Goal: Transaction & Acquisition: Subscribe to service/newsletter

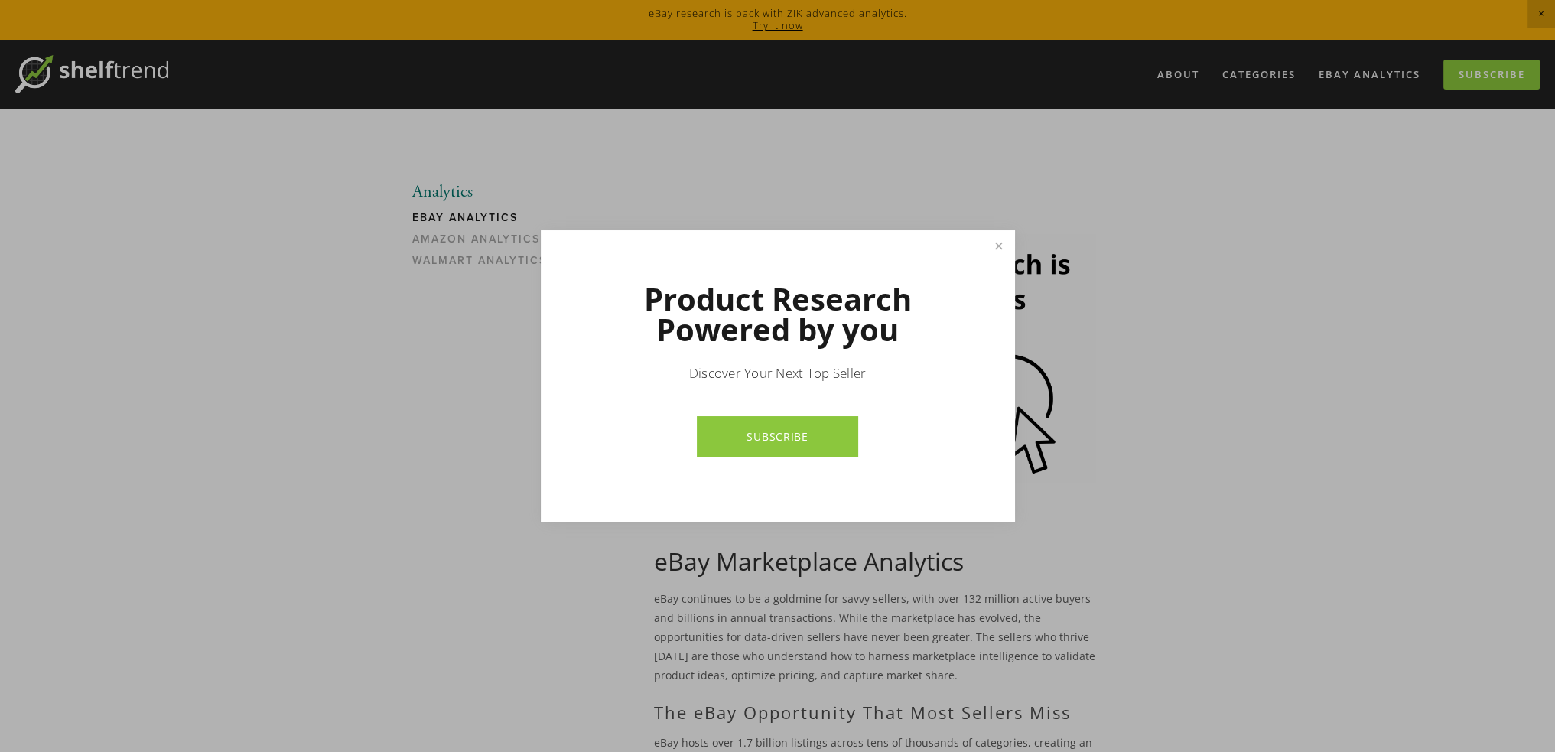
click at [815, 443] on link "SUBSCRIBE" at bounding box center [777, 436] width 161 height 41
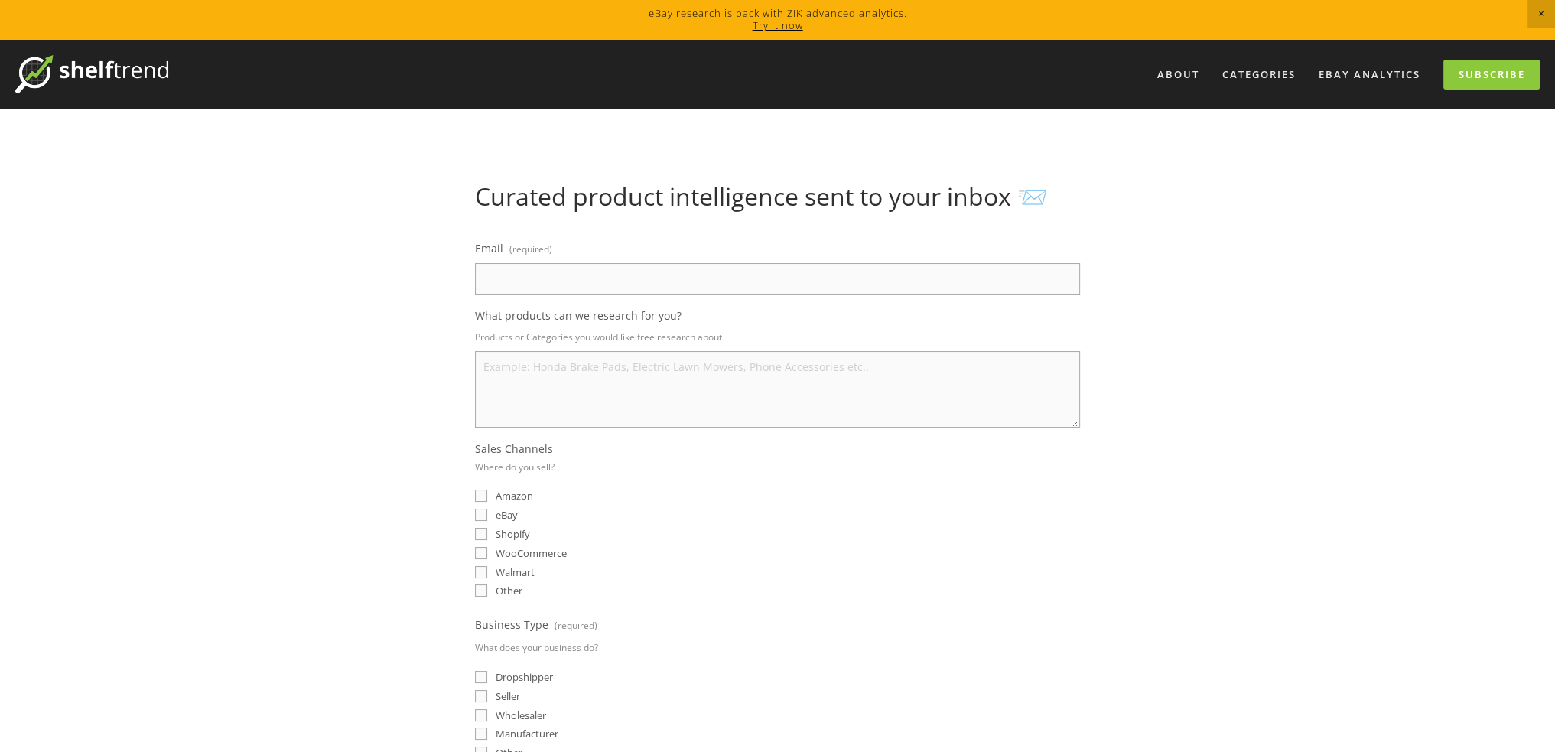
click at [496, 512] on span "eBay" at bounding box center [507, 515] width 22 height 14
click at [487, 512] on input "eBay" at bounding box center [481, 515] width 12 height 12
click at [496, 512] on span "eBay" at bounding box center [507, 515] width 22 height 14
click at [487, 512] on input "eBay" at bounding box center [481, 515] width 12 height 12
checkbox input "false"
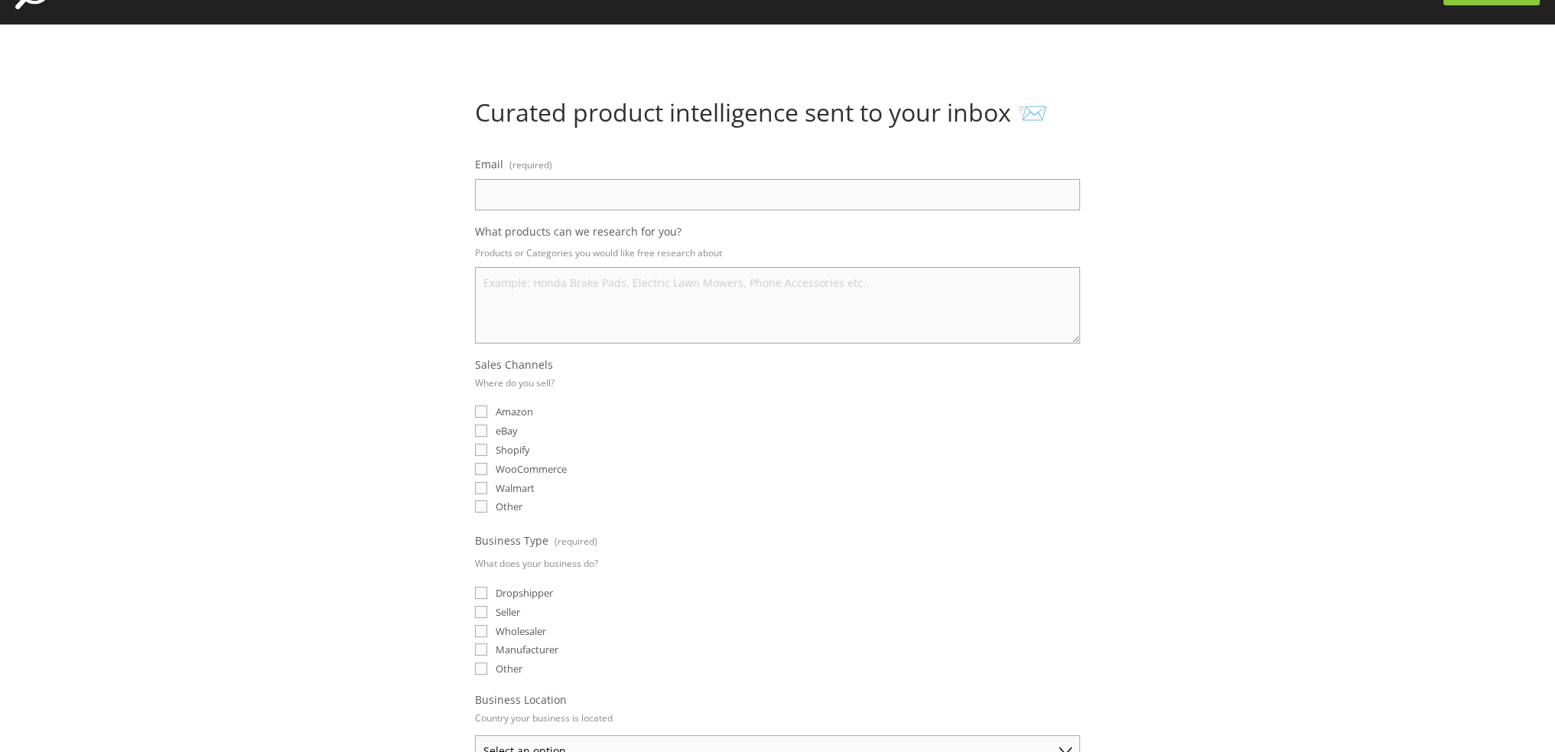
scroll to position [76, 0]
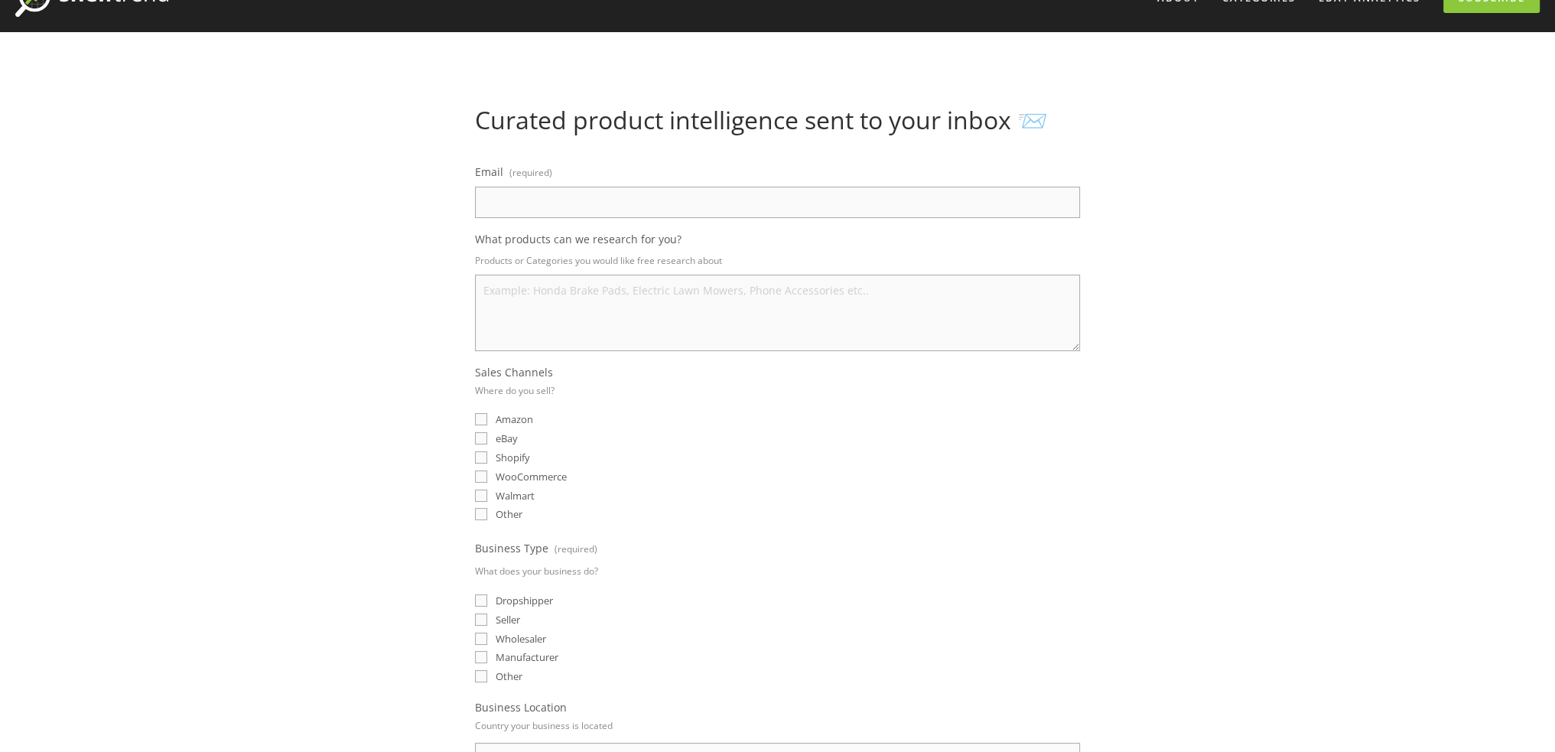
click at [509, 201] on input "Email (required)" at bounding box center [777, 202] width 605 height 31
type input "2387649014@qq.com"
click at [508, 434] on span "eBay" at bounding box center [507, 438] width 22 height 14
click at [487, 434] on input "eBay" at bounding box center [481, 438] width 12 height 12
checkbox input "true"
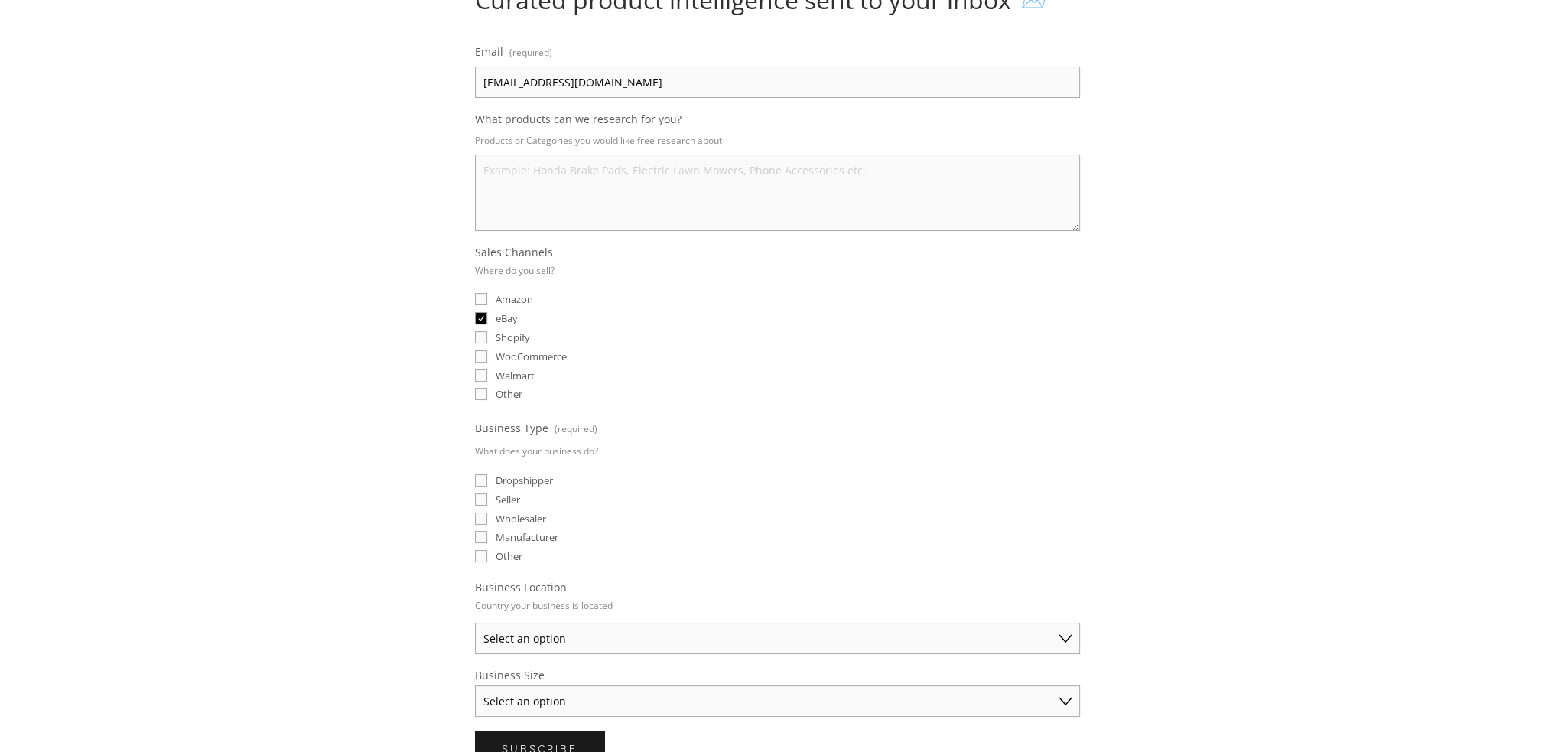
scroll to position [229, 0]
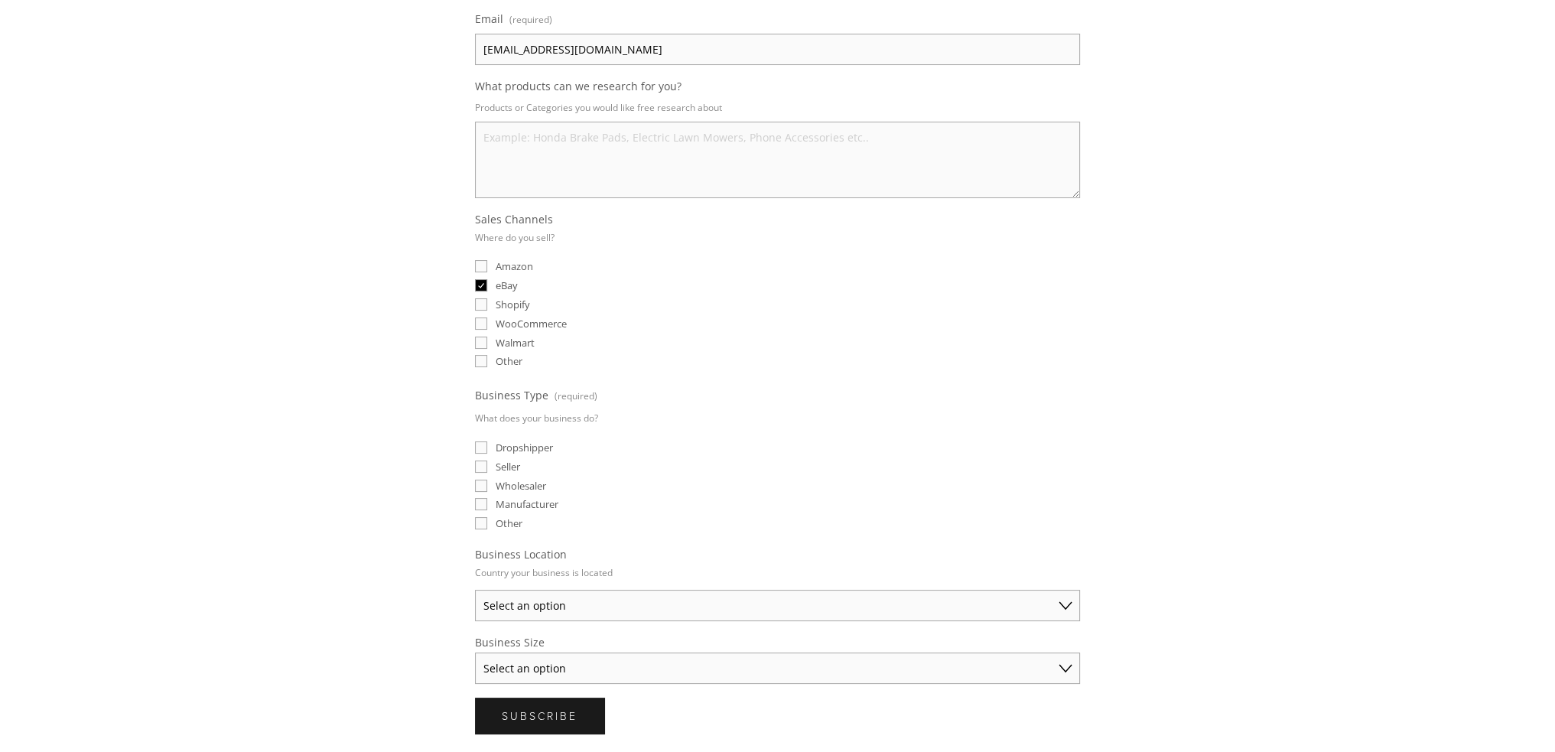
click at [515, 461] on span "Seller" at bounding box center [508, 467] width 24 height 14
click at [487, 461] on input "Seller" at bounding box center [481, 466] width 12 height 12
checkbox input "true"
drag, startPoint x: 685, startPoint y: 460, endPoint x: 578, endPoint y: 460, distance: 107.1
click at [580, 459] on div "Seller" at bounding box center [777, 466] width 605 height 15
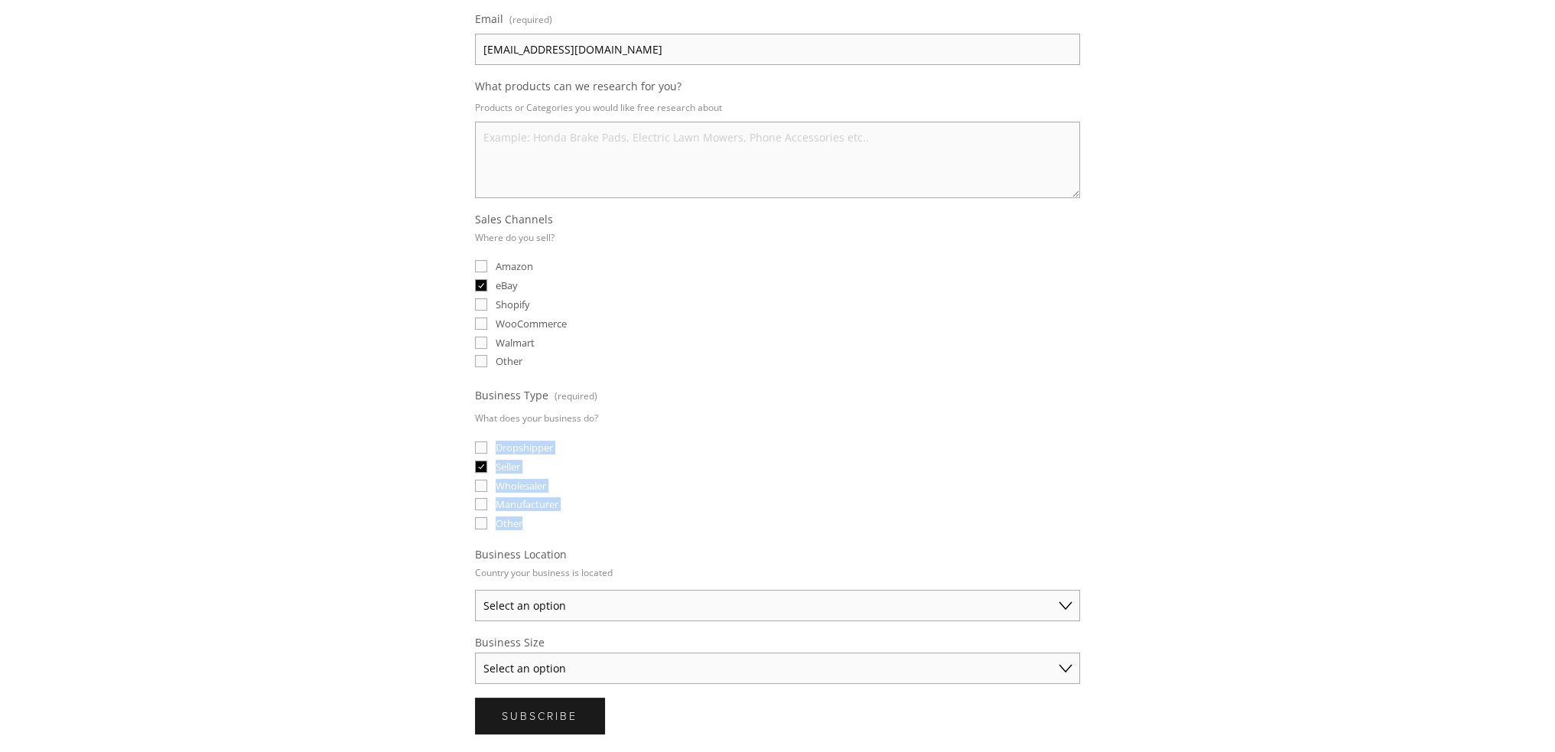
drag, startPoint x: 499, startPoint y: 441, endPoint x: 535, endPoint y: 515, distance: 82.8
click at [535, 515] on fieldset "Business Type (required) What does your business do? Dropshipper Seller Wholesa…" at bounding box center [777, 459] width 605 height 148
copy fieldset "Dropshipper Seller Wholesaler Manufacturer Other"
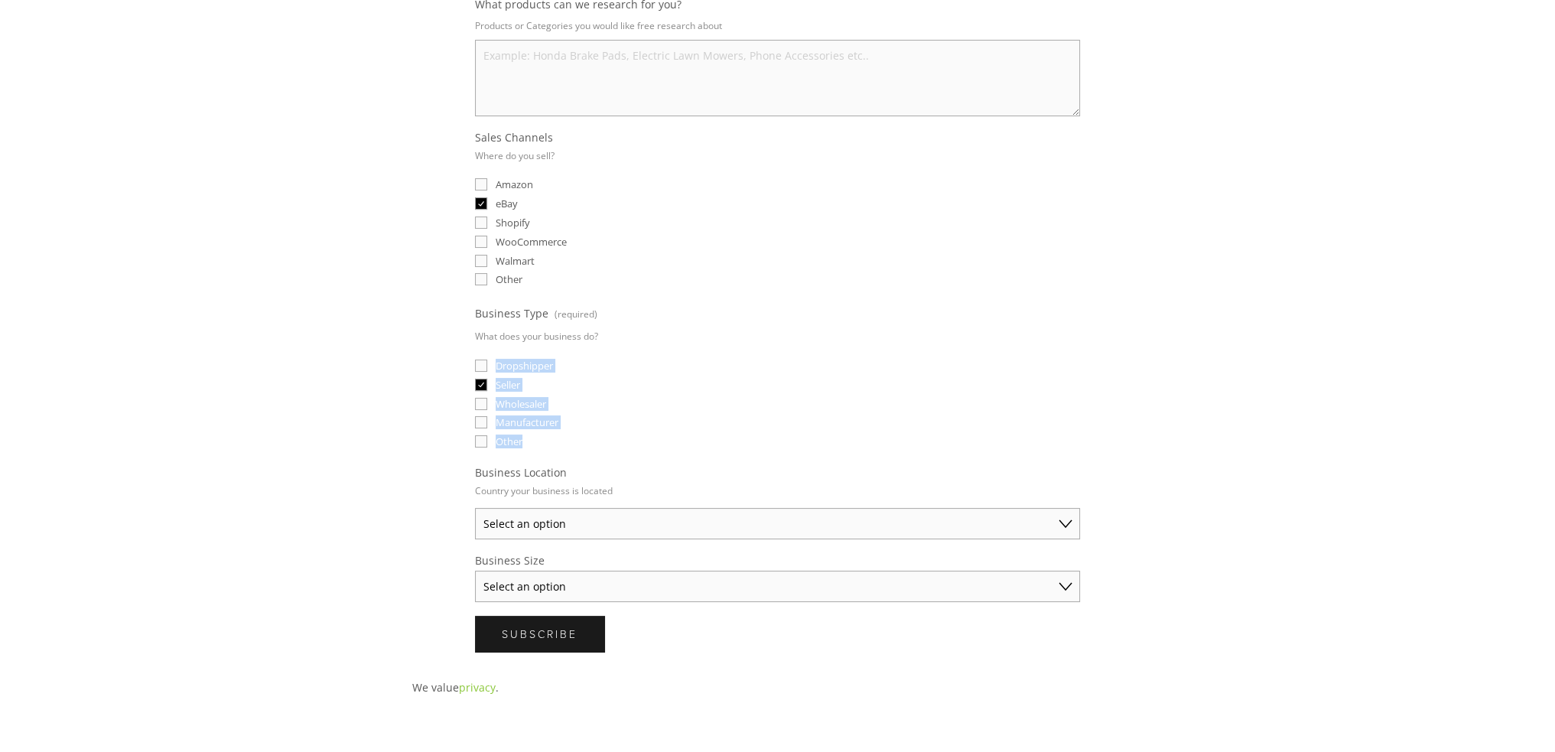
scroll to position [382, 0]
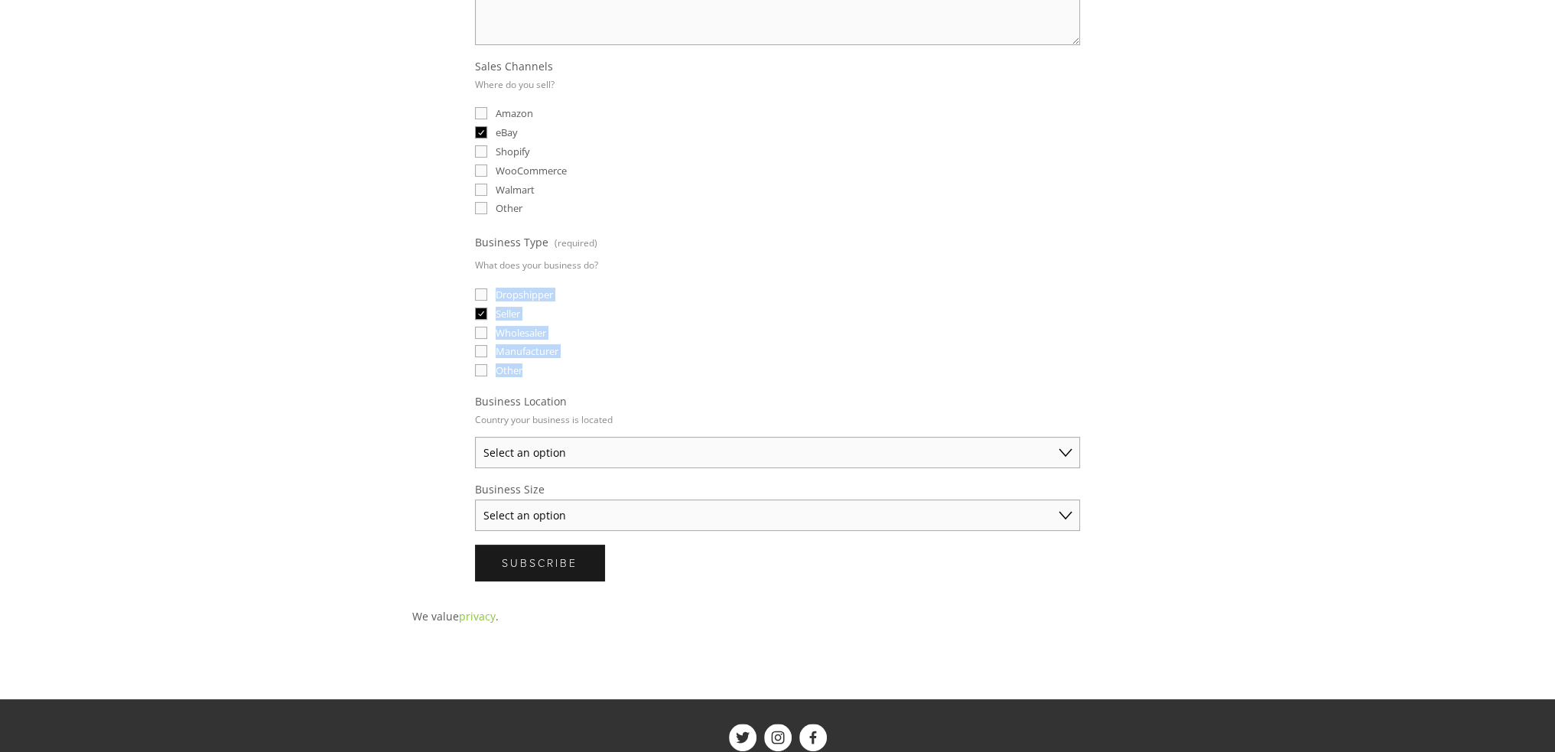
click at [725, 344] on div "Manufacturer" at bounding box center [777, 351] width 605 height 15
click at [619, 444] on select "Select an option Australia United States United Kingdom China Japan Germany Can…" at bounding box center [777, 452] width 605 height 31
select select "United States"
click at [475, 437] on select "Select an option Australia United States United Kingdom China Japan Germany Can…" at bounding box center [777, 452] width 605 height 31
click at [554, 448] on select "Australia United States United Kingdom China Japan Germany Canada Other" at bounding box center [777, 452] width 605 height 31
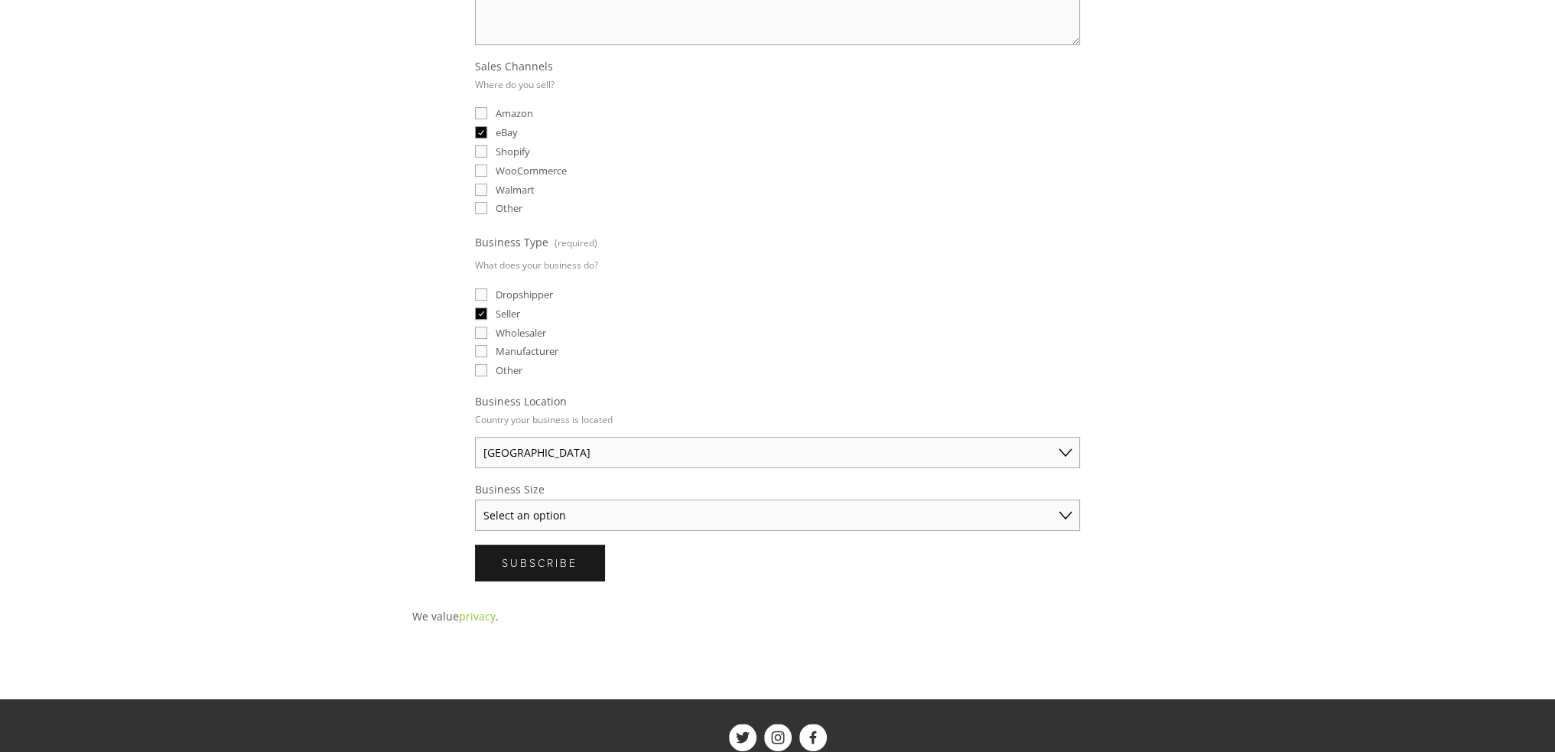
click at [475, 437] on select "Australia United States United Kingdom China Japan Germany Canada Other" at bounding box center [777, 452] width 605 height 31
click at [545, 499] on select "Select an option Solo Merchant (under $50K annual sales) Small Business ($50K -…" at bounding box center [777, 514] width 605 height 31
select select "Solo Merchant (under $50K annual sales)"
click at [475, 499] on select "Select an option Solo Merchant (under $50K annual sales) Small Business ($50K -…" at bounding box center [777, 514] width 605 height 31
click at [540, 555] on span "Subscribe" at bounding box center [540, 562] width 76 height 15
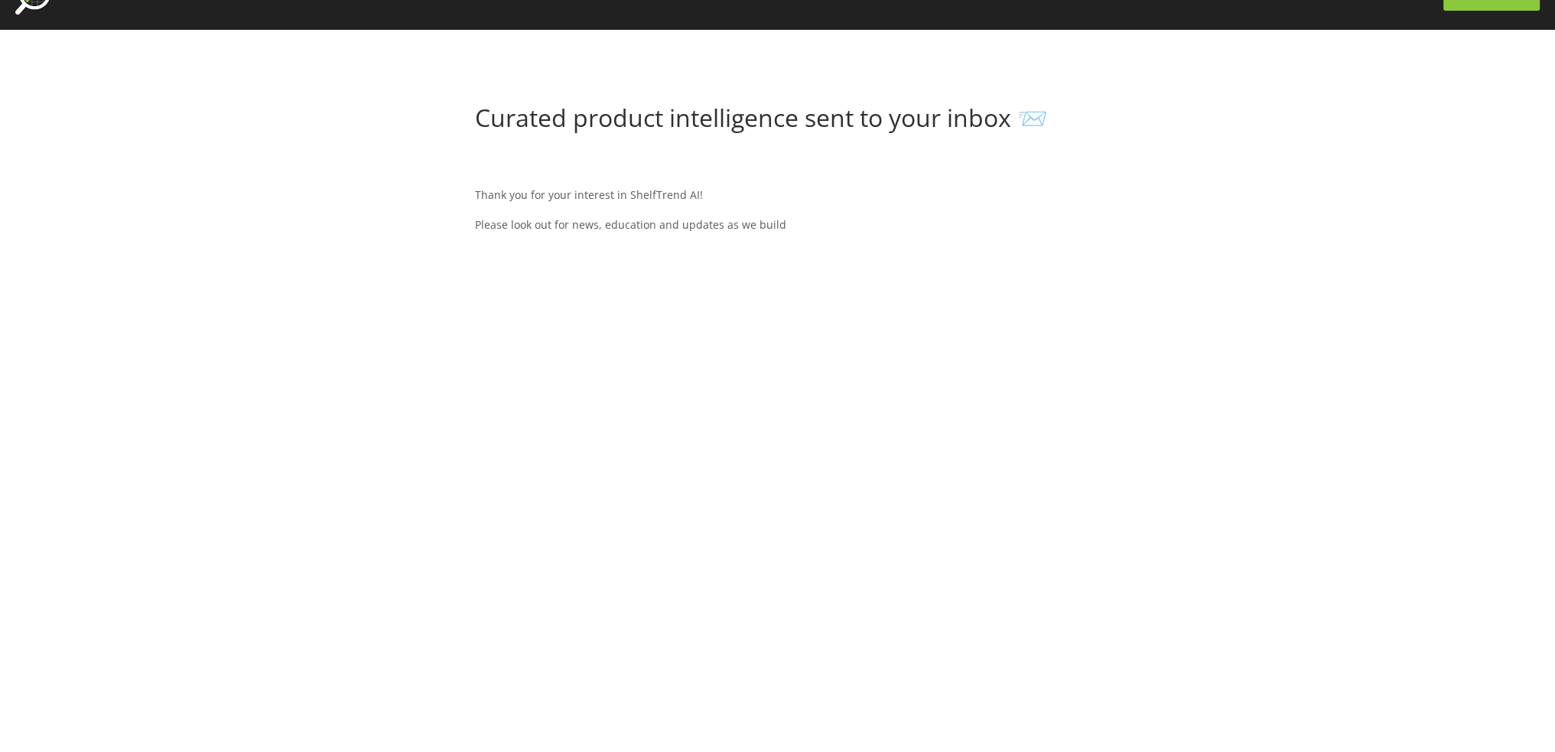
scroll to position [76, 0]
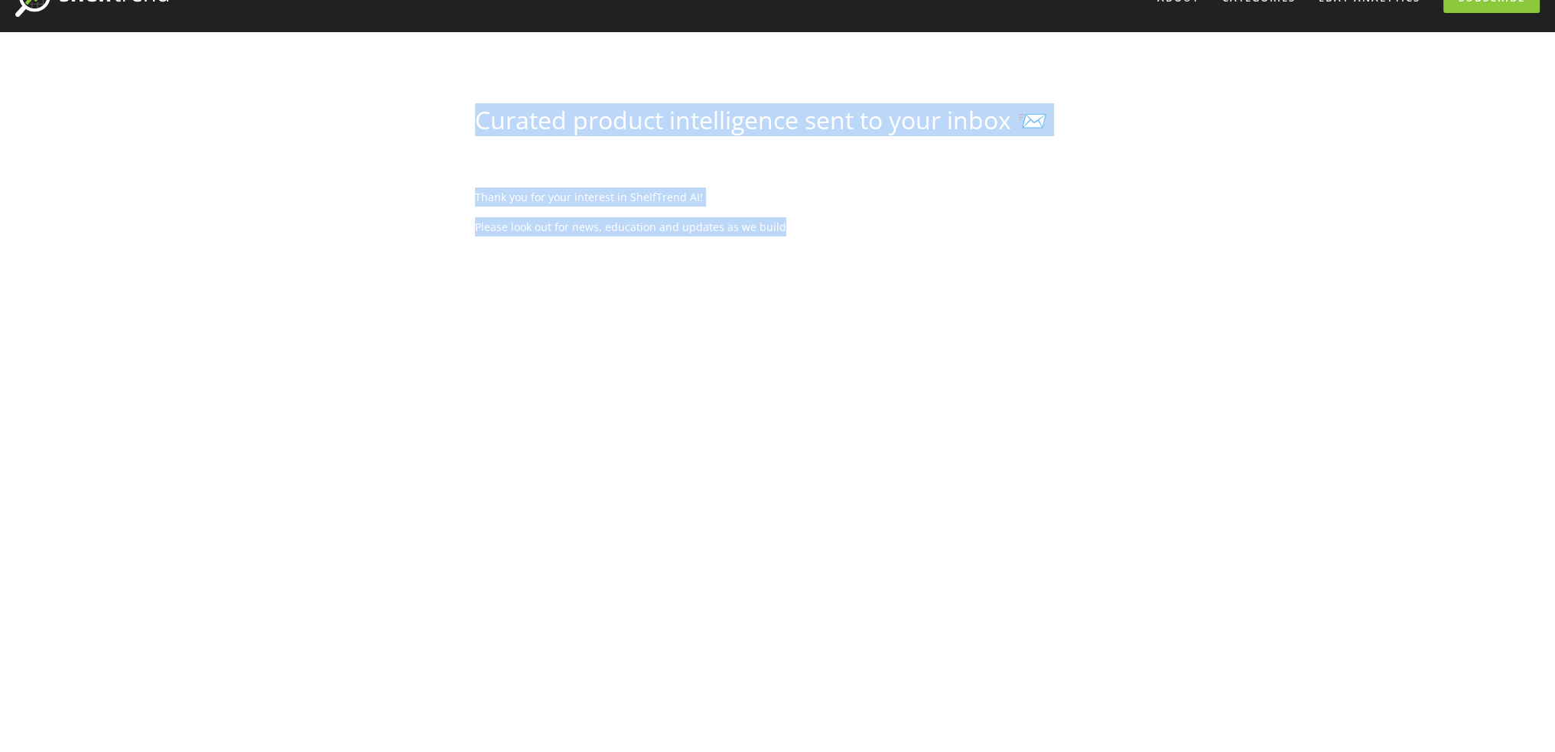
drag, startPoint x: 478, startPoint y: 113, endPoint x: 968, endPoint y: 263, distance: 512.6
click at [968, 263] on div "Curated product intelligence sent to your inbox 📨 Thank you for your interest i…" at bounding box center [777, 503] width 631 height 794
copy div "Curated product intelligence sent to your inbox 📨 Thank you for your interest i…"
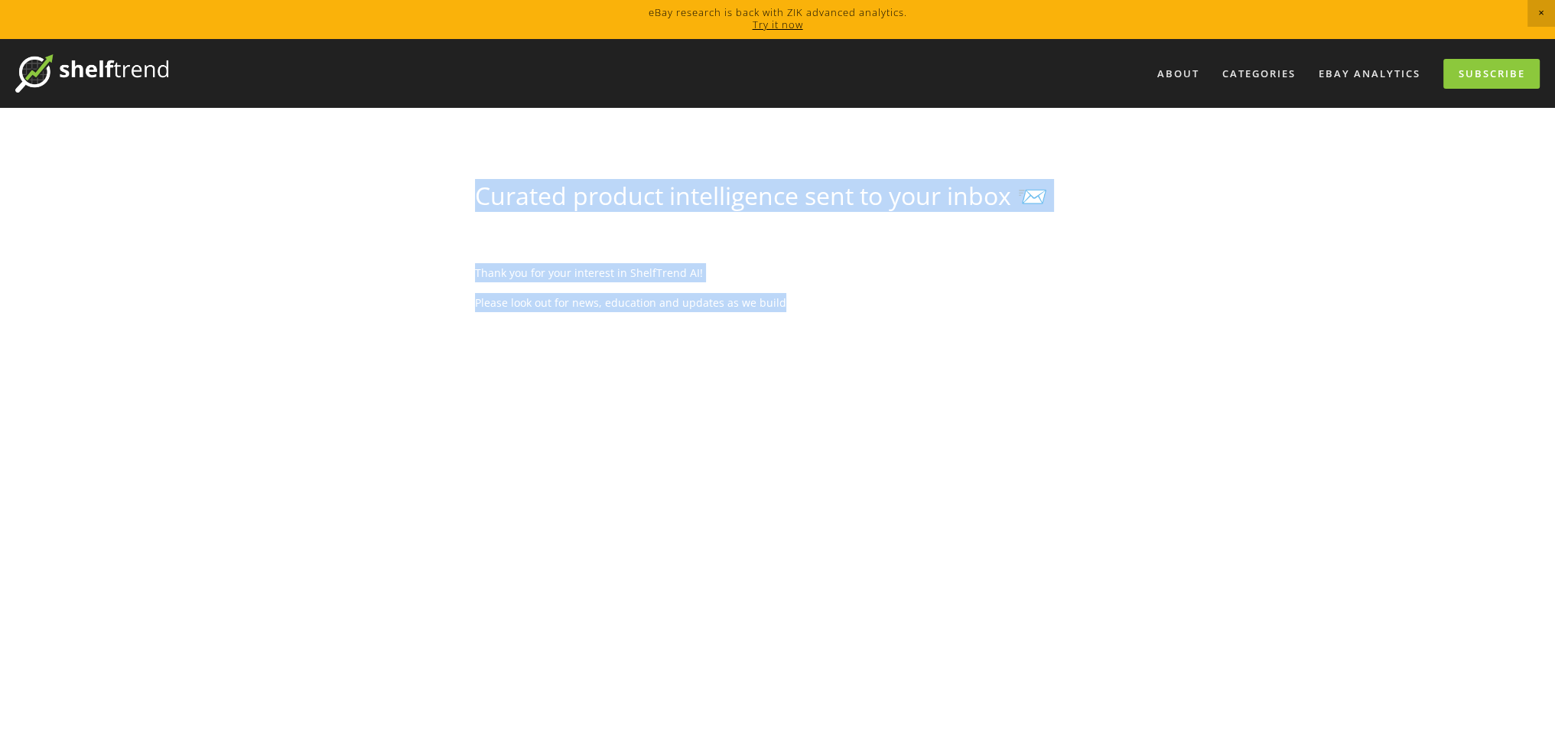
scroll to position [0, 0]
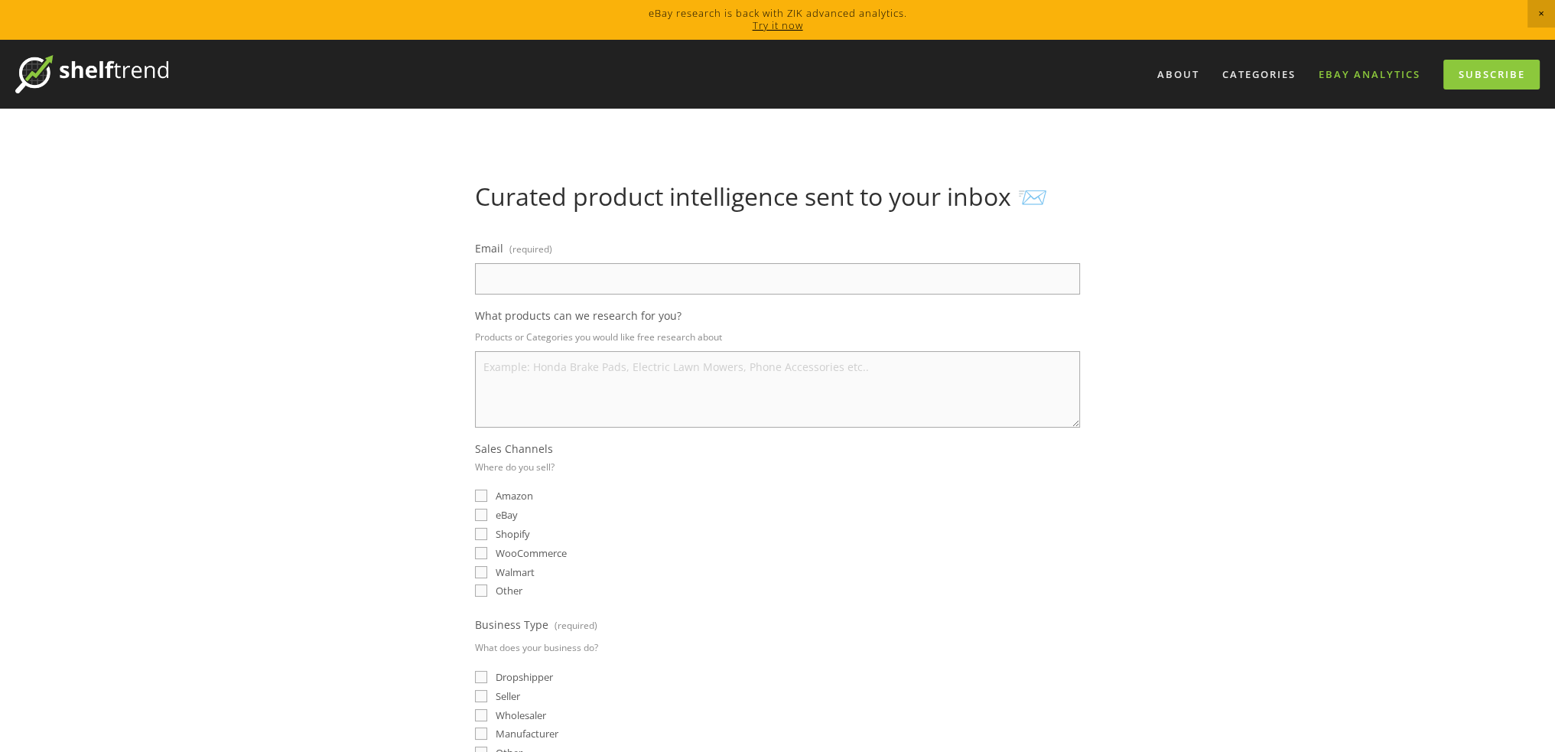
click at [1364, 74] on link "eBay Analytics" at bounding box center [1369, 74] width 122 height 25
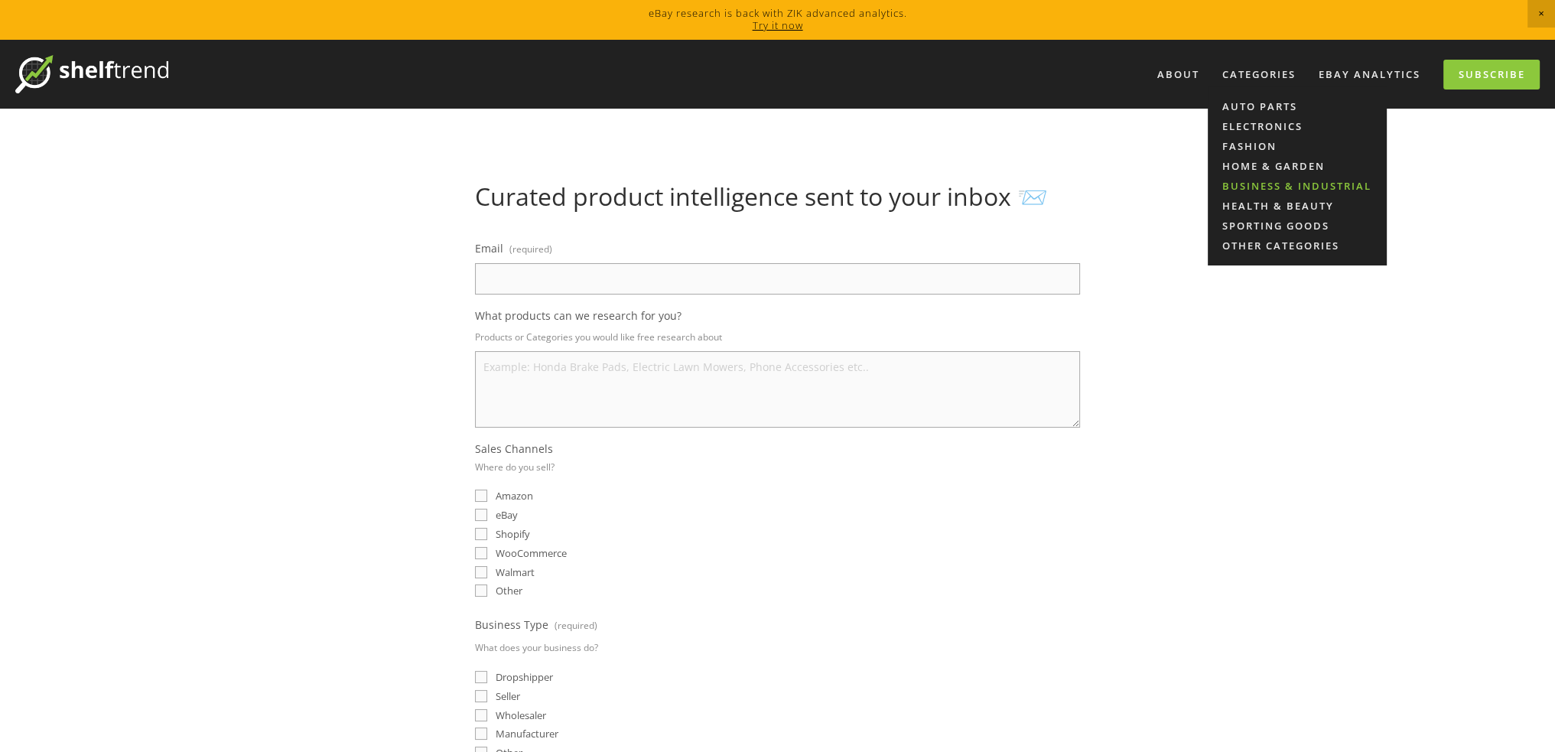
click at [1285, 180] on link "Business & Industrial" at bounding box center [1297, 186] width 179 height 20
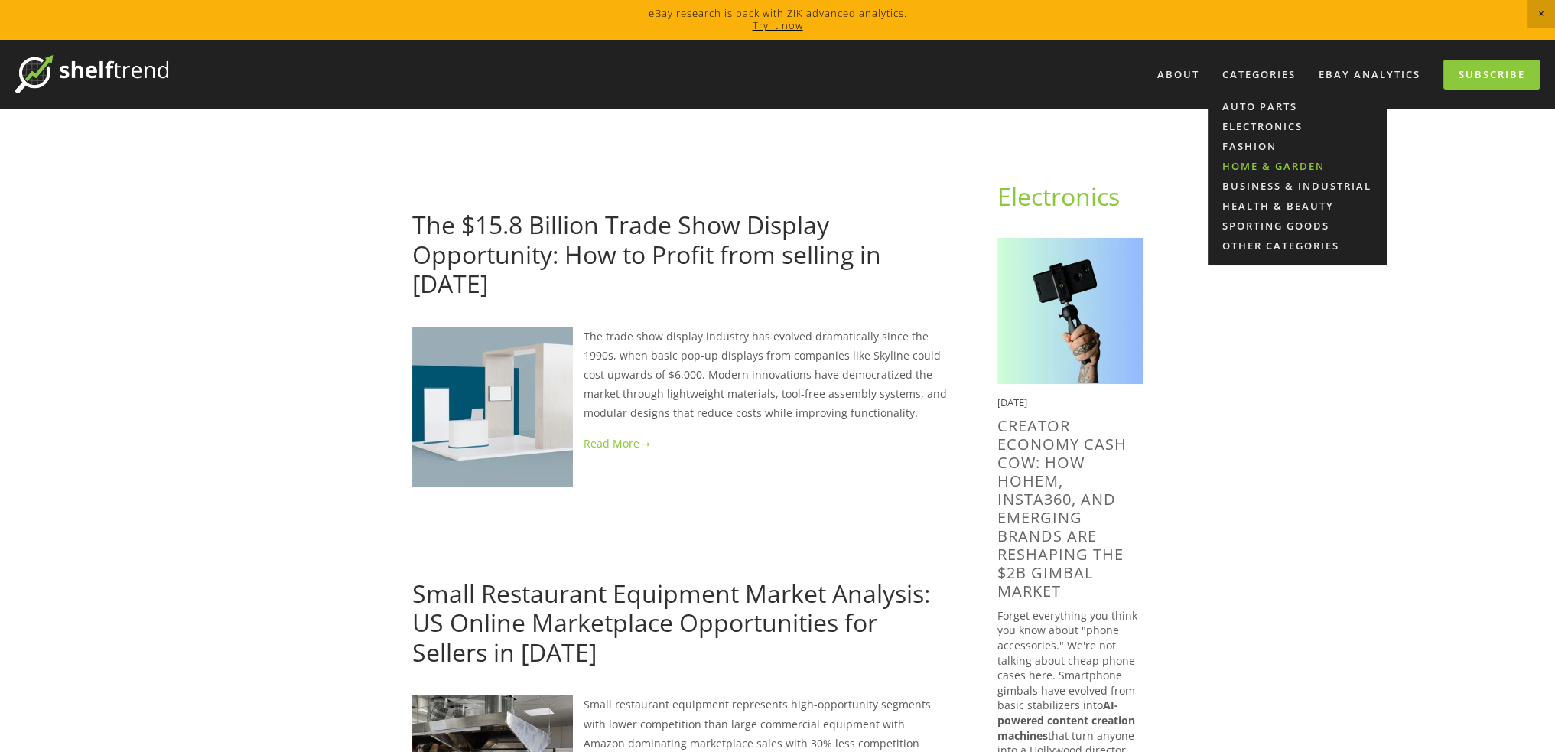
click at [1262, 161] on link "Home & Garden" at bounding box center [1297, 166] width 179 height 20
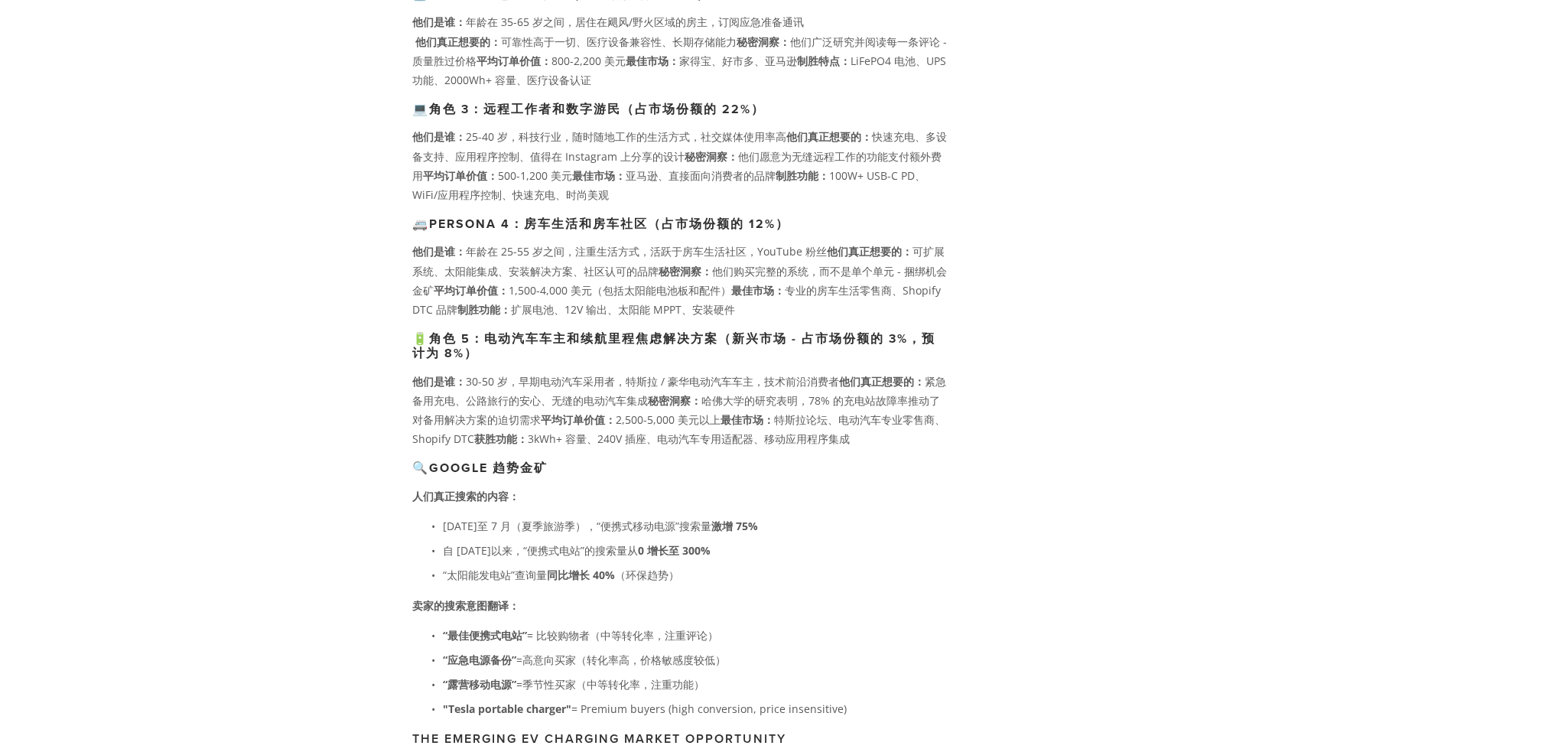
scroll to position [2340, 0]
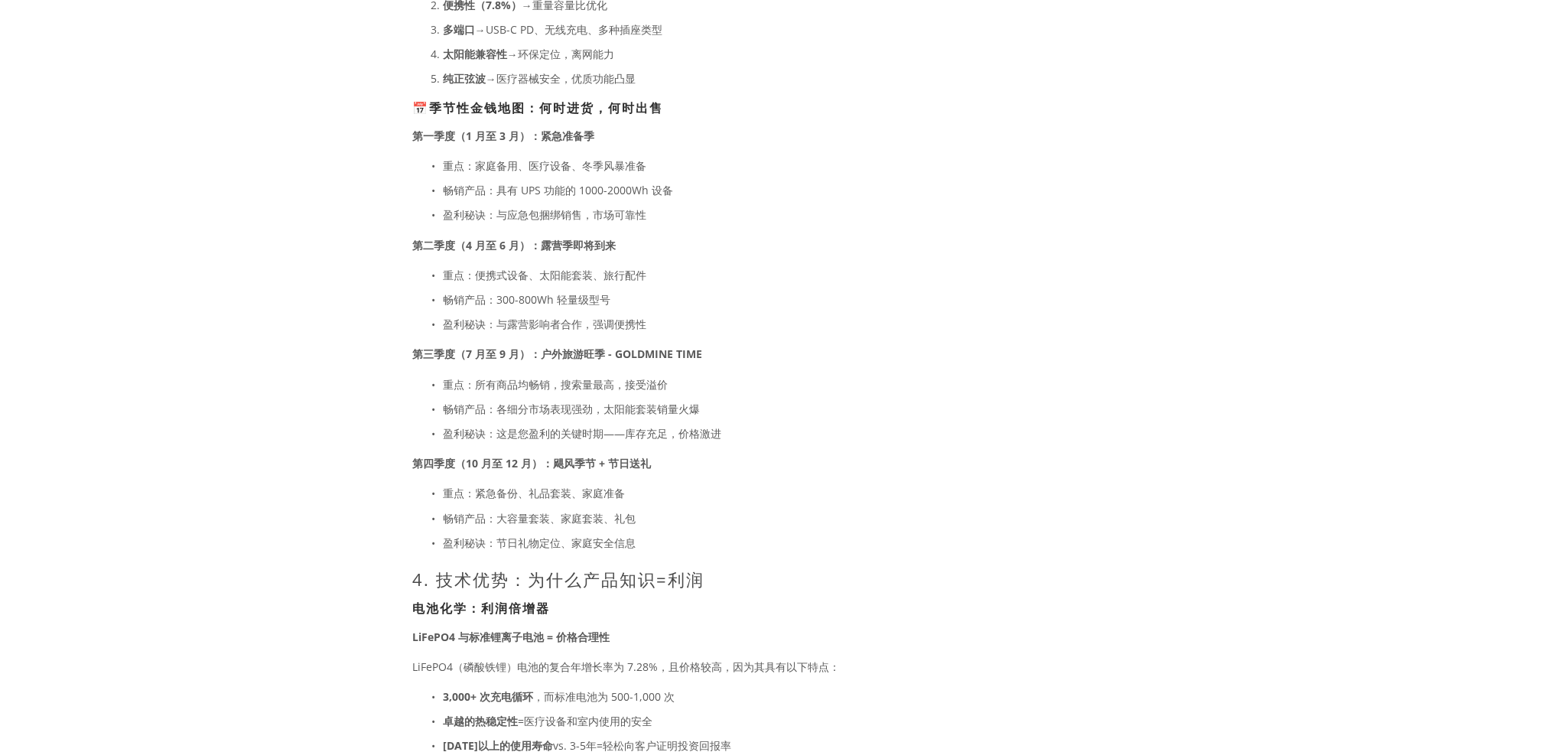
scroll to position [4252, 0]
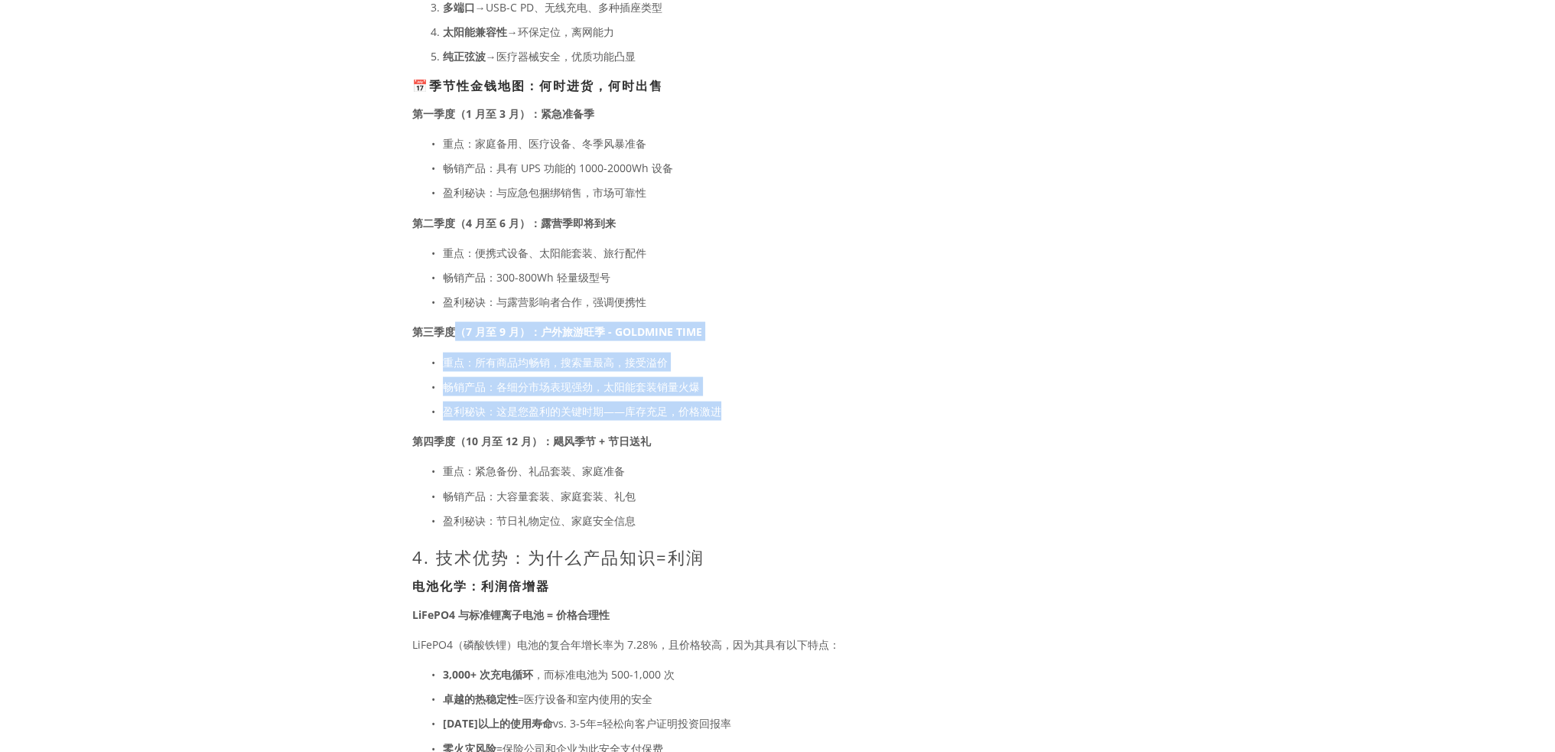
drag, startPoint x: 457, startPoint y: 327, endPoint x: 722, endPoint y: 410, distance: 277.2
click at [862, 408] on p "盈利秘诀：这是您盈利的关键时期——库存充足，价格激进" at bounding box center [695, 410] width 505 height 19
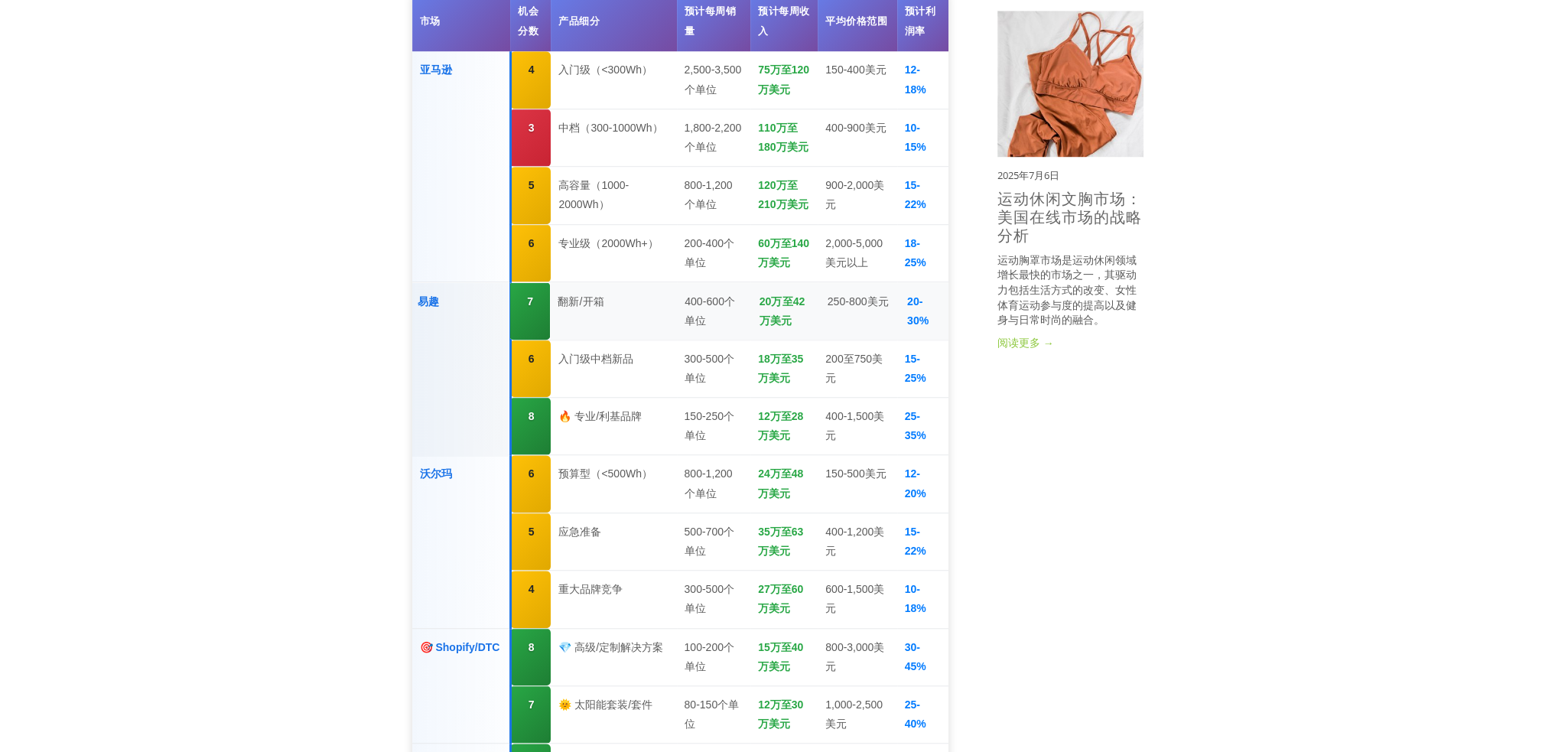
scroll to position [1422, 0]
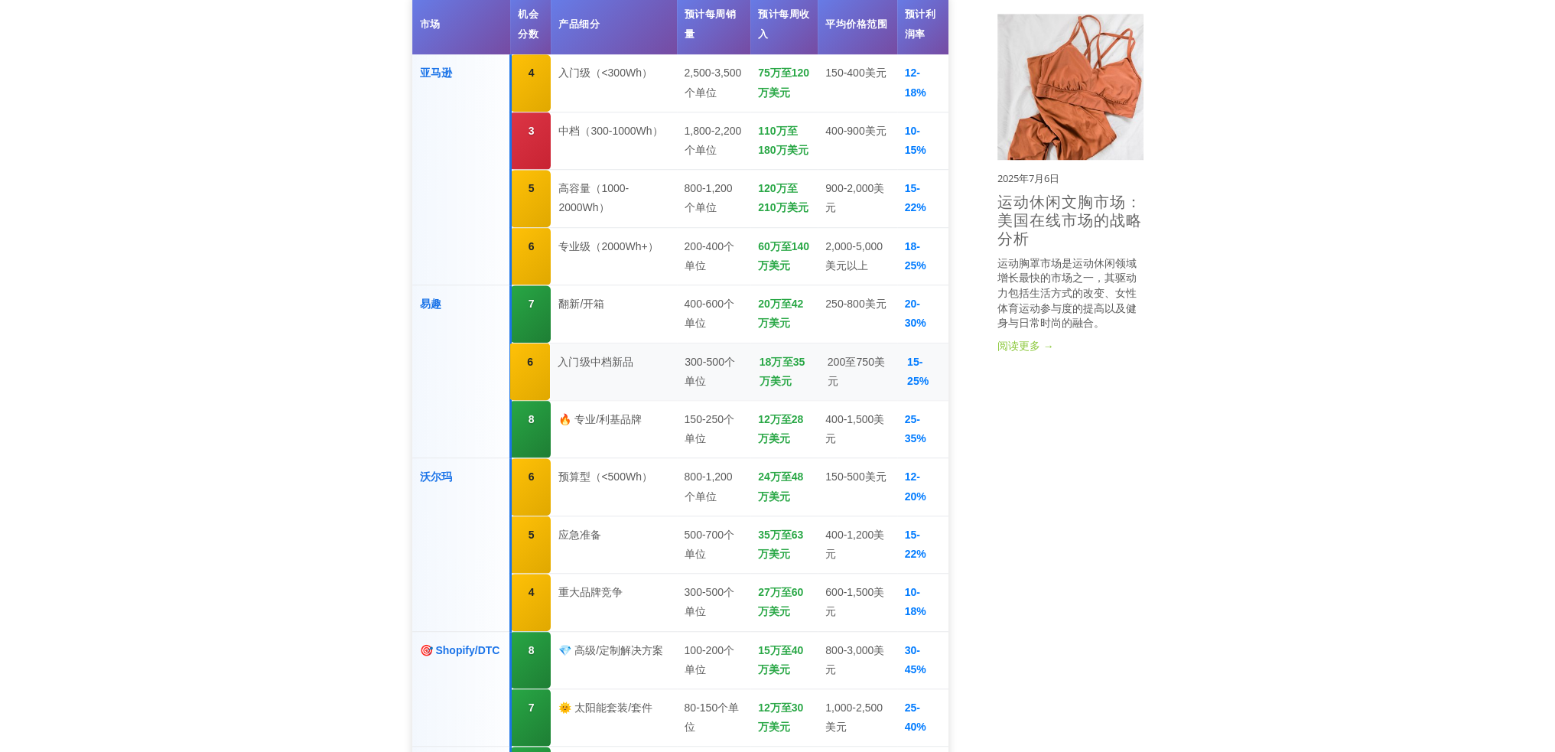
click at [653, 363] on td "入门级中档新品" at bounding box center [613, 372] width 127 height 58
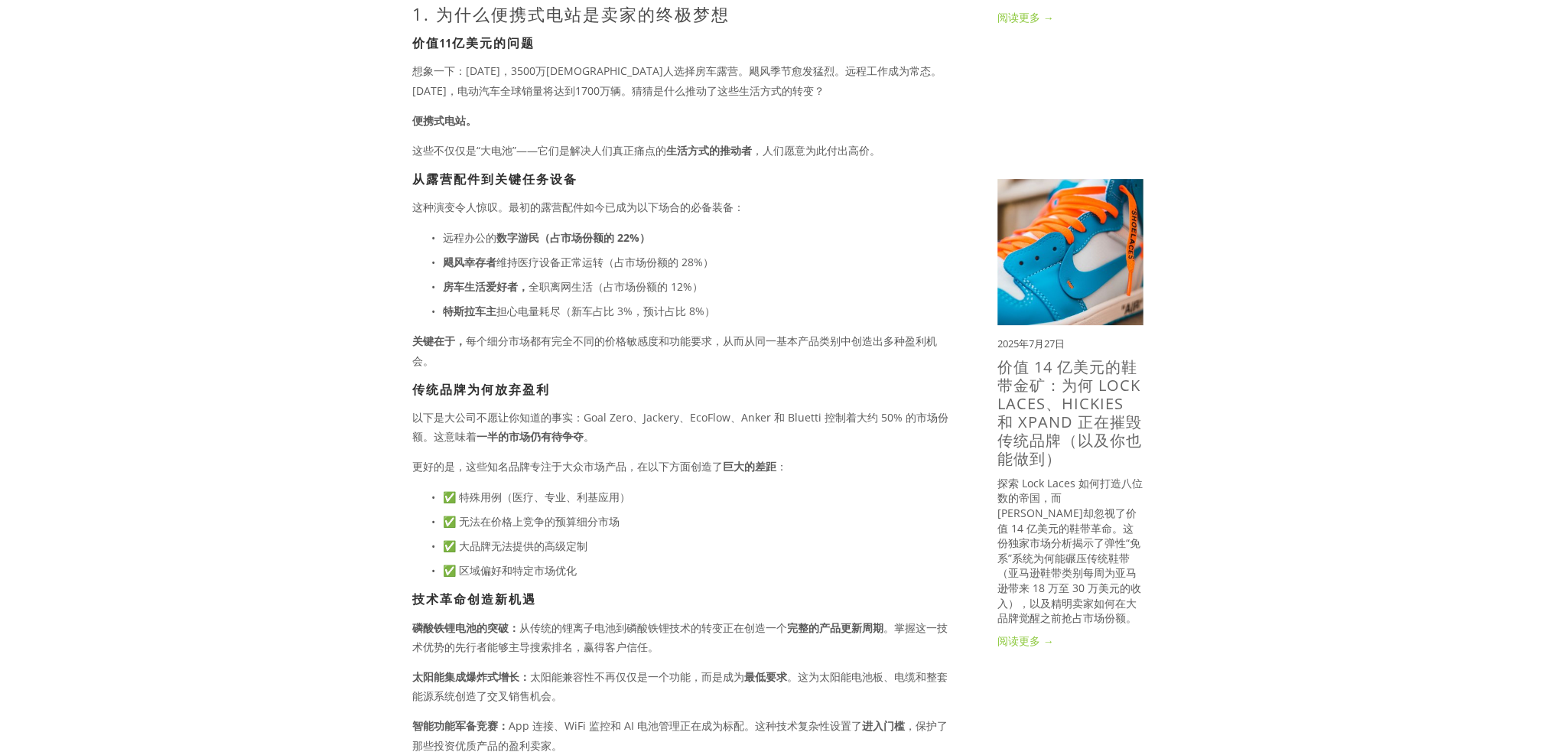
scroll to position [275, 0]
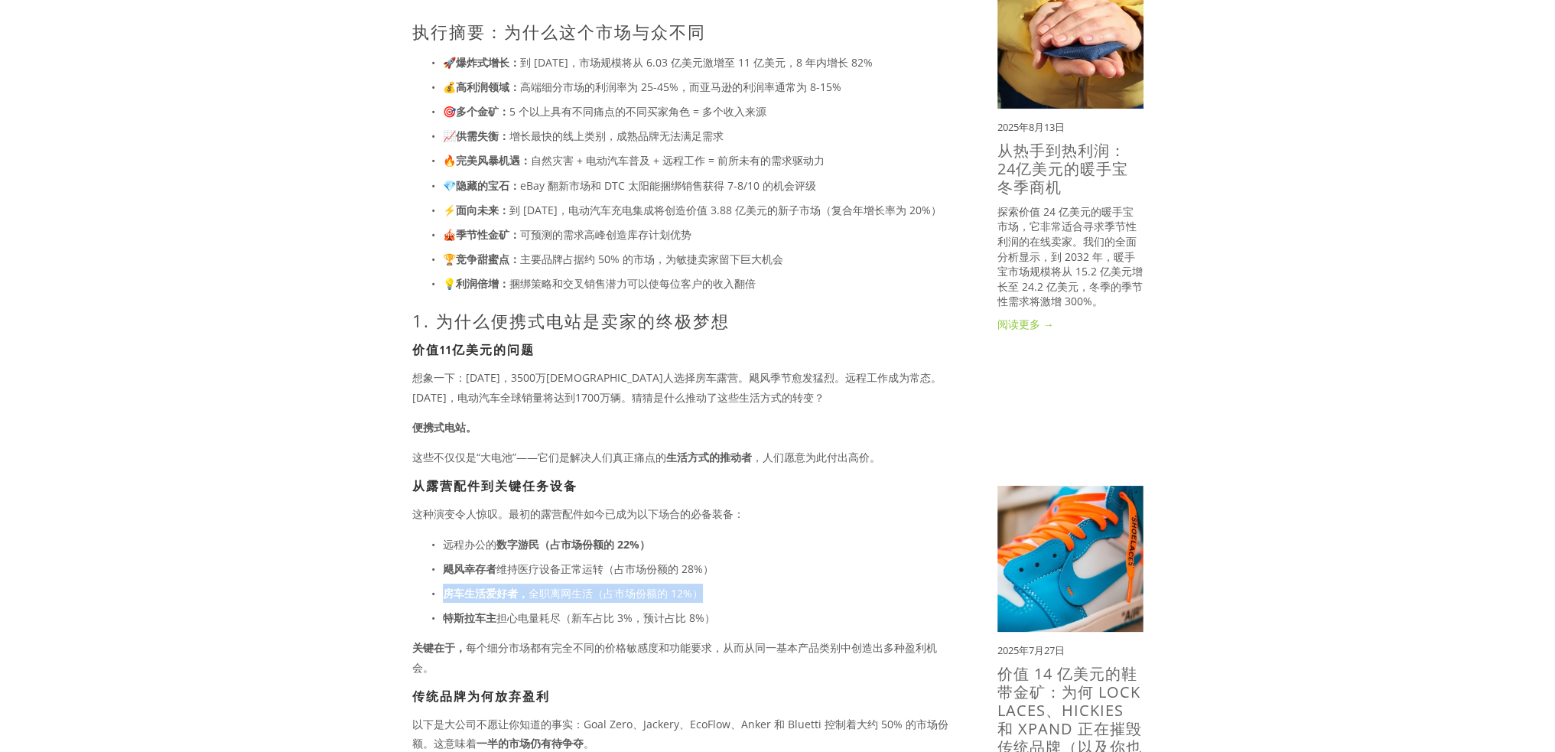
drag, startPoint x: 447, startPoint y: 590, endPoint x: 764, endPoint y: 587, distance: 317.4
click at [764, 587] on p "房车生活爱好者， 全职离网生活（占市场份额的 12%）" at bounding box center [695, 592] width 505 height 19
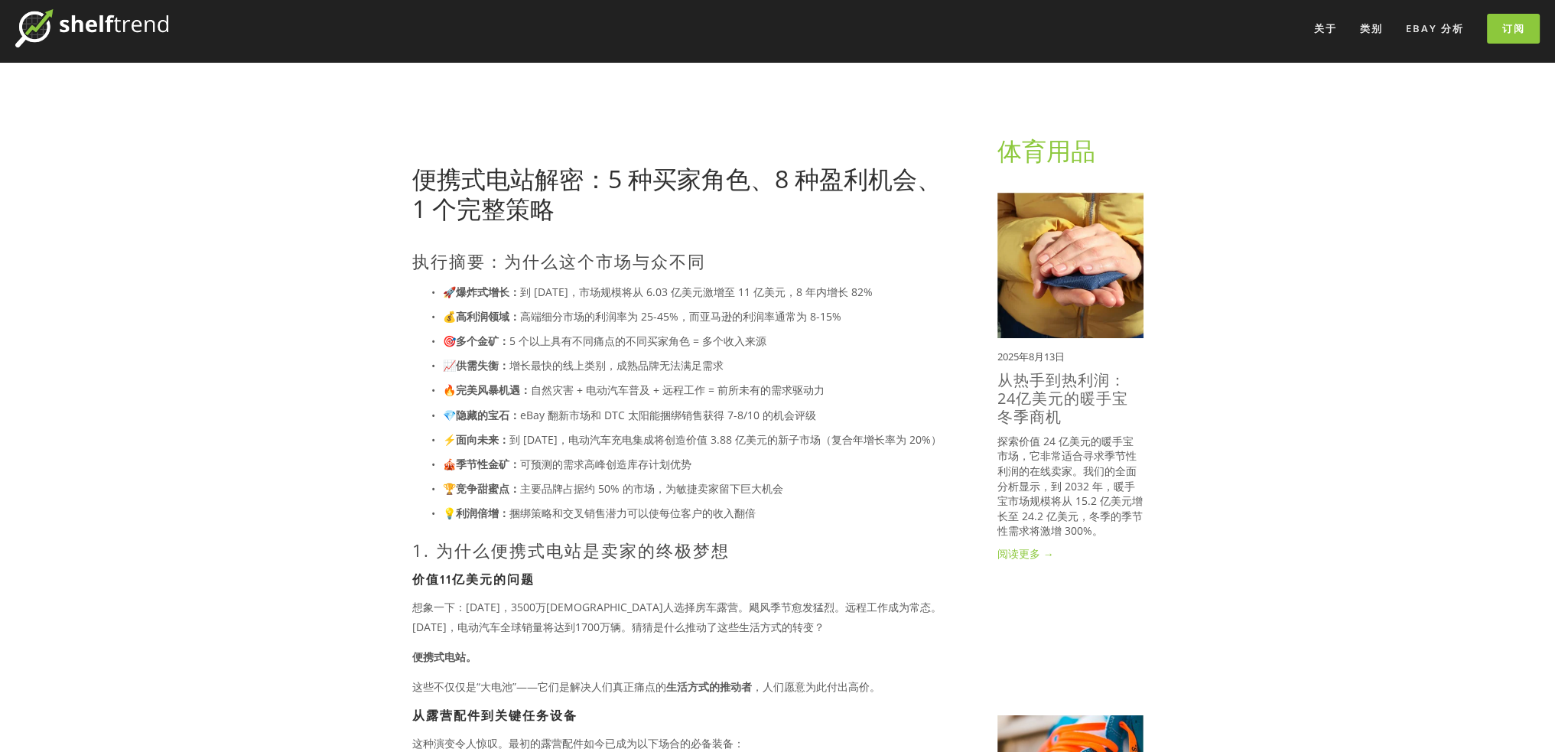
scroll to position [0, 0]
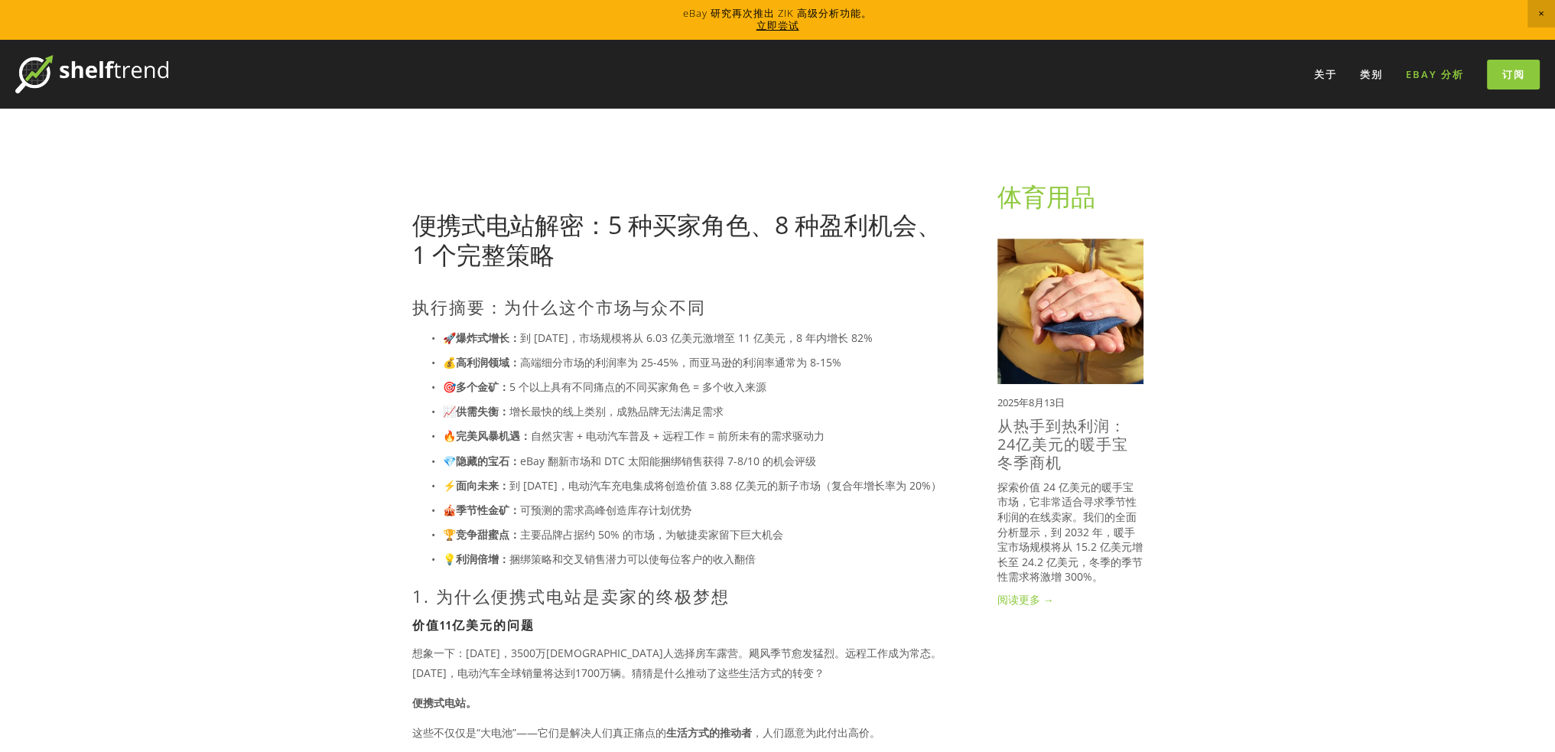
click at [1435, 76] on font "eBay 分析" at bounding box center [1435, 74] width 58 height 14
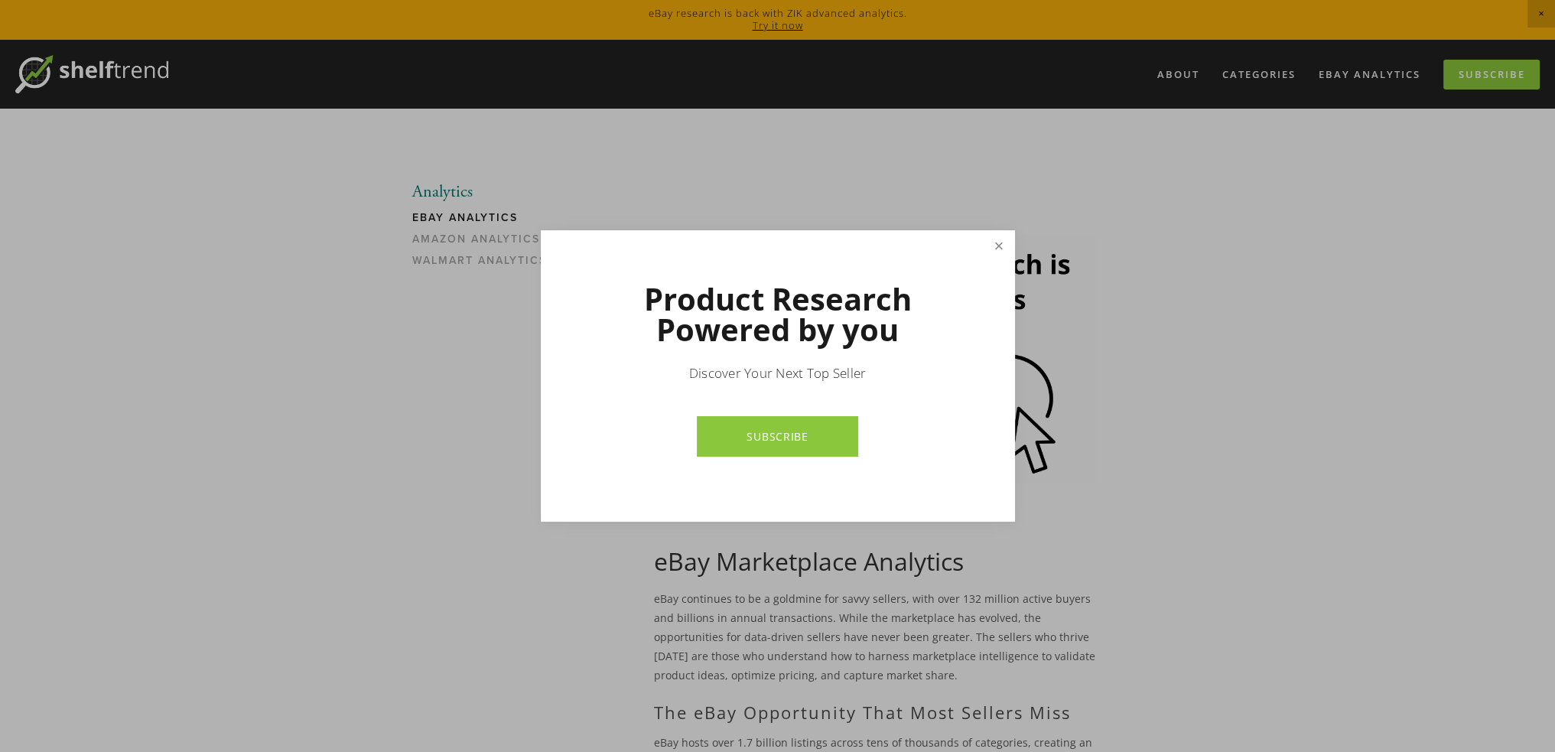
click at [1000, 242] on link "Close" at bounding box center [998, 245] width 27 height 27
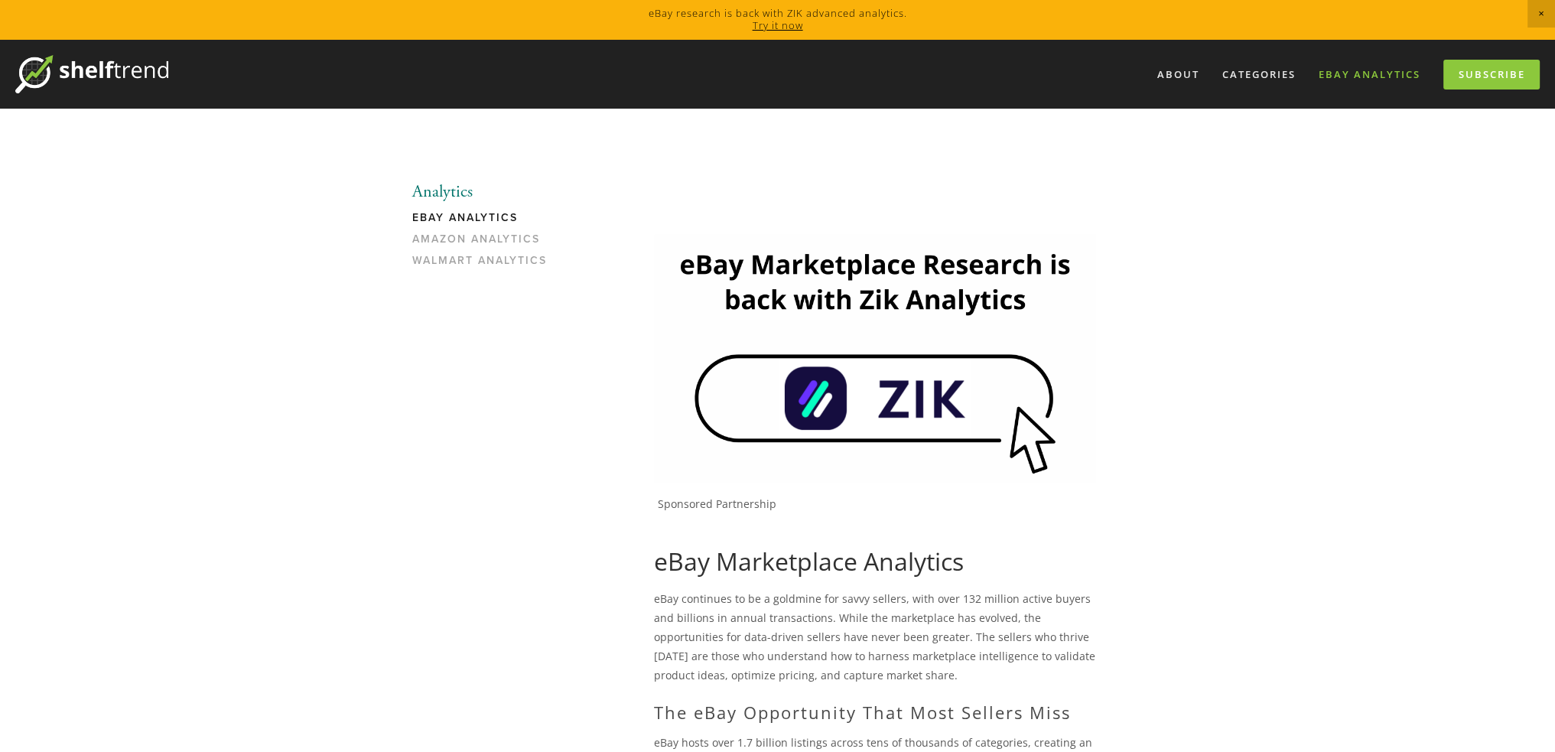
click at [1351, 72] on link "eBay Analytics" at bounding box center [1369, 74] width 122 height 25
click at [524, 265] on link "Walmart Analytics" at bounding box center [485, 264] width 146 height 21
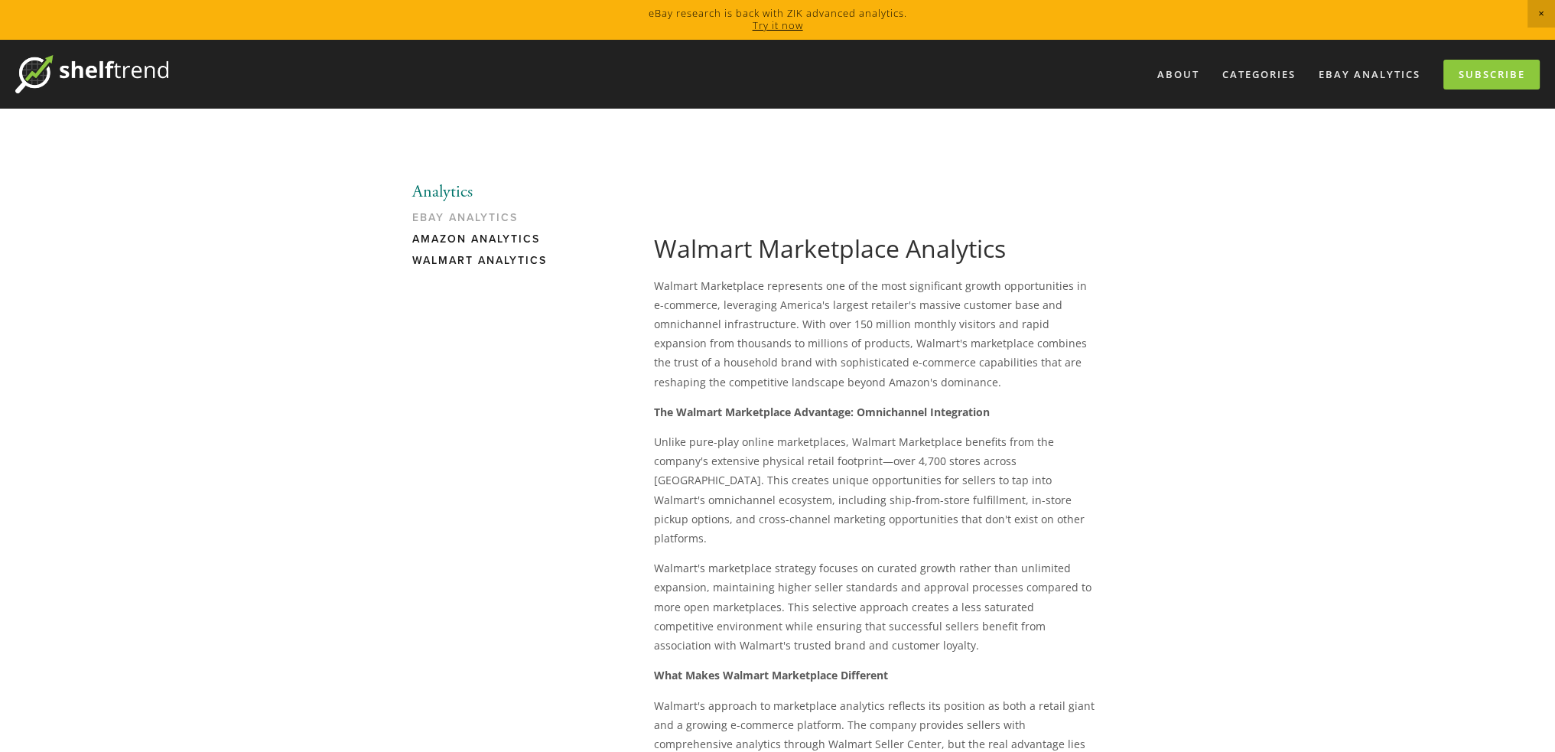
click at [528, 241] on link "Amazon Analytics" at bounding box center [485, 242] width 146 height 21
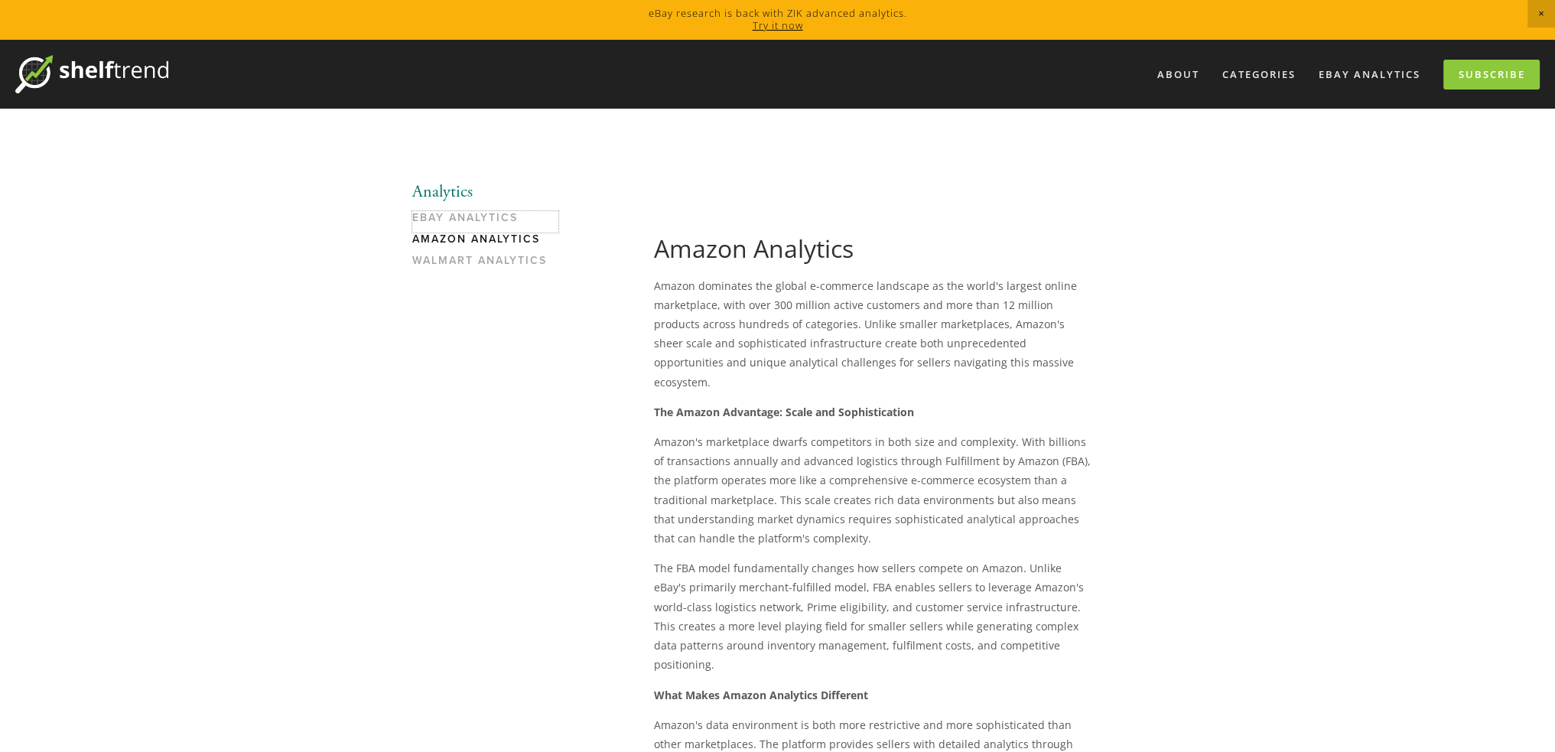
click at [457, 216] on link "eBay Analytics" at bounding box center [485, 221] width 146 height 21
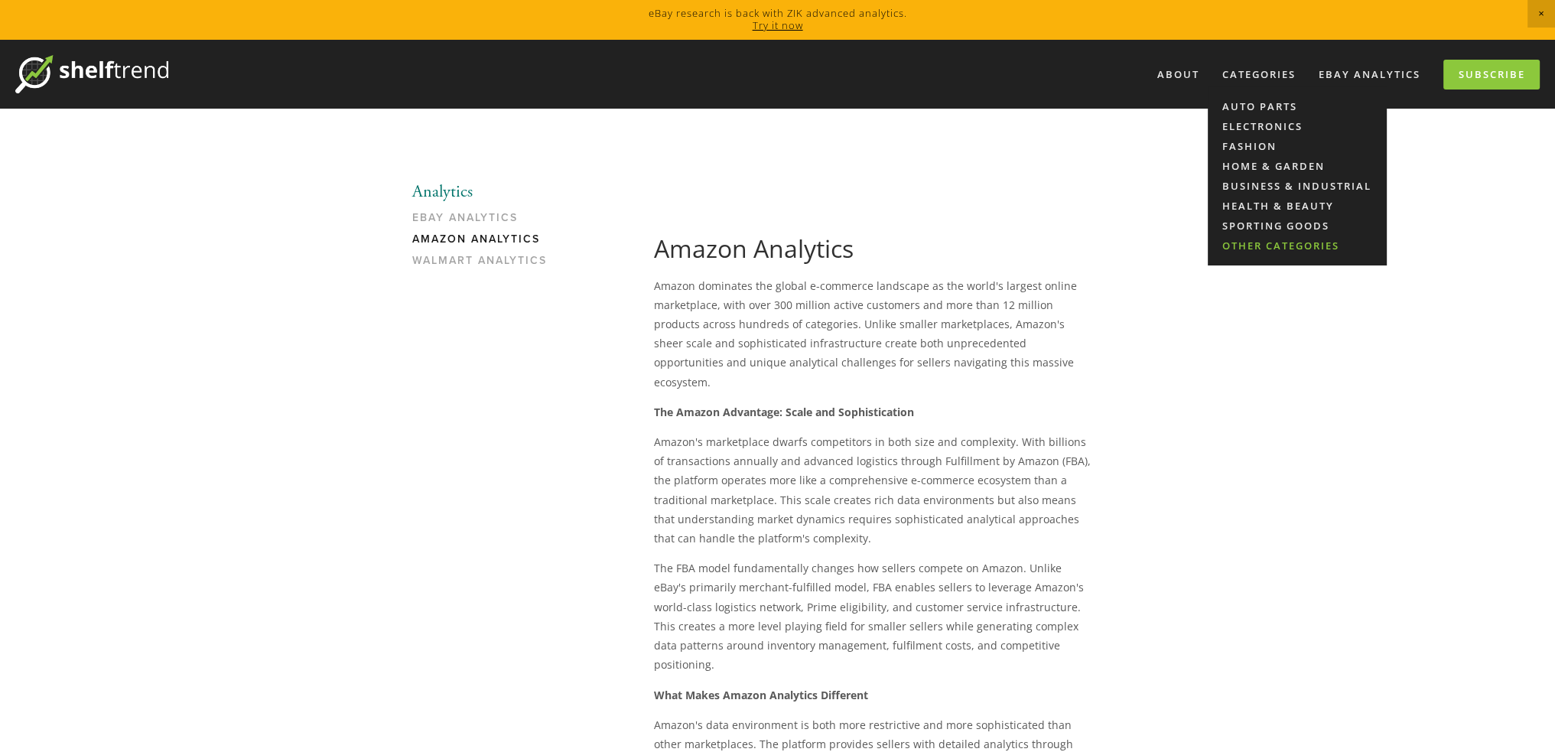
click at [1276, 244] on link "Other Categories" at bounding box center [1297, 246] width 179 height 20
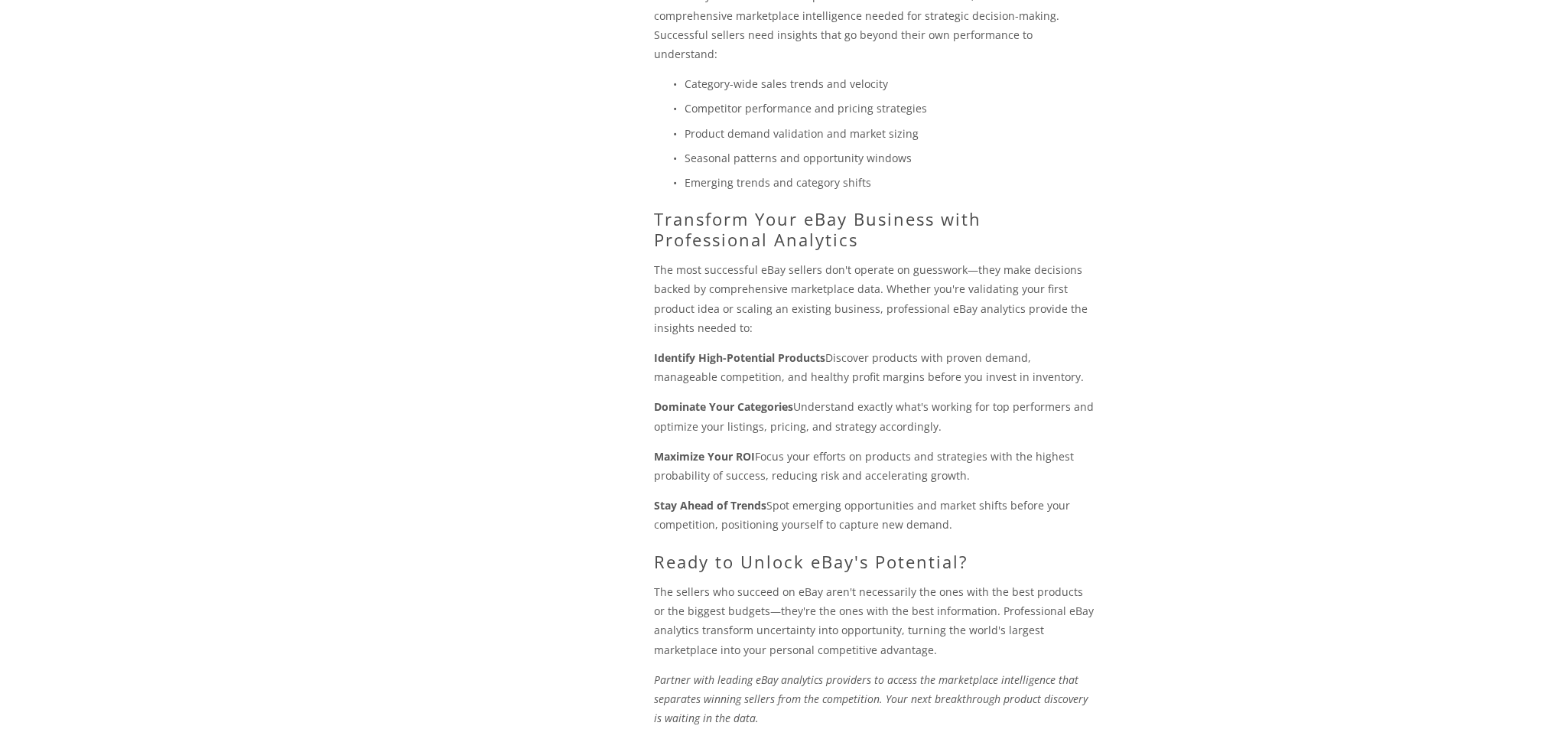
scroll to position [1364, 0]
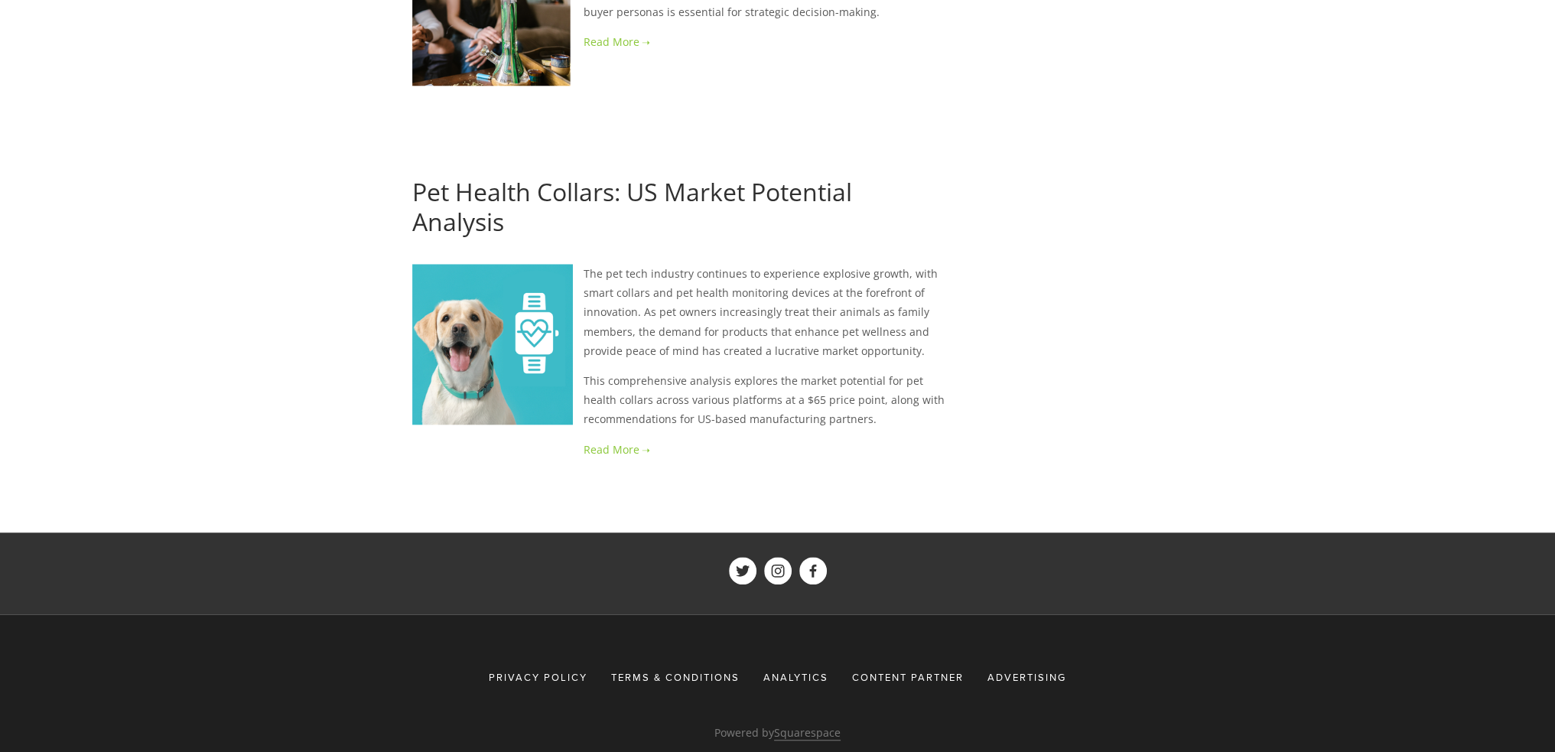
scroll to position [2001, 0]
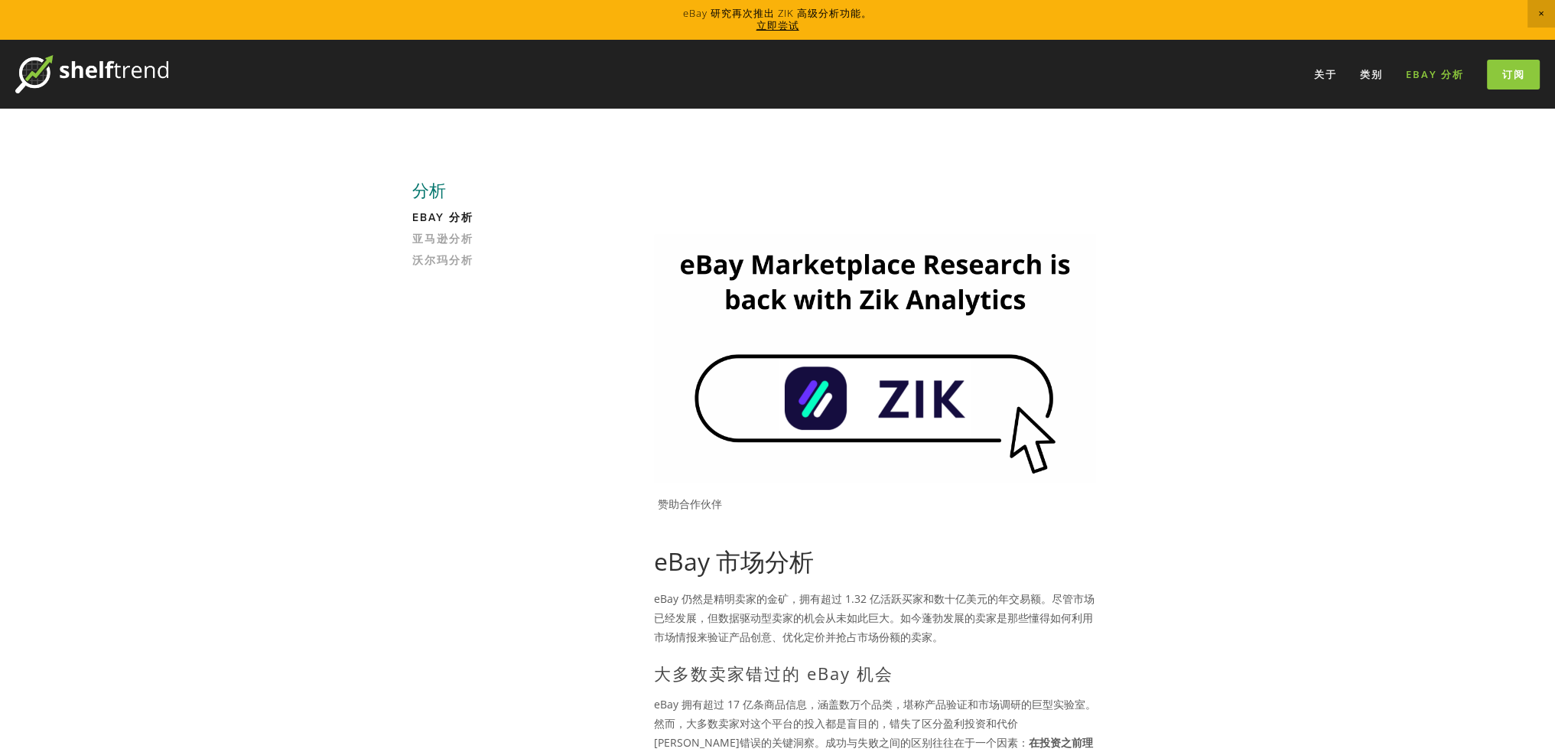
click at [1432, 77] on font "eBay 分析" at bounding box center [1435, 74] width 58 height 14
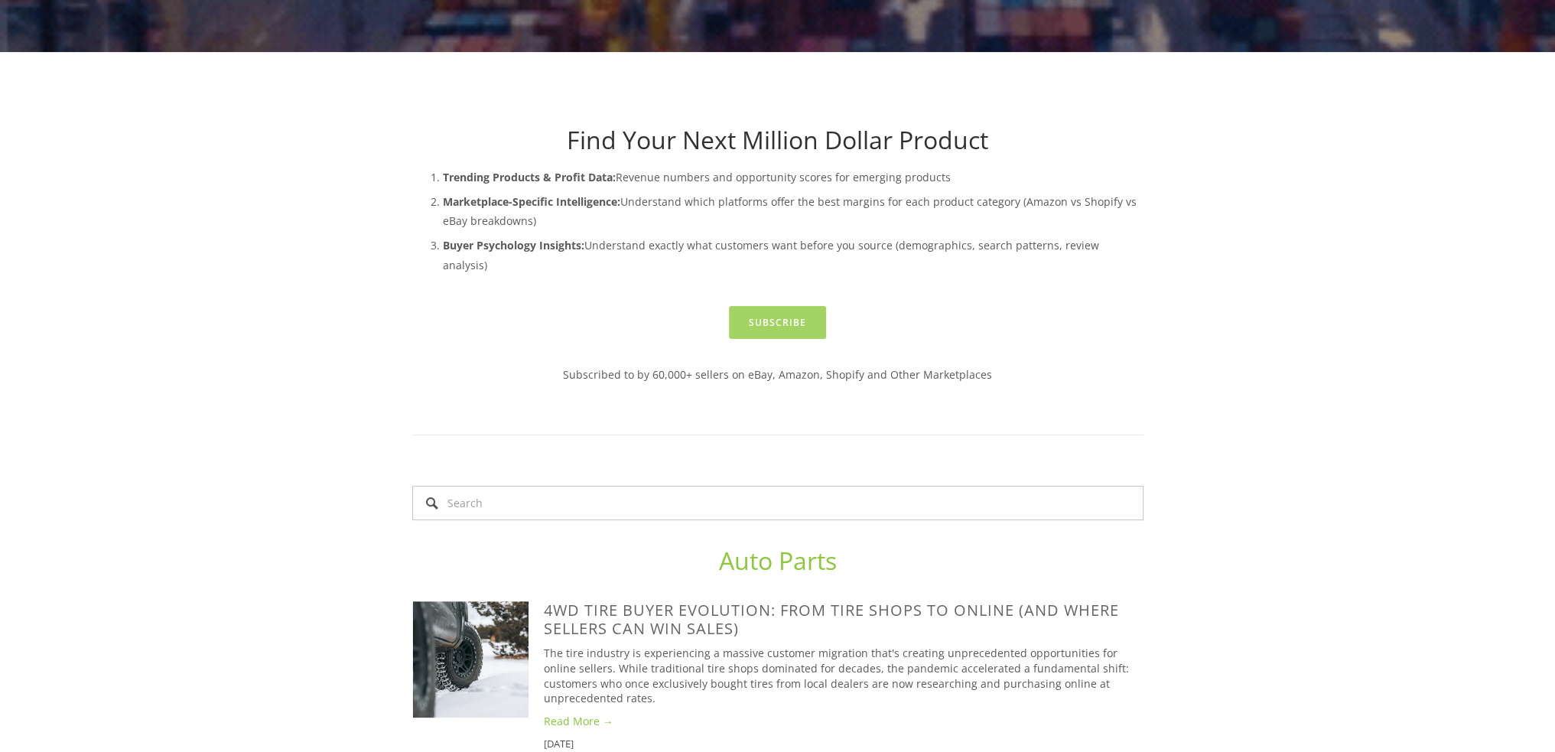
scroll to position [612, 0]
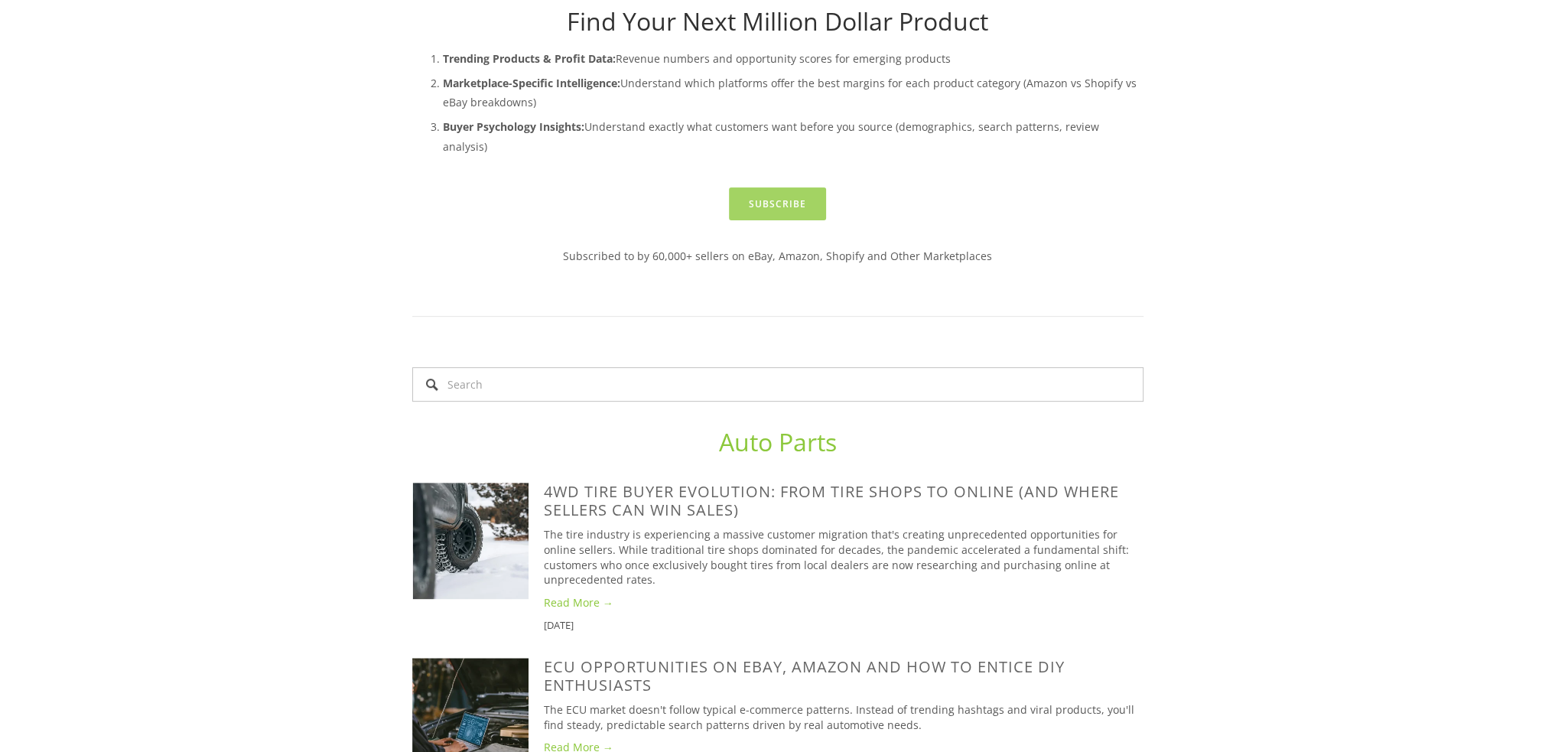
click at [815, 190] on link "Subscribe" at bounding box center [777, 203] width 97 height 33
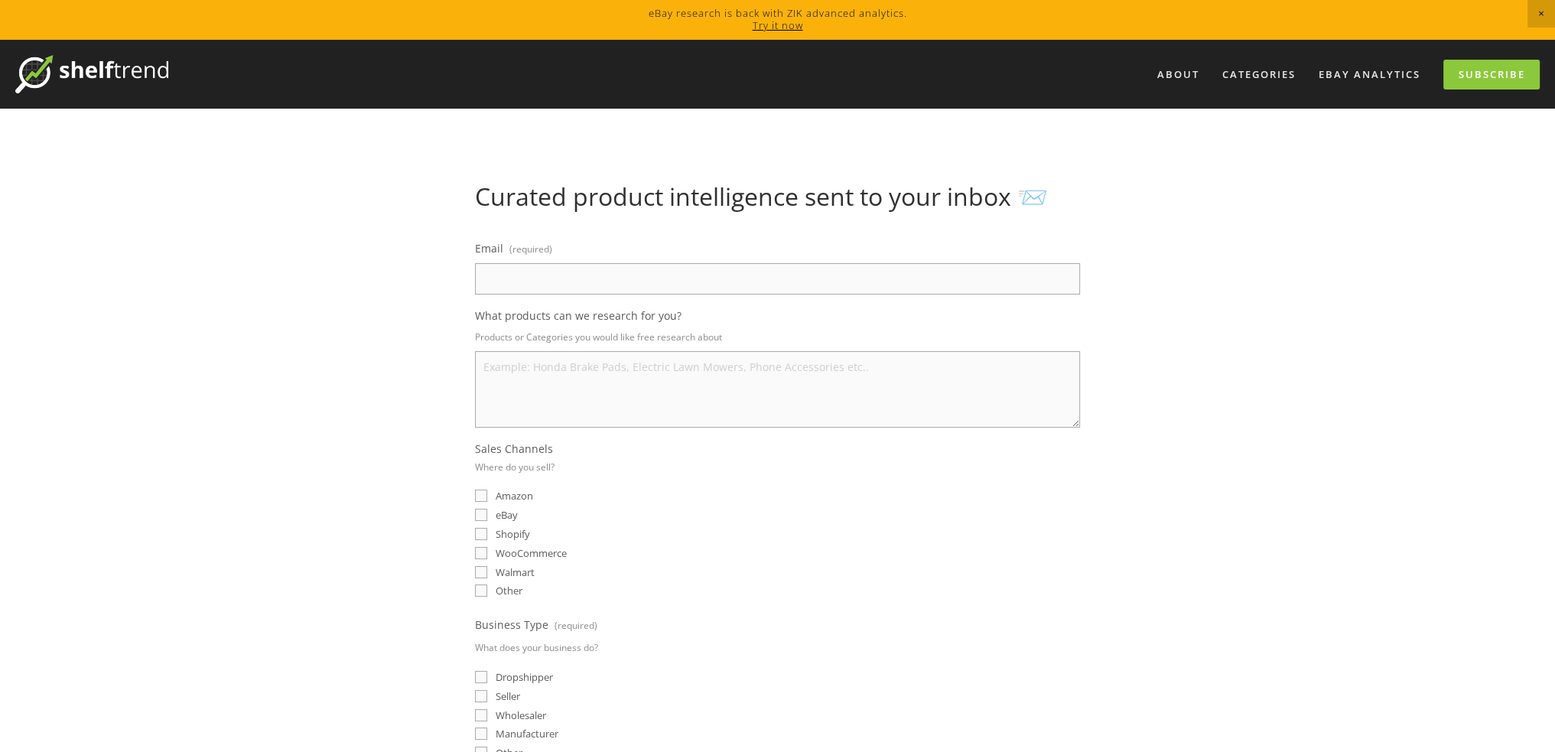
scroll to position [459, 0]
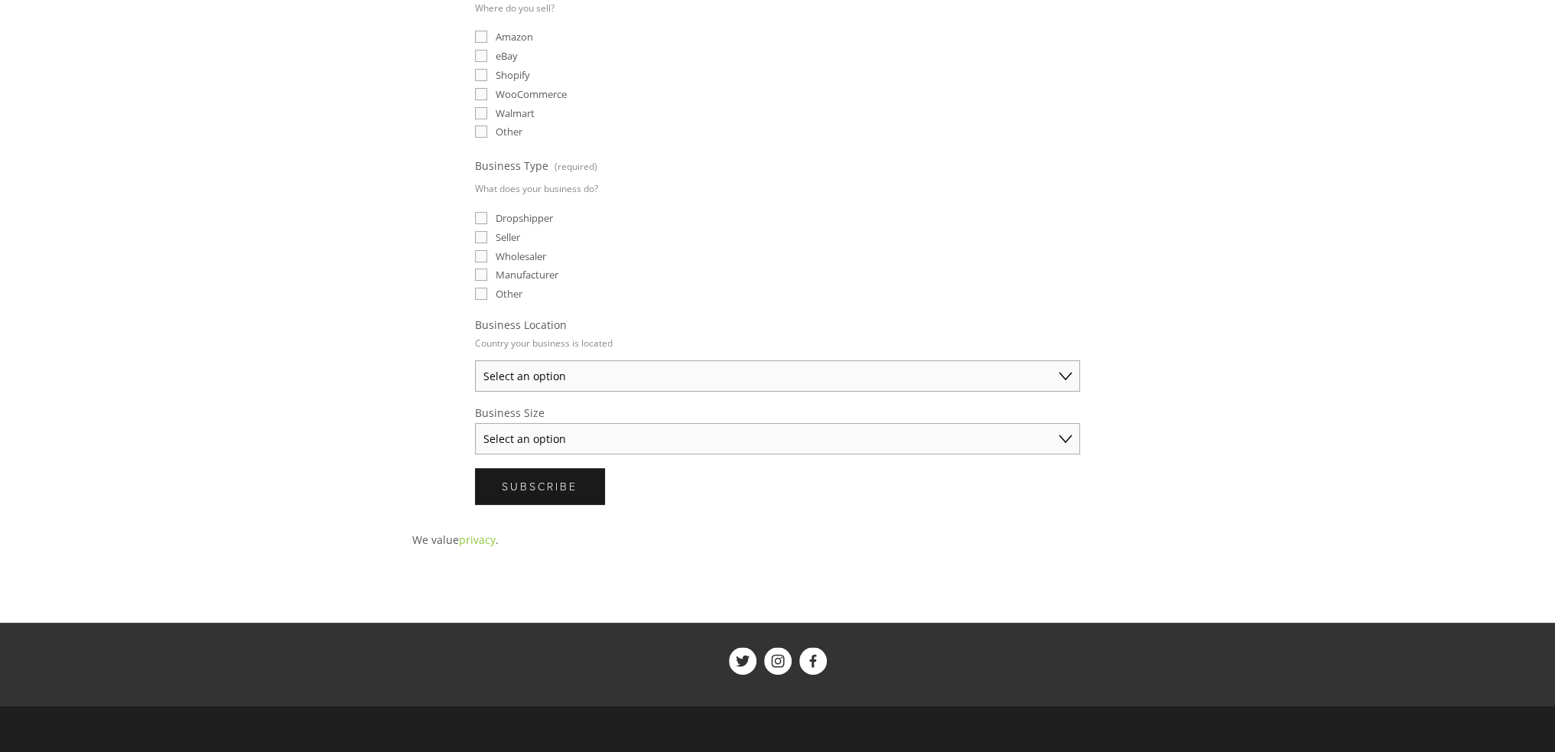
click at [583, 366] on select "Select an option [GEOGRAPHIC_DATA] [GEOGRAPHIC_DATA] [GEOGRAPHIC_DATA] [GEOGRAP…" at bounding box center [777, 375] width 605 height 31
select select "[GEOGRAPHIC_DATA]"
click at [475, 360] on select "Select an option [GEOGRAPHIC_DATA] [GEOGRAPHIC_DATA] [GEOGRAPHIC_DATA] [GEOGRAP…" at bounding box center [777, 375] width 605 height 31
drag, startPoint x: 555, startPoint y: 431, endPoint x: 554, endPoint y: 443, distance: 11.5
click at [554, 433] on select "Select an option Solo Merchant (under $50K annual sales) Small Business ($50K -…" at bounding box center [777, 438] width 605 height 31
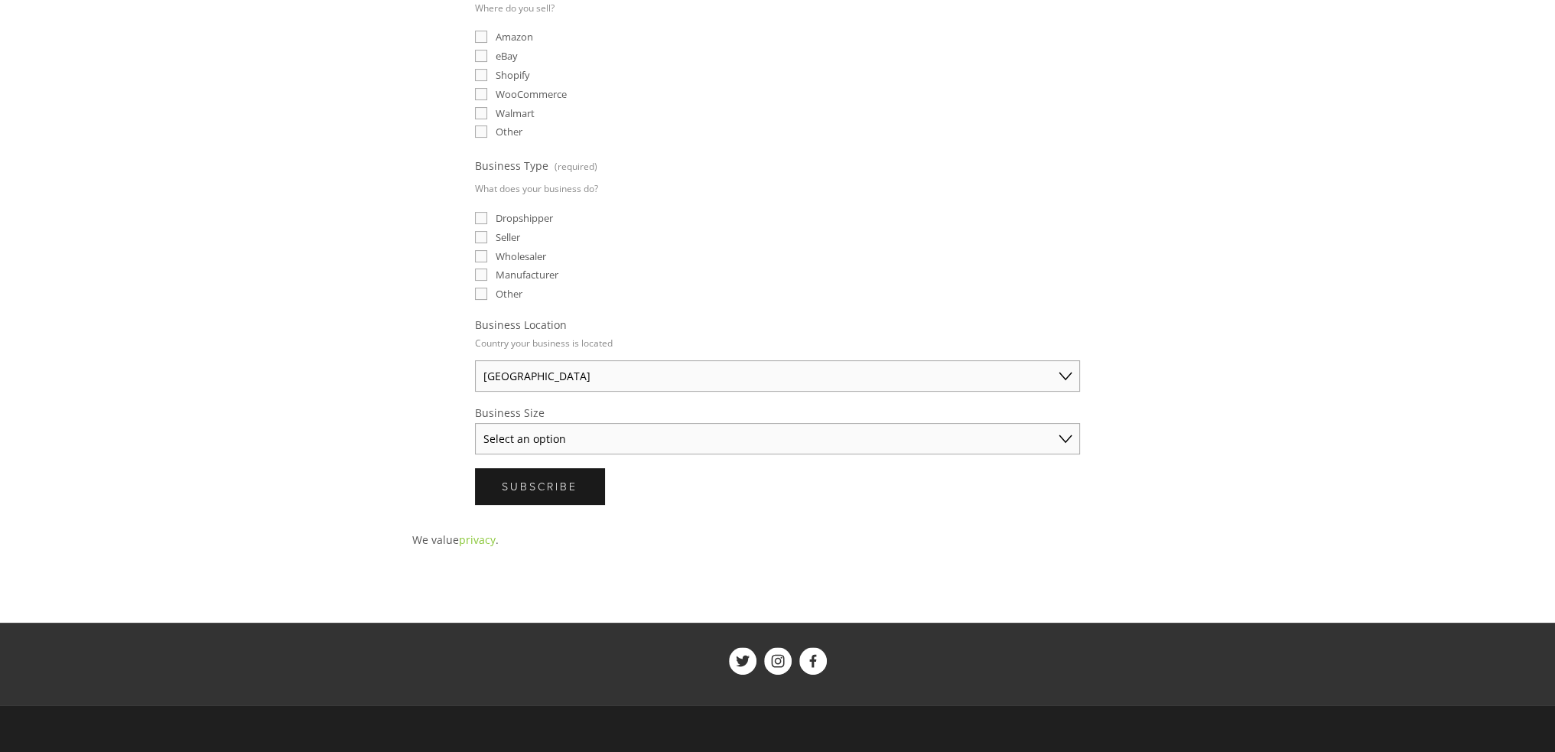
select select "Solo Merchant (under $50K annual sales)"
click at [475, 423] on select "Select an option Solo Merchant (under $50K annual sales) Small Business ($50K -…" at bounding box center [777, 438] width 605 height 31
click at [507, 230] on span "Seller" at bounding box center [508, 237] width 24 height 14
click at [487, 231] on input "Seller" at bounding box center [481, 237] width 12 height 12
checkbox input "true"
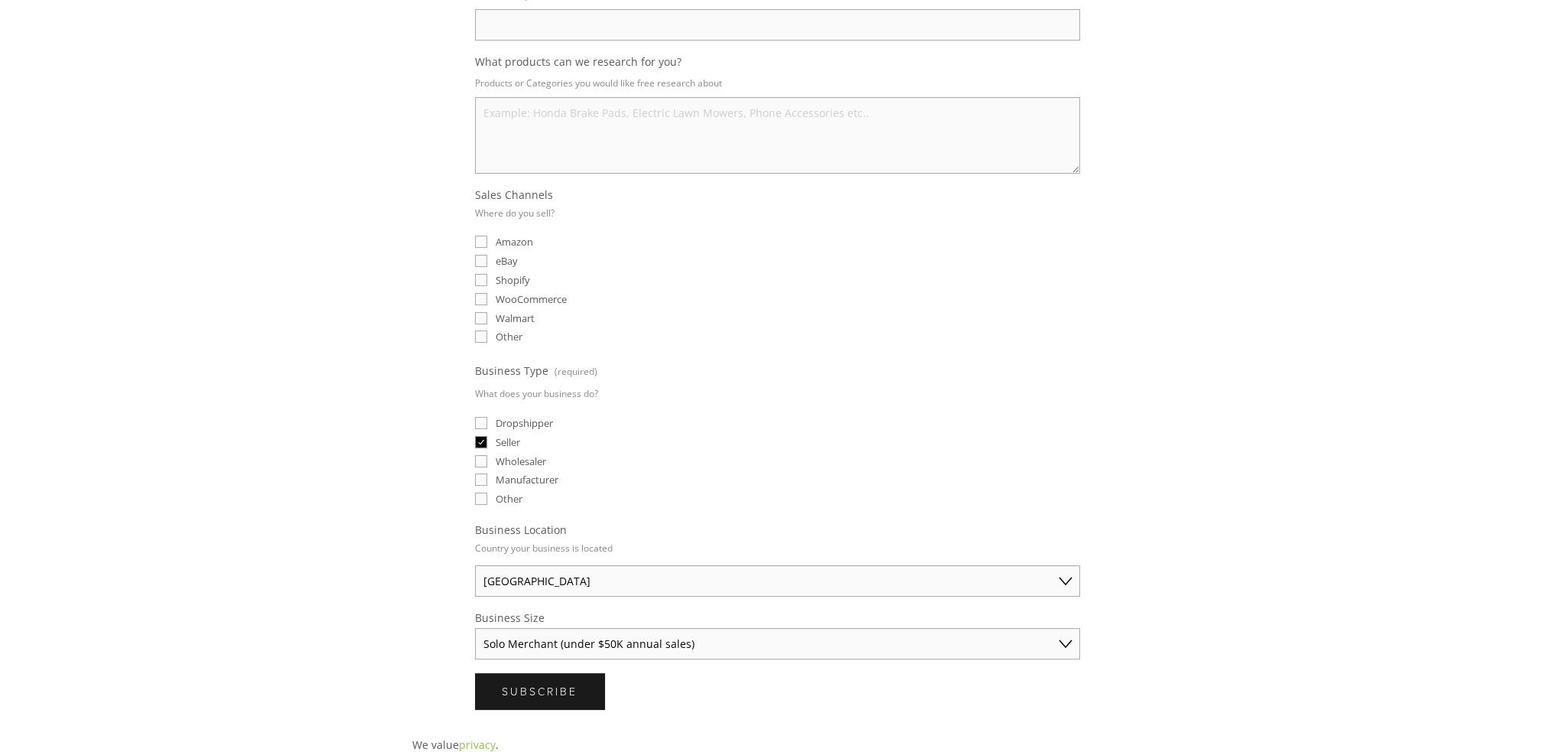
scroll to position [229, 0]
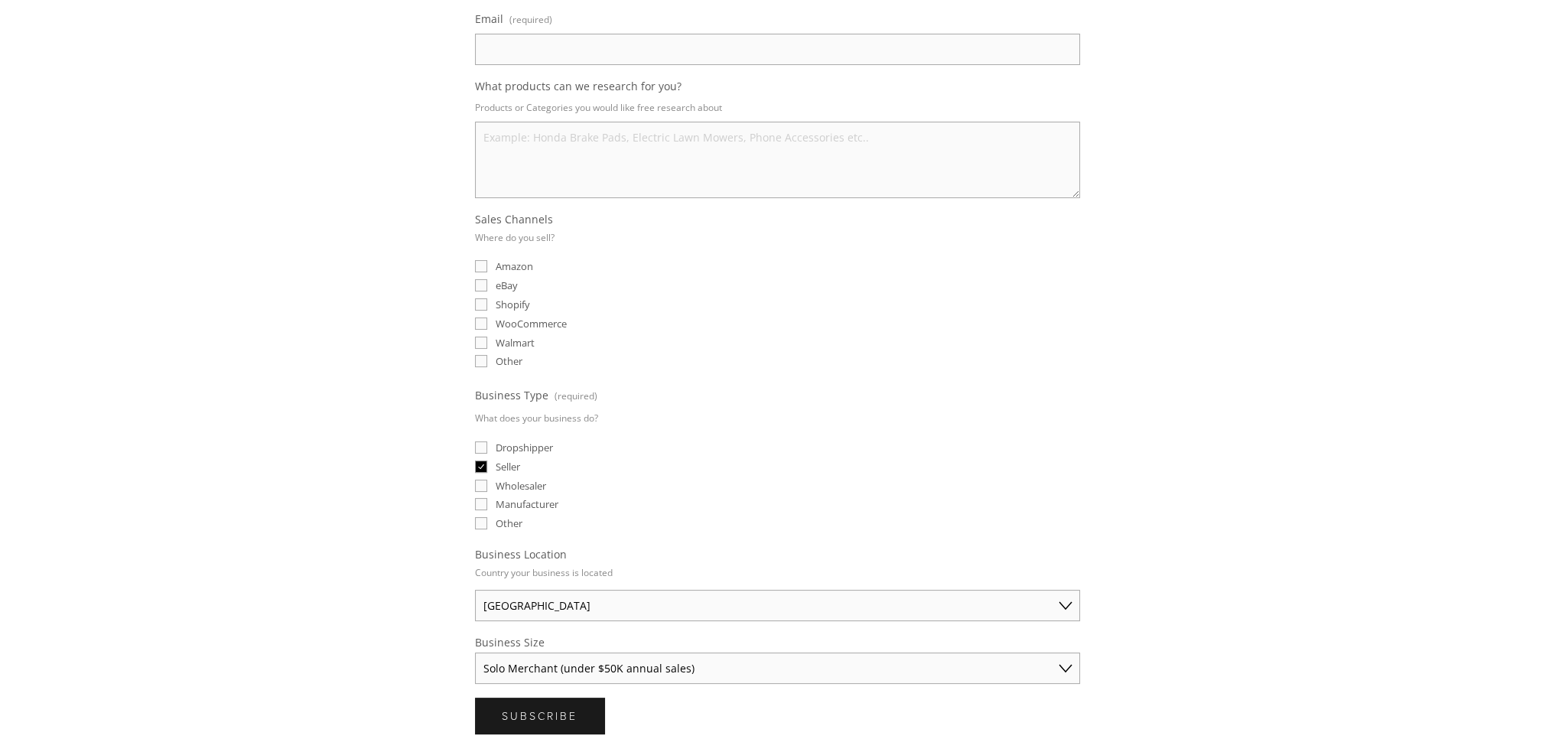
click at [499, 281] on span "eBay" at bounding box center [507, 285] width 22 height 14
click at [487, 281] on input "eBay" at bounding box center [481, 285] width 12 height 12
checkbox input "true"
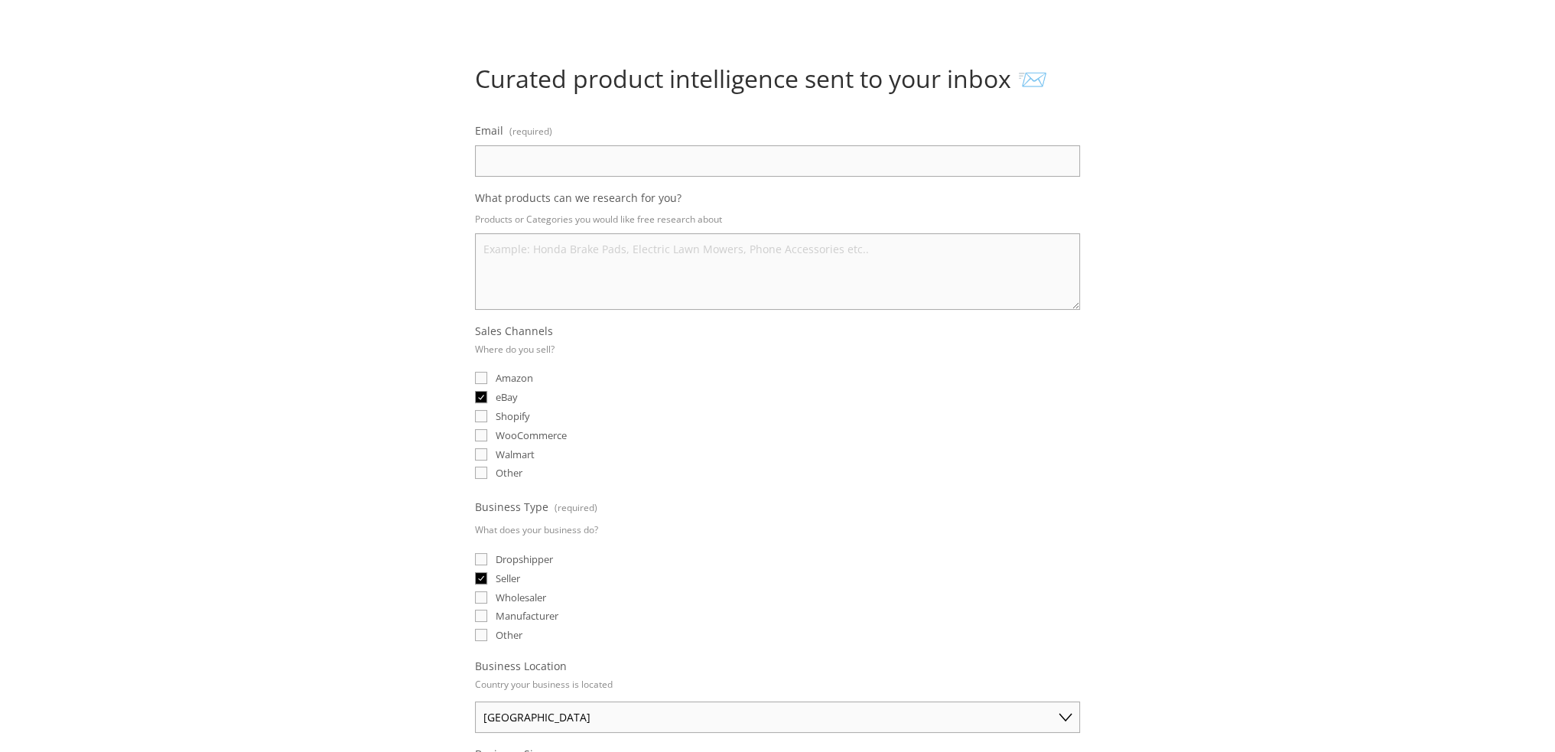
scroll to position [0, 0]
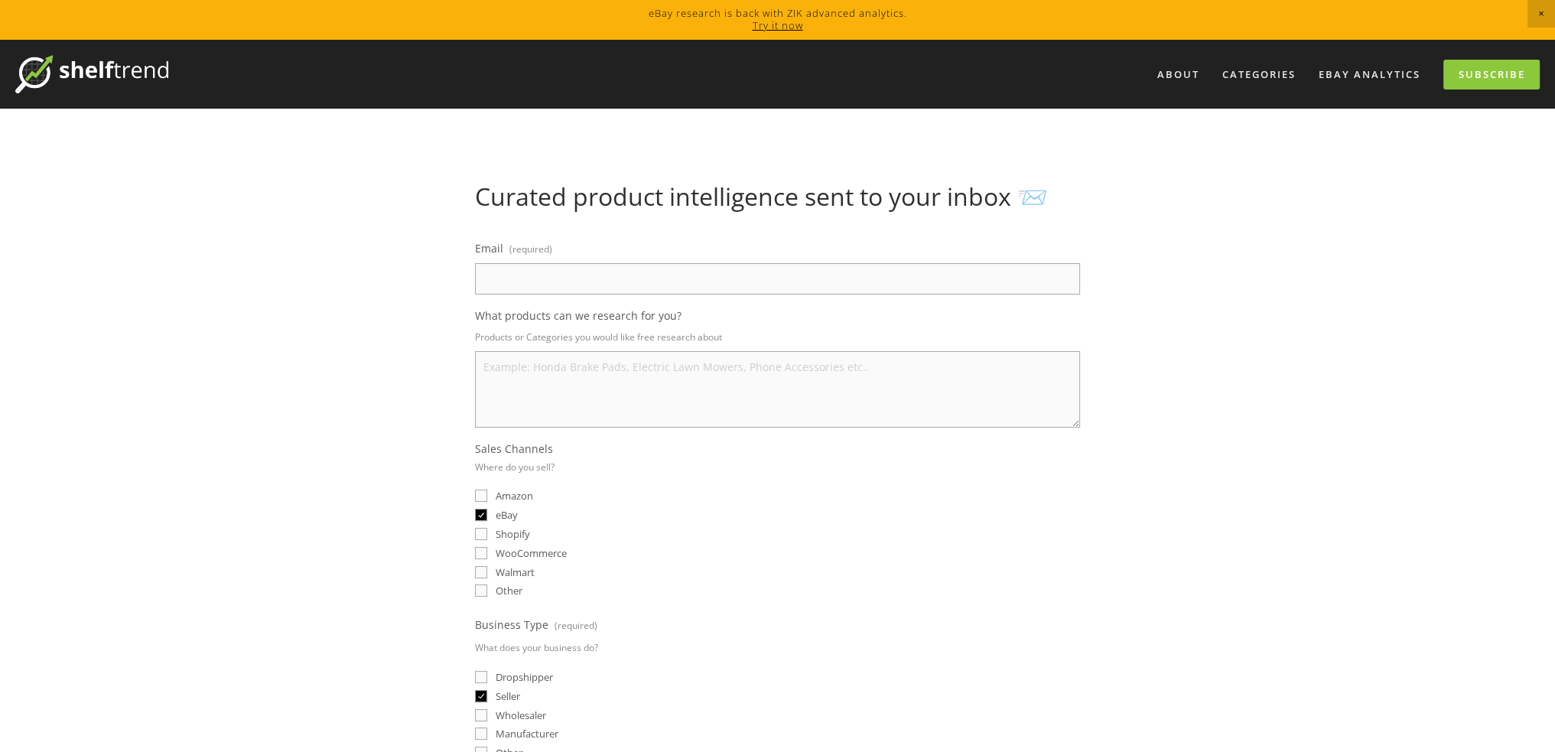
click at [543, 362] on textarea "What products can we research for you?" at bounding box center [777, 389] width 605 height 76
click at [526, 278] on input "Email (required)" at bounding box center [777, 278] width 605 height 31
type input "[EMAIL_ADDRESS][DOMAIN_NAME]"
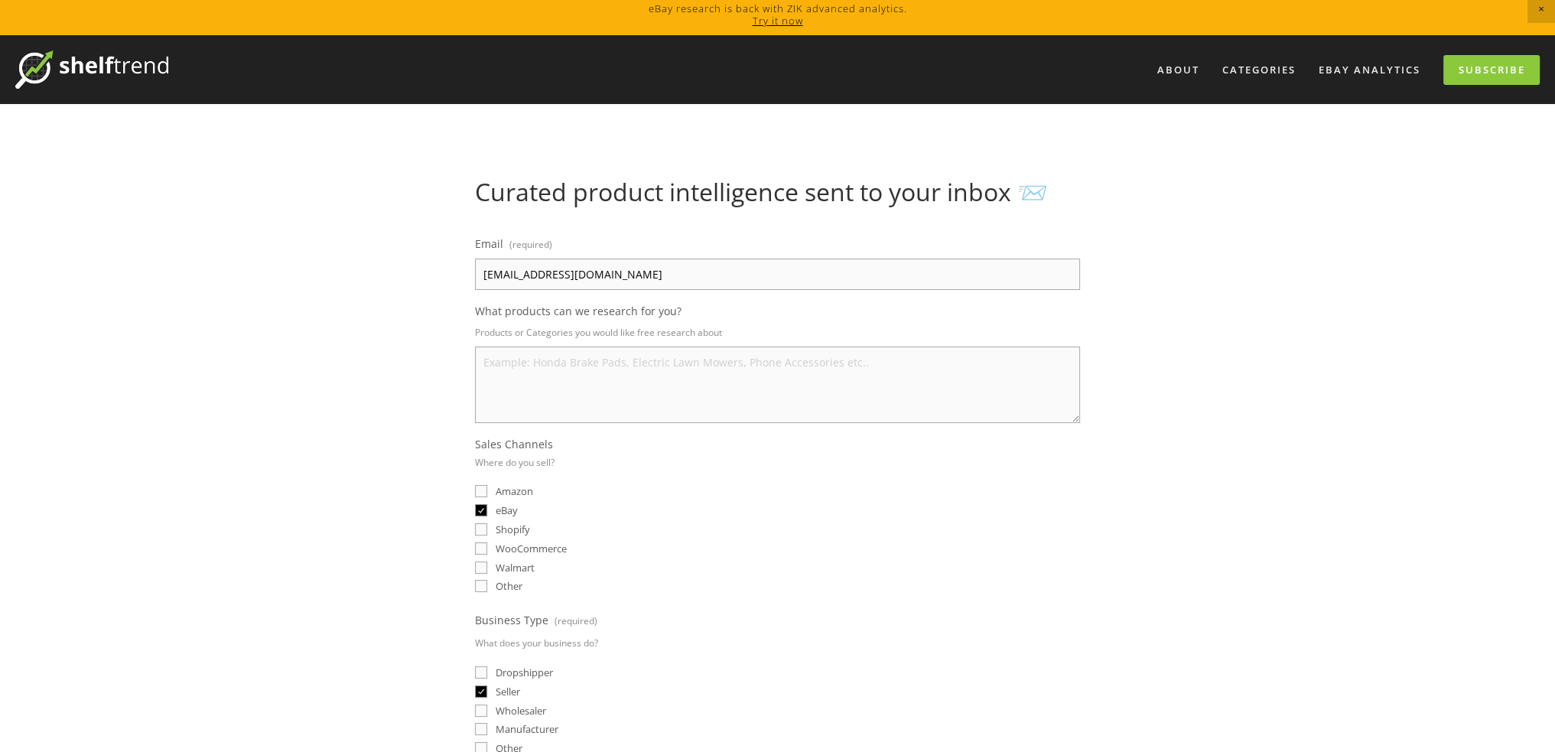
scroll to position [459, 0]
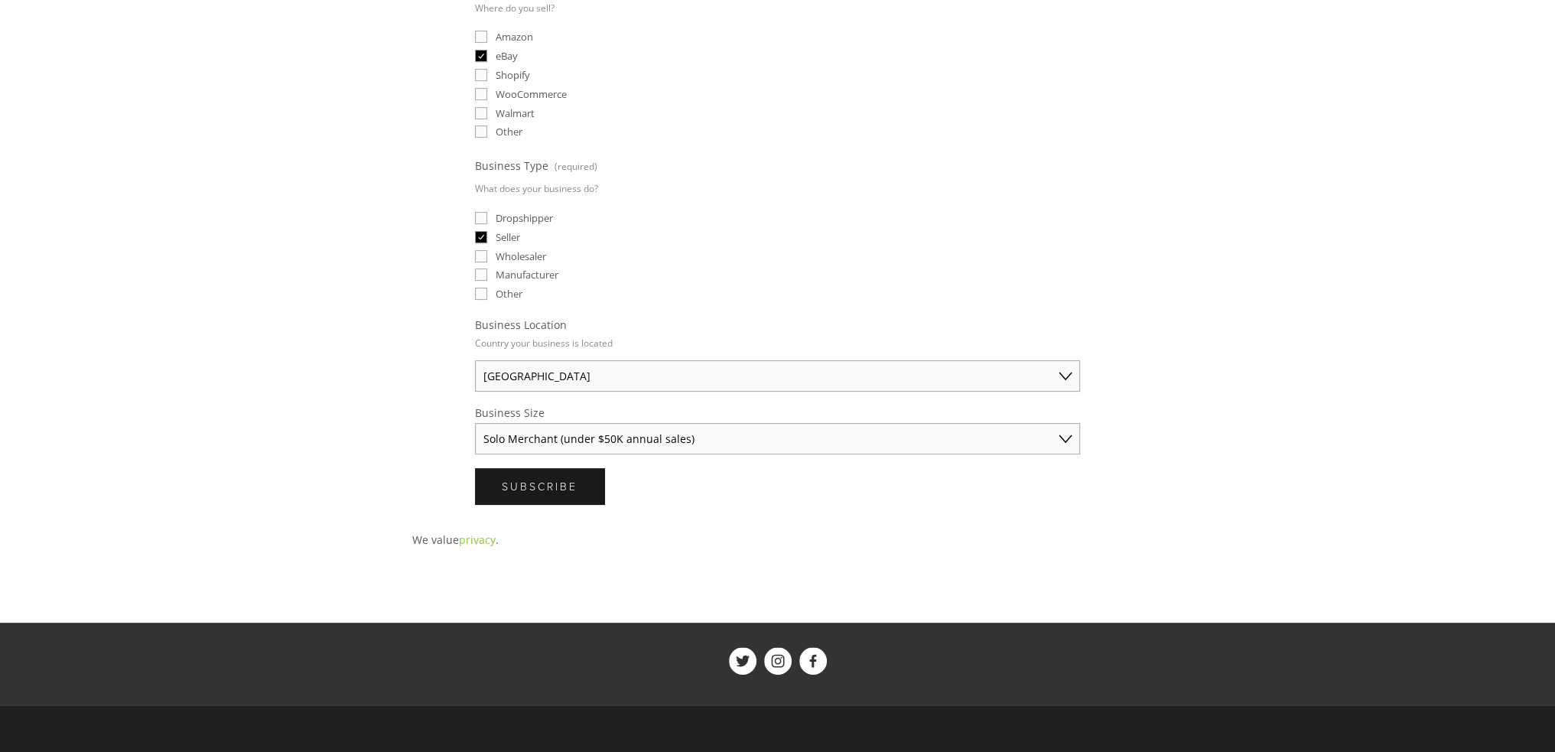
drag, startPoint x: 590, startPoint y: 479, endPoint x: 539, endPoint y: 532, distance: 73.5
click at [539, 532] on div "Curated product intelligence sent to your inbox 📨 Email (required) 2387649014@q…" at bounding box center [777, 136] width 731 height 826
click at [544, 483] on span "Subscribe" at bounding box center [540, 486] width 76 height 15
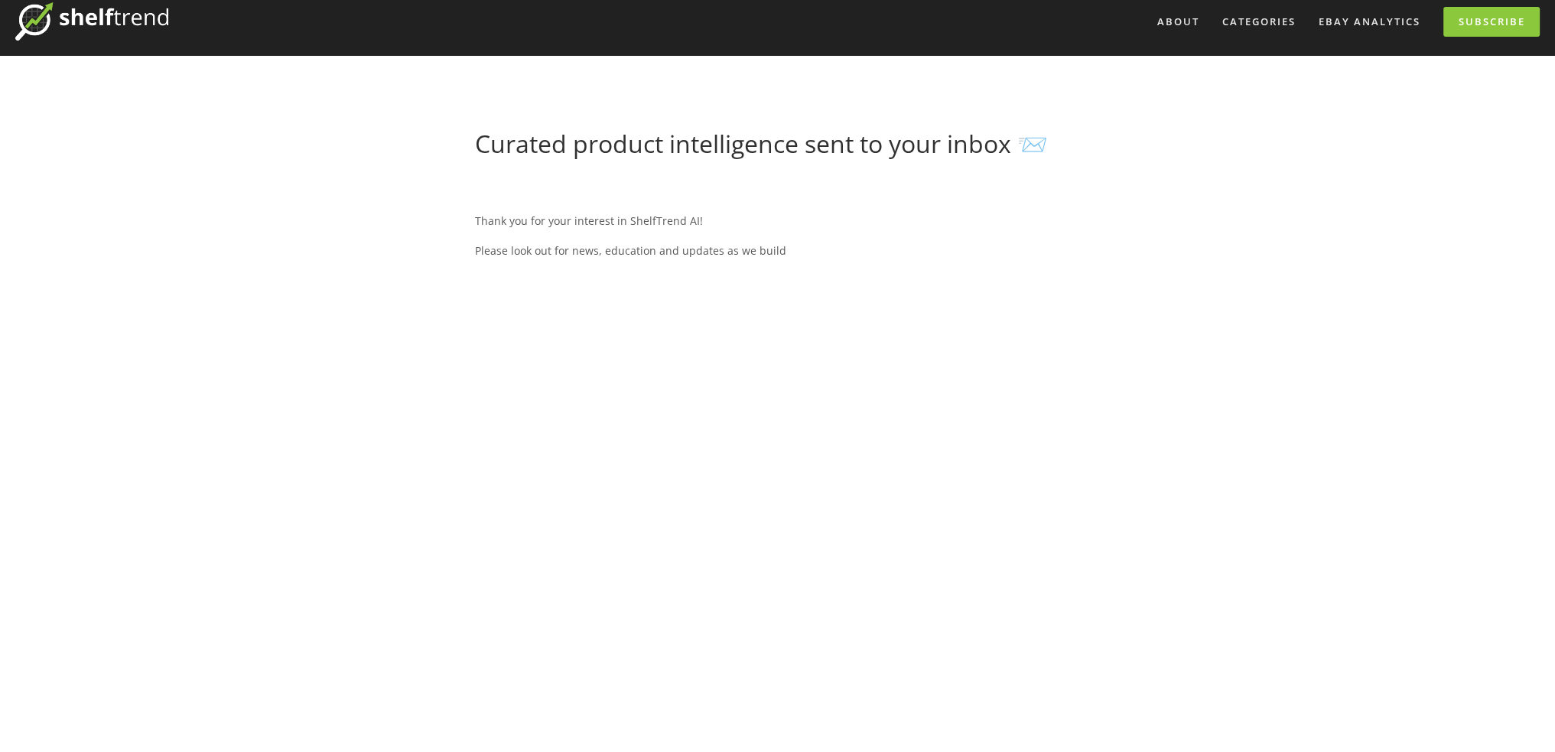
scroll to position [0, 0]
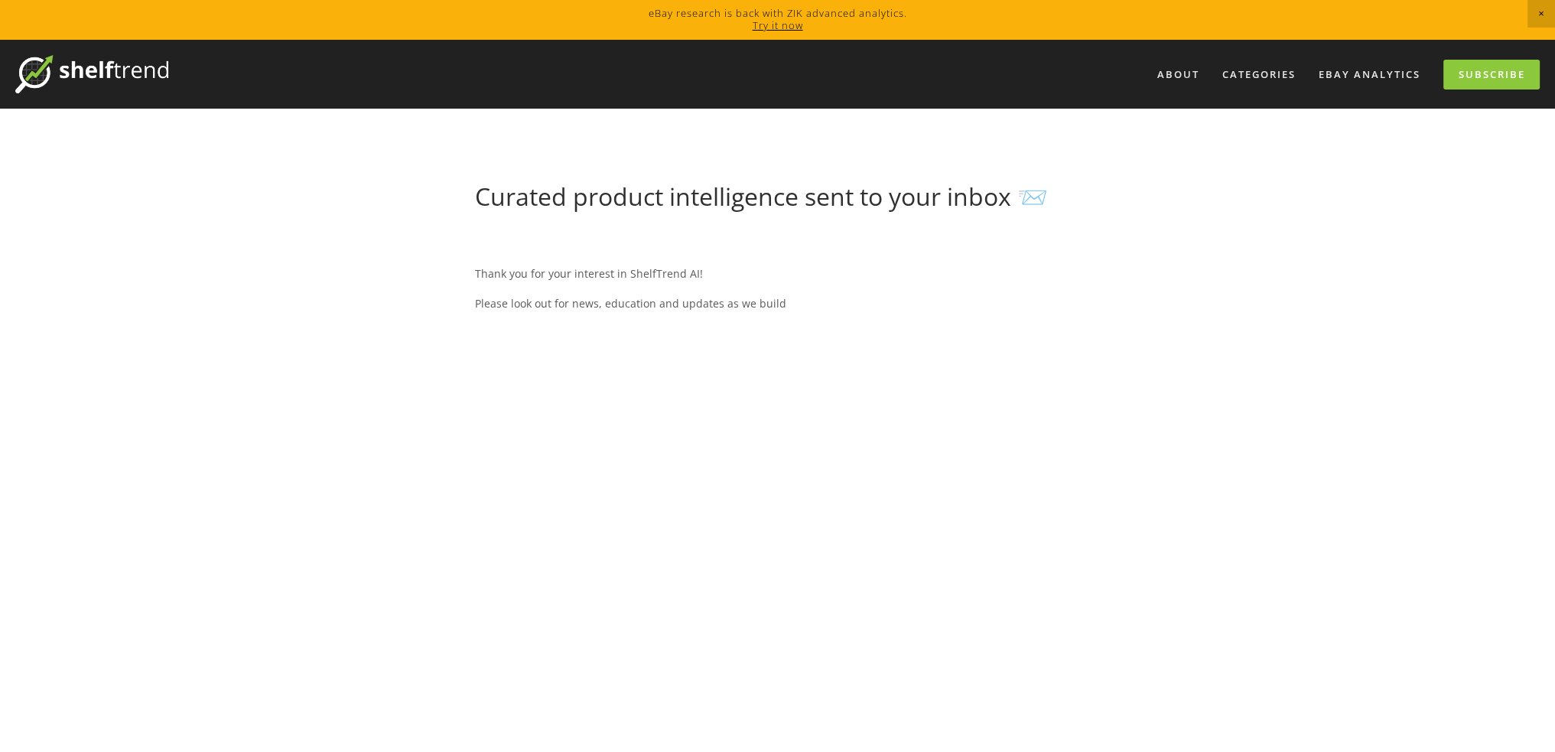
click at [686, 343] on div "Thank you for your interest in ShelfTrend AI! Please look out for news, educati…" at bounding box center [777, 601] width 605 height 726
click at [138, 76] on img at bounding box center [91, 74] width 153 height 38
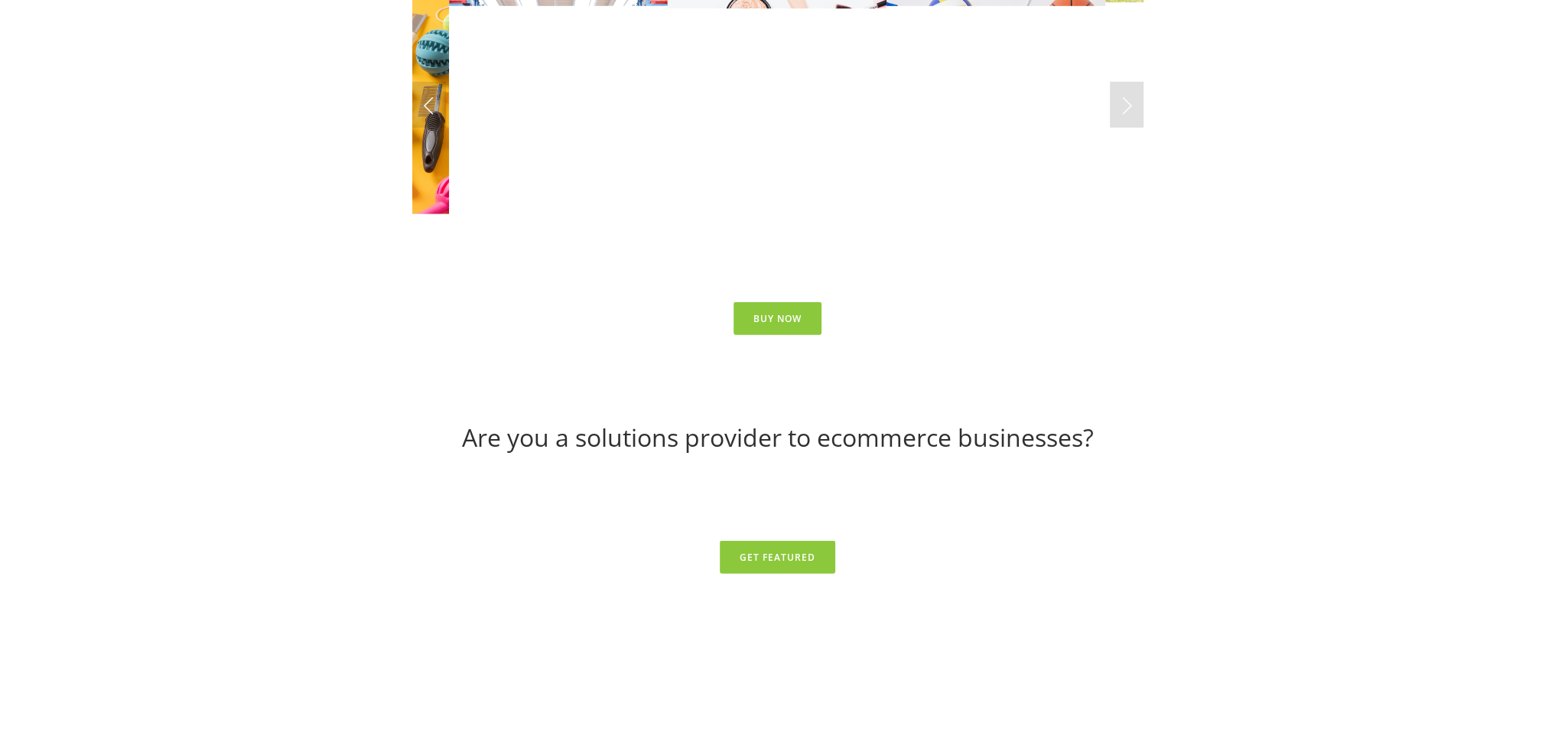
scroll to position [6194, 0]
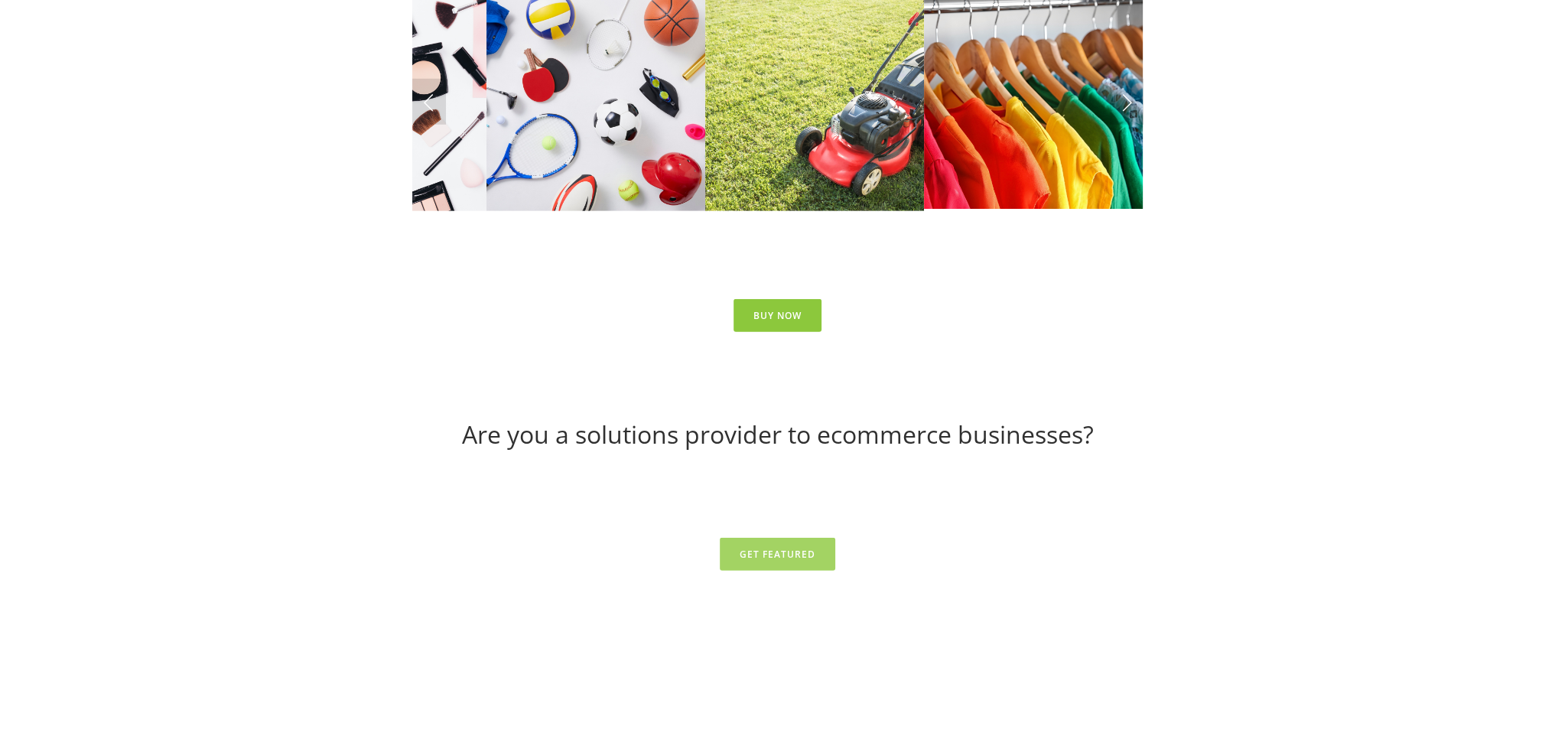
click at [805, 538] on link "Get Featured" at bounding box center [777, 554] width 115 height 33
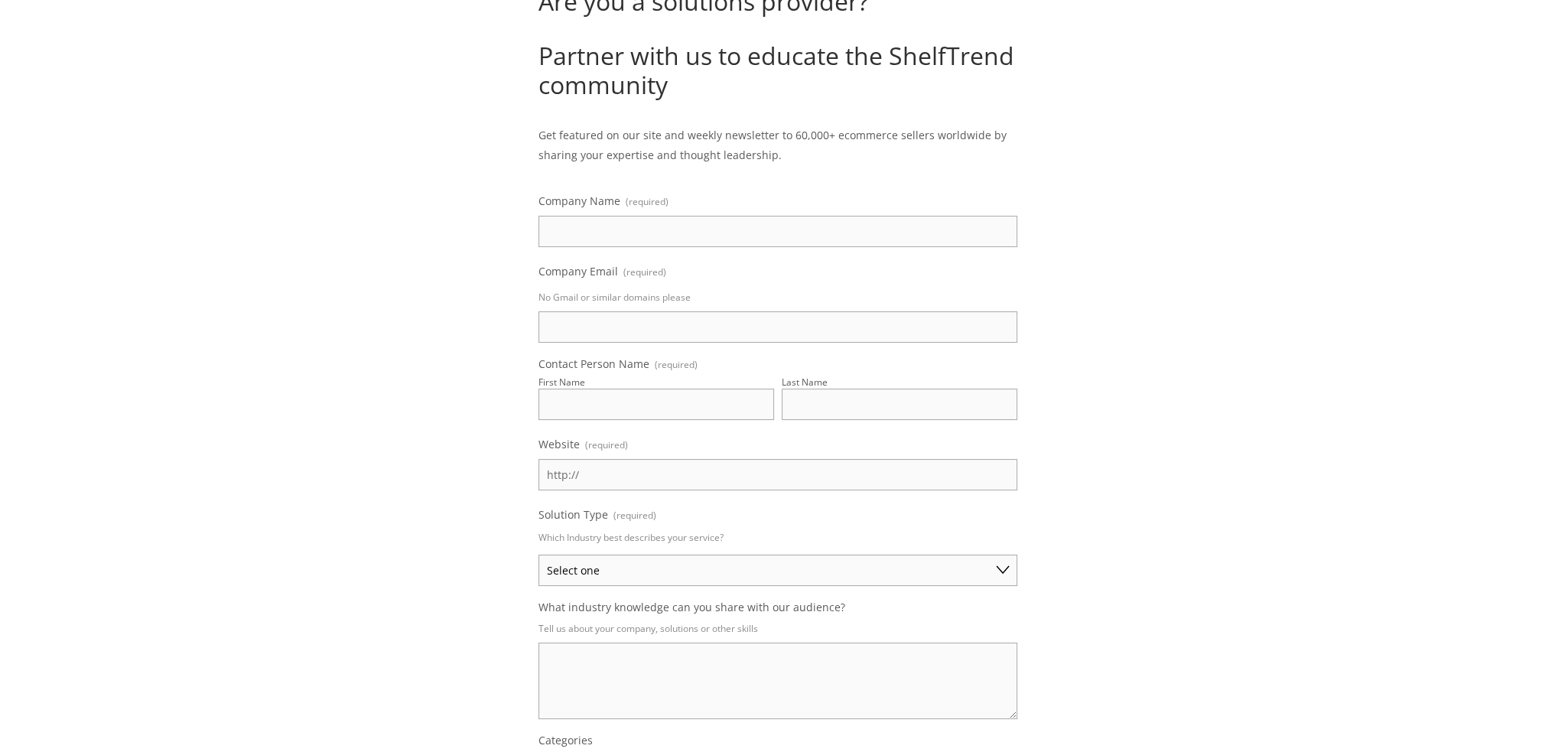
scroll to position [229, 0]
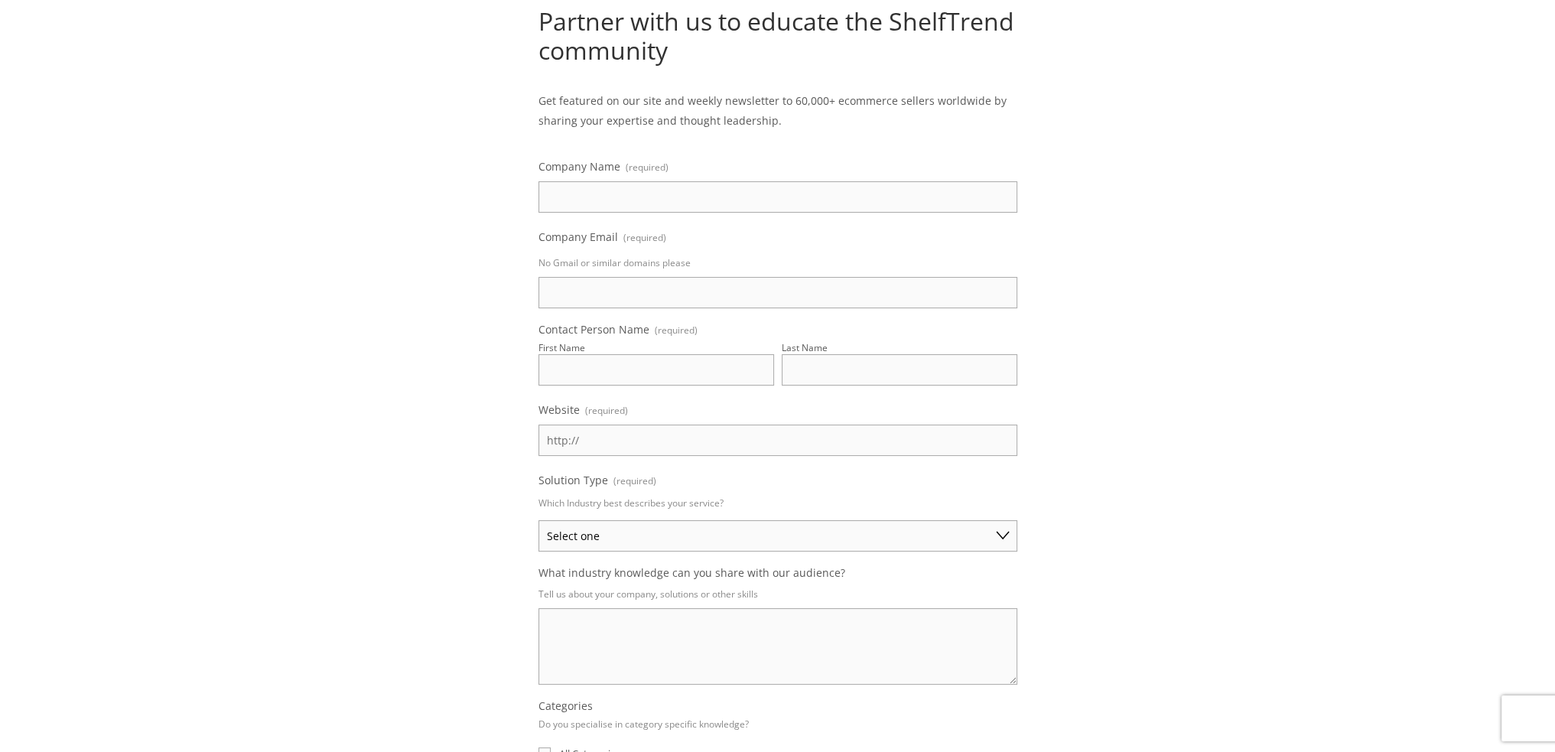
click at [633, 431] on input "Website (required)" at bounding box center [777, 439] width 479 height 31
click at [608, 531] on select "Select one Private Label Manufacturer/Wholesale Brand Manufacturer/Wholesale Bu…" at bounding box center [777, 535] width 479 height 31
select select "Private Label Manufacturer/Wholesale"
click at [538, 520] on select "Select one Private Label Manufacturer/Wholesale Brand Manufacturer/Wholesale Bu…" at bounding box center [777, 535] width 479 height 31
click at [629, 431] on input "Website (required)" at bounding box center [777, 439] width 479 height 31
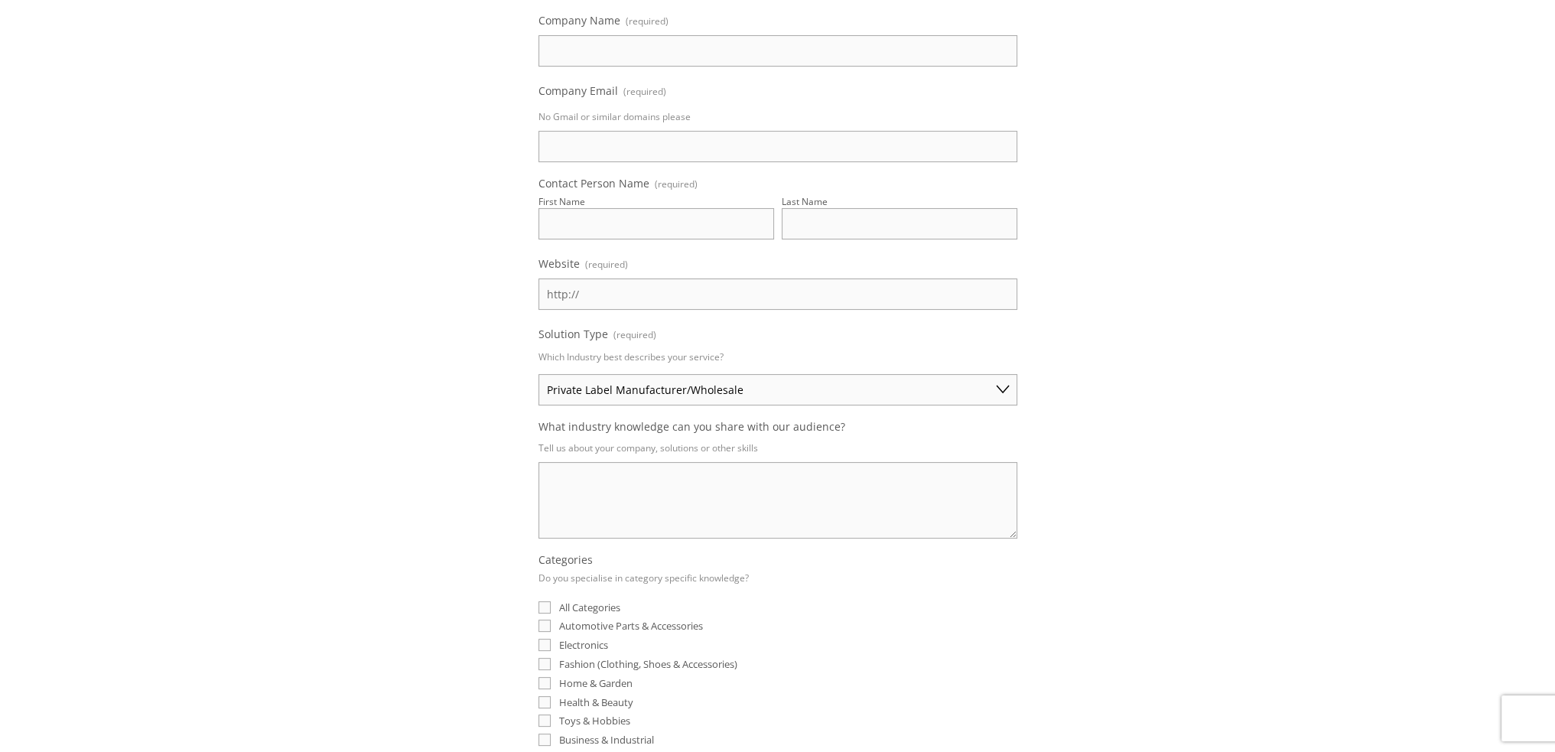
scroll to position [612, 0]
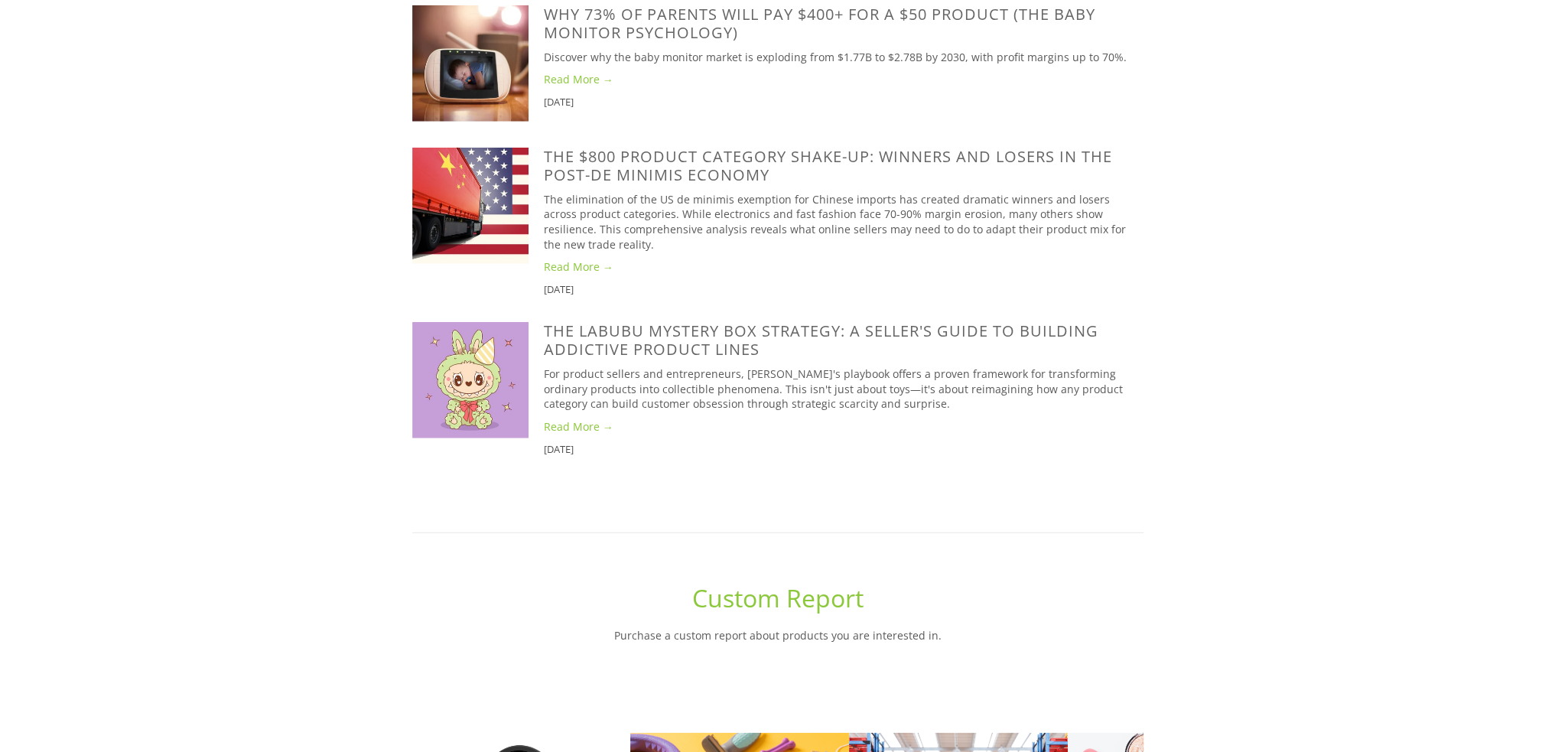
scroll to position [5072, 0]
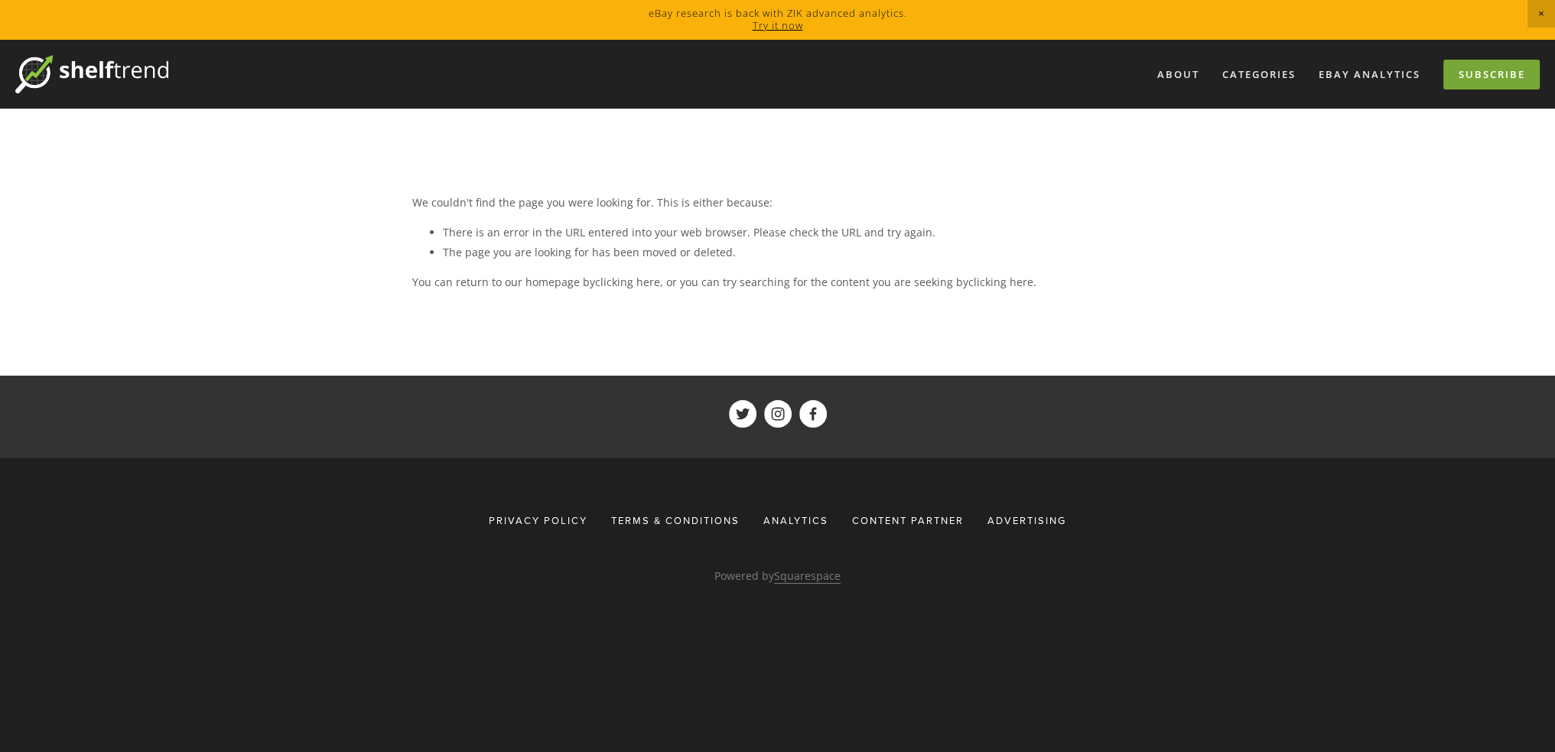
click at [1468, 67] on link "Subscribe" at bounding box center [1491, 75] width 96 height 30
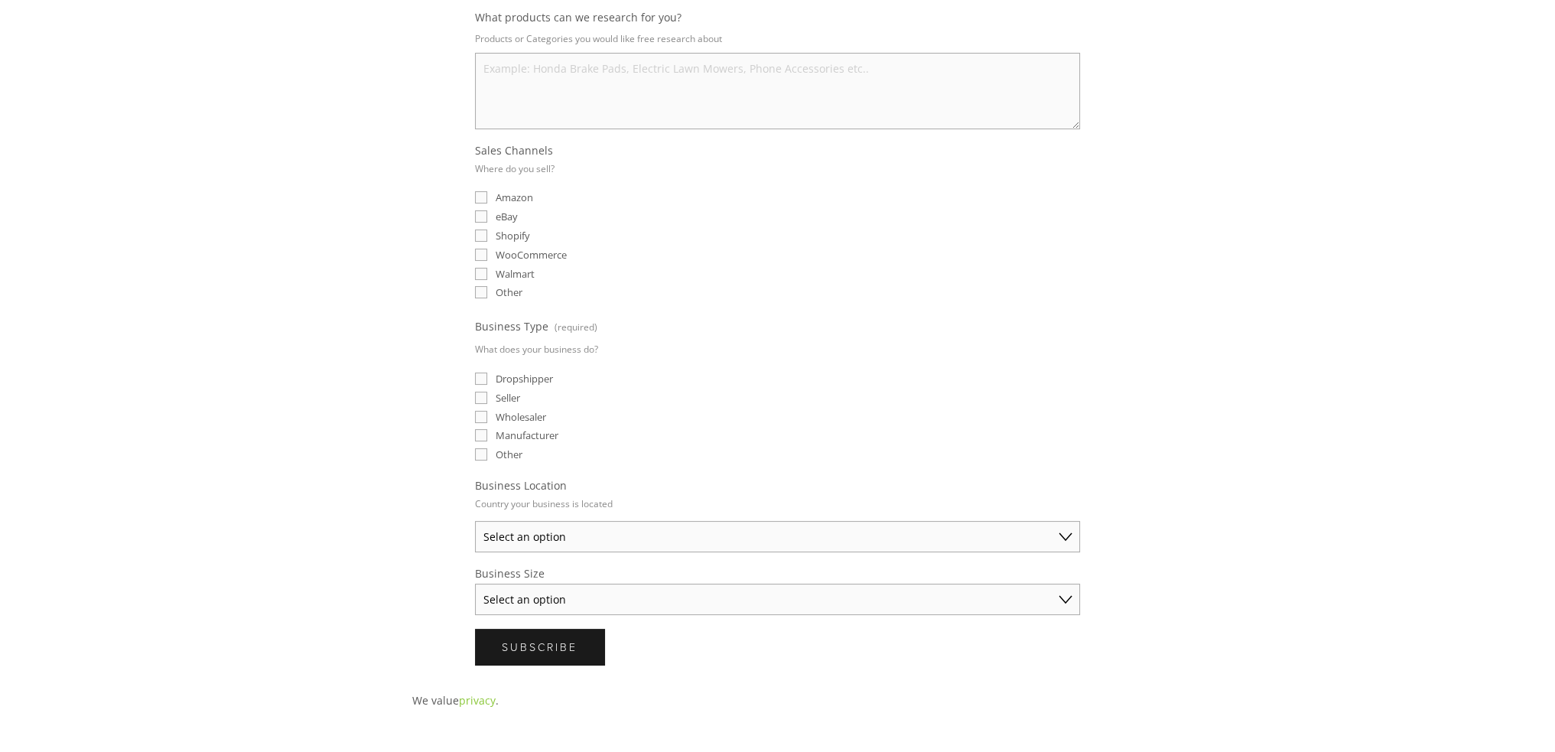
scroll to position [306, 0]
click at [505, 207] on span "eBay" at bounding box center [507, 209] width 22 height 14
click at [487, 207] on input "eBay" at bounding box center [481, 209] width 12 height 12
checkbox input "true"
click at [514, 383] on span "Seller" at bounding box center [508, 390] width 24 height 14
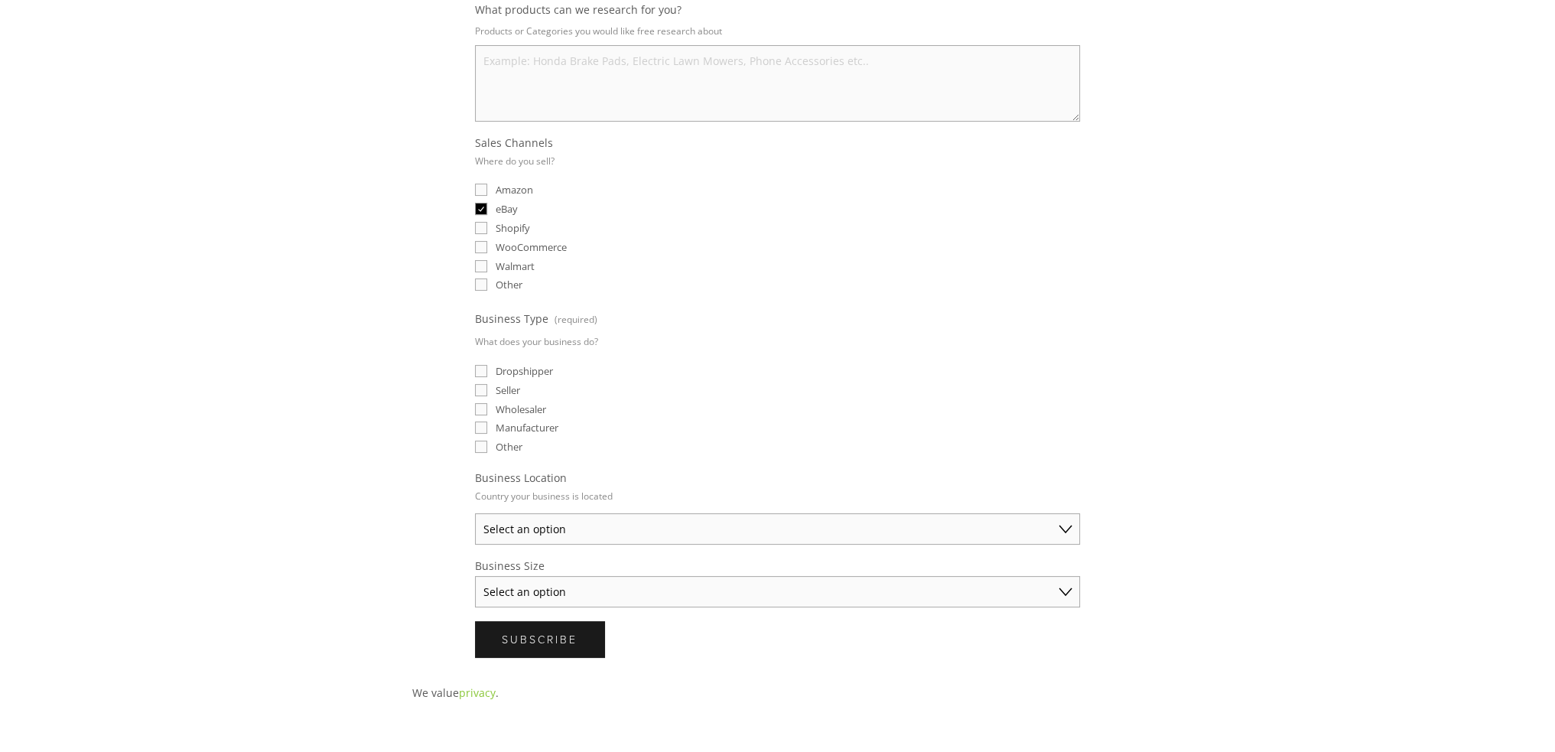
click at [487, 384] on input "Seller" at bounding box center [481, 390] width 12 height 12
checkbox input "true"
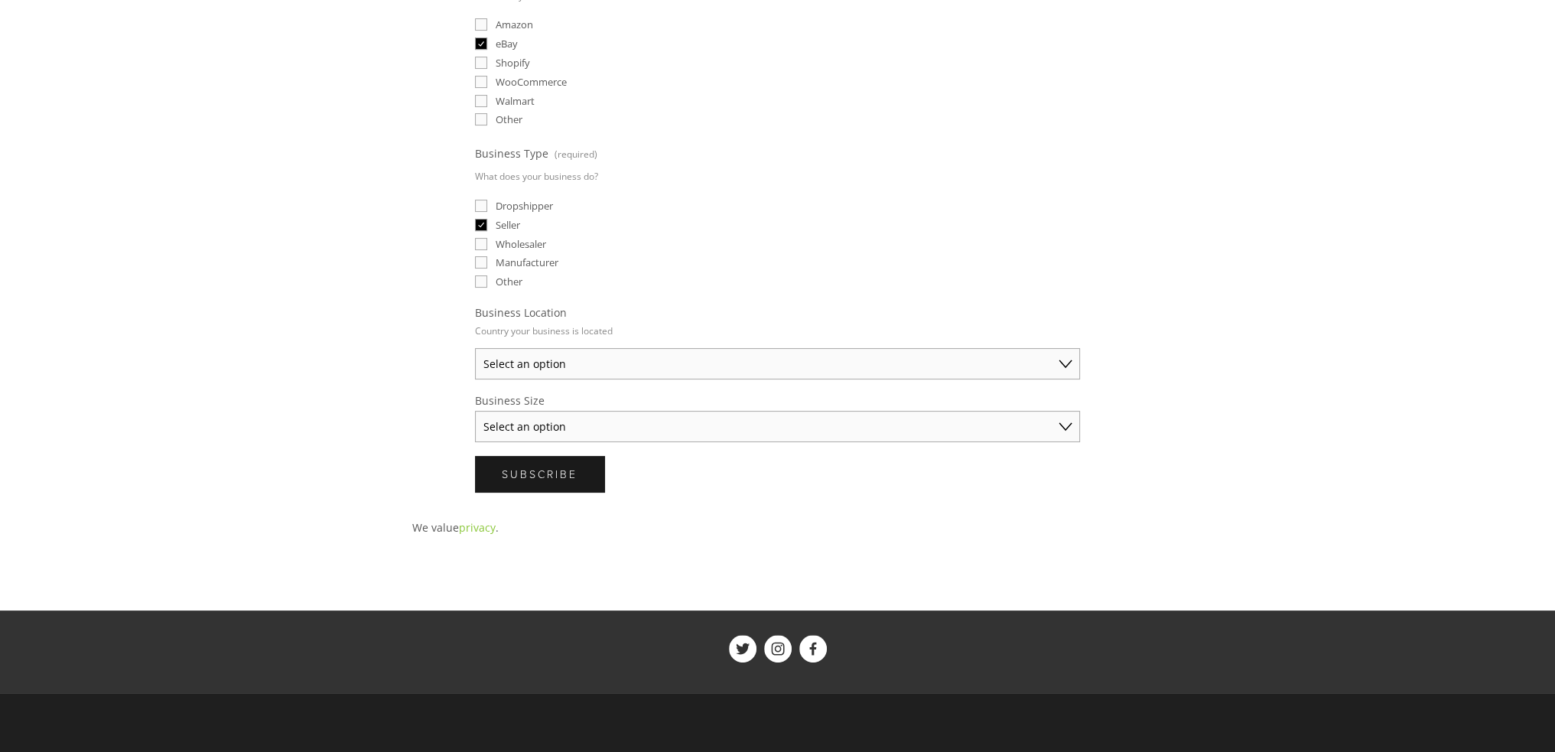
scroll to position [579, 0]
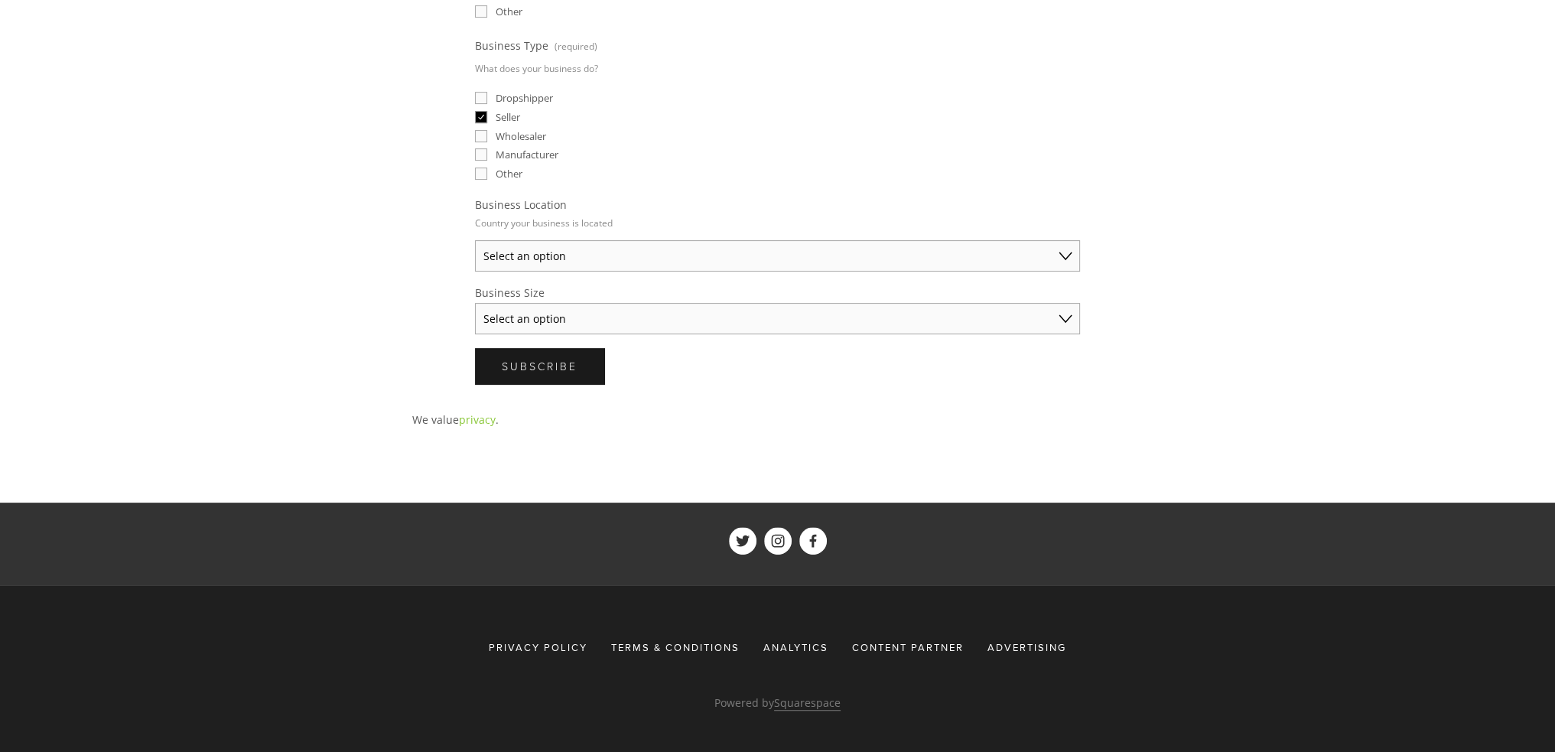
click at [563, 250] on select "Select an option [GEOGRAPHIC_DATA] [GEOGRAPHIC_DATA] [GEOGRAPHIC_DATA] [GEOGRAP…" at bounding box center [777, 255] width 605 height 31
click at [475, 240] on select "Select an option [GEOGRAPHIC_DATA] [GEOGRAPHIC_DATA] [GEOGRAPHIC_DATA] [GEOGRAP…" at bounding box center [777, 255] width 605 height 31
drag, startPoint x: 551, startPoint y: 248, endPoint x: 551, endPoint y: 256, distance: 8.4
click at [551, 248] on select "[GEOGRAPHIC_DATA] [GEOGRAPHIC_DATA] [GEOGRAPHIC_DATA] [GEOGRAPHIC_DATA] [GEOGRA…" at bounding box center [777, 255] width 605 height 31
select select "[GEOGRAPHIC_DATA]"
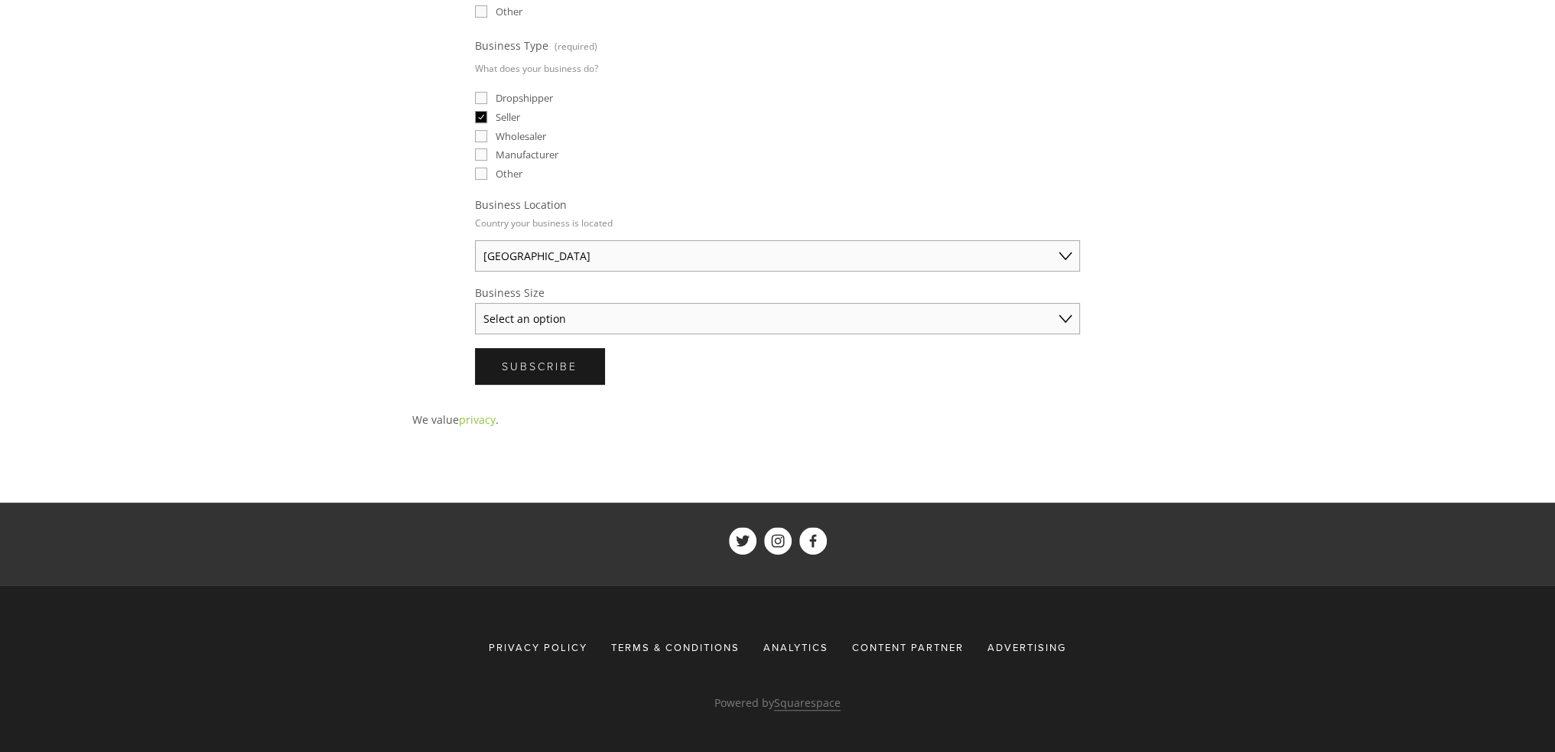
click at [475, 240] on select "[GEOGRAPHIC_DATA] [GEOGRAPHIC_DATA] [GEOGRAPHIC_DATA] [GEOGRAPHIC_DATA] [GEOGRA…" at bounding box center [777, 255] width 605 height 31
click at [545, 308] on select "Select an option Solo Merchant (under $50K annual sales) Small Business ($50K -…" at bounding box center [777, 318] width 605 height 31
select select "Solo Merchant (under $50K annual sales)"
click at [475, 303] on select "Select an option Solo Merchant (under $50K annual sales) Small Business ($50K -…" at bounding box center [777, 318] width 605 height 31
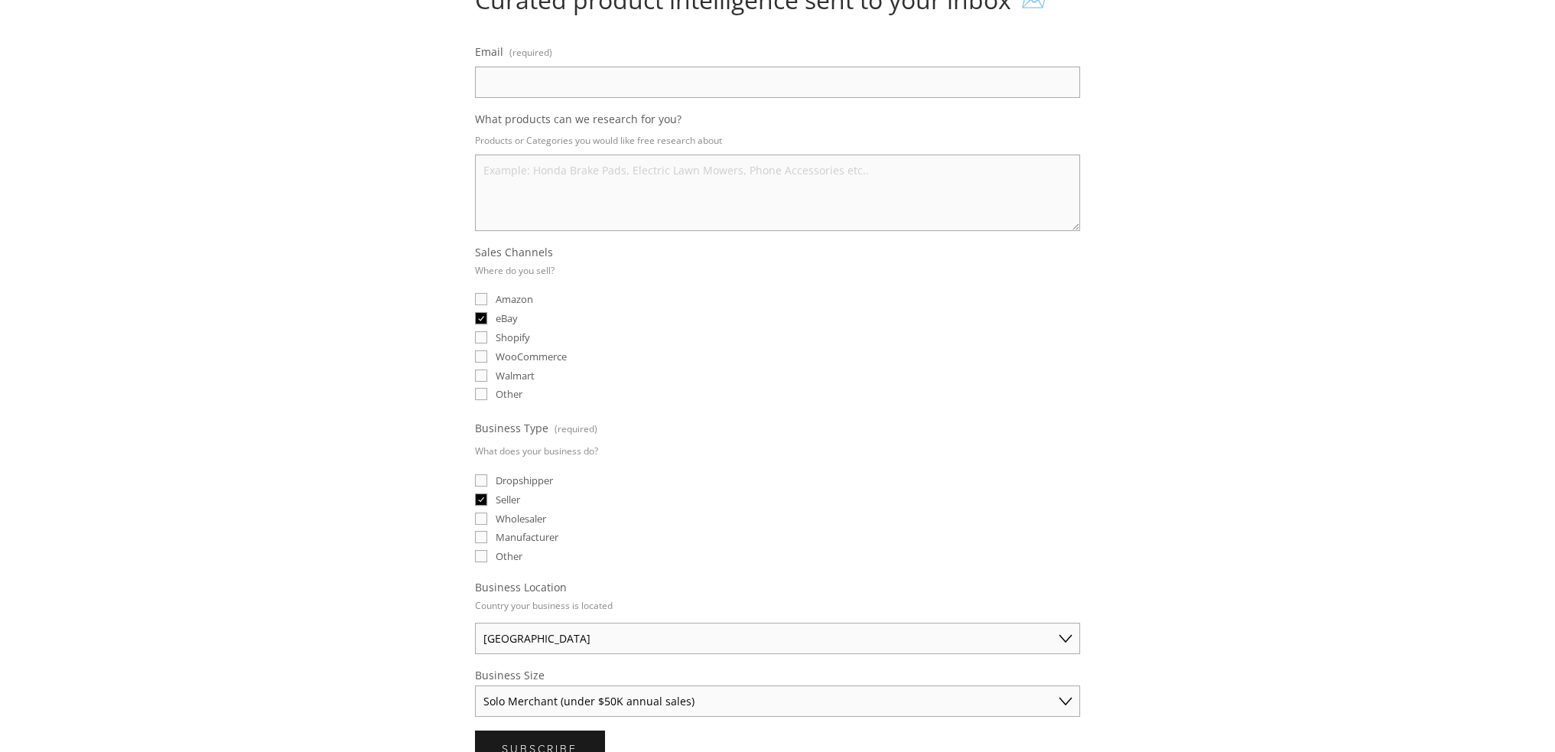
click at [507, 76] on input "Email (required)" at bounding box center [777, 82] width 605 height 31
type input "[EMAIL_ADDRESS][DOMAIN_NAME]"
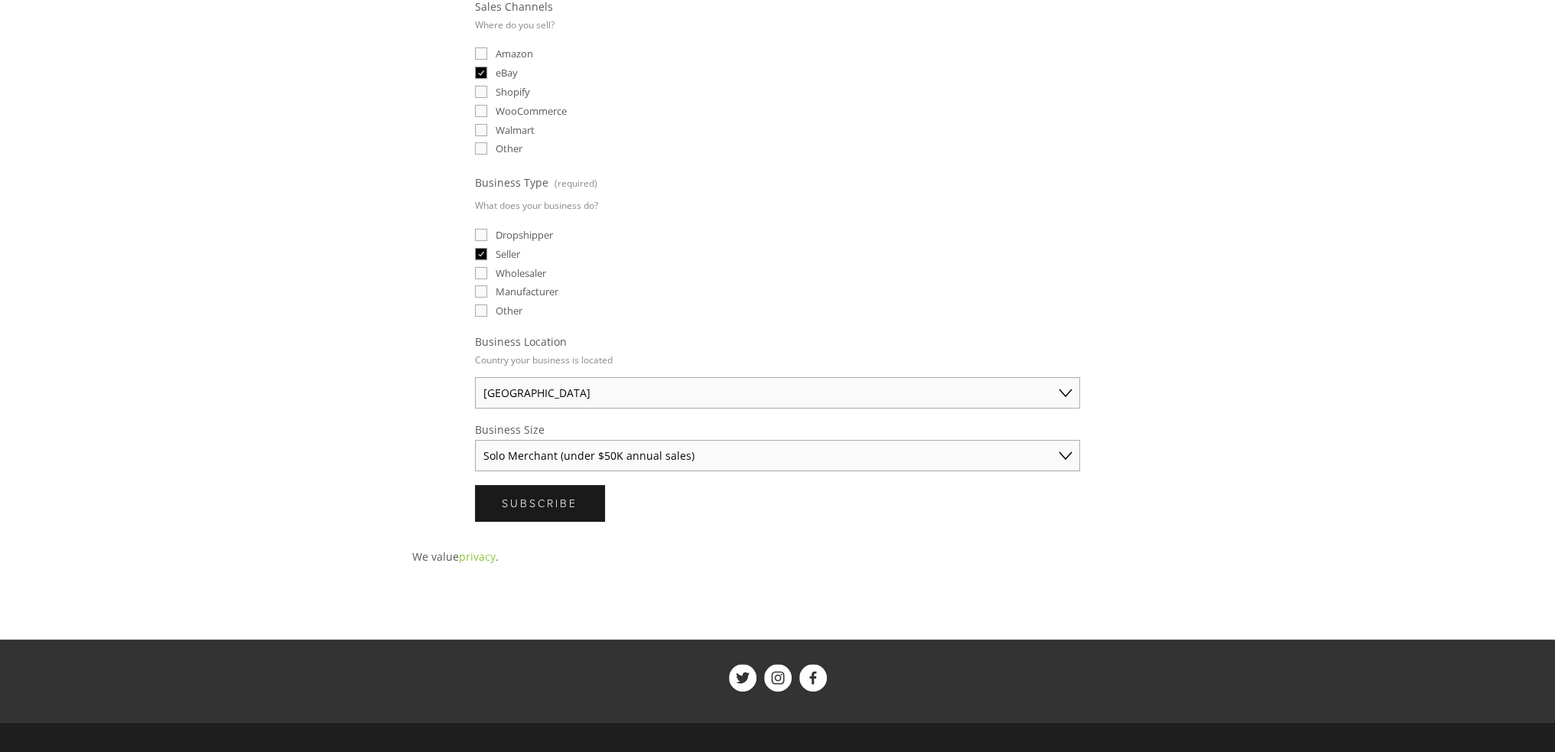
scroll to position [502, 0]
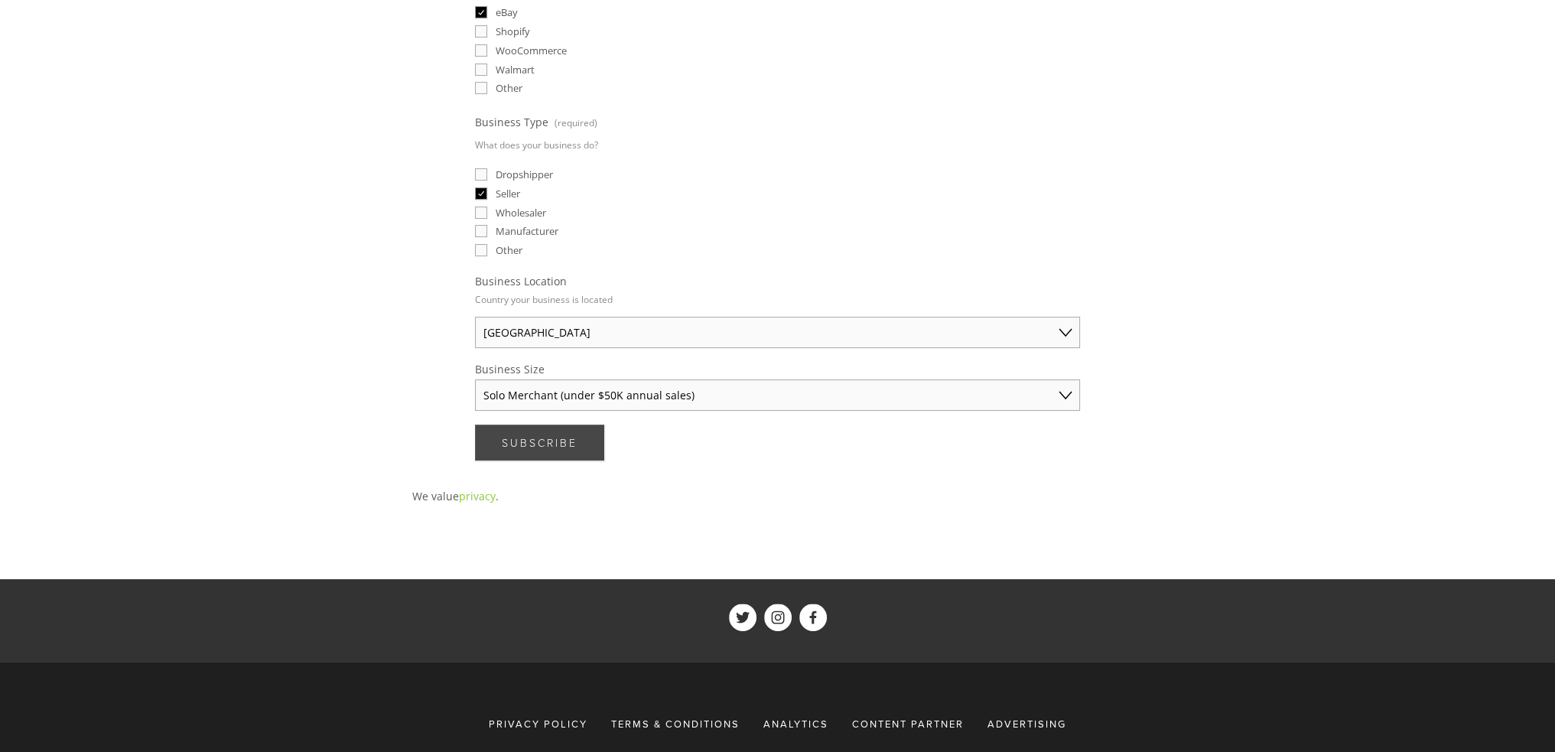
click at [551, 438] on span "Subscribe" at bounding box center [540, 442] width 76 height 15
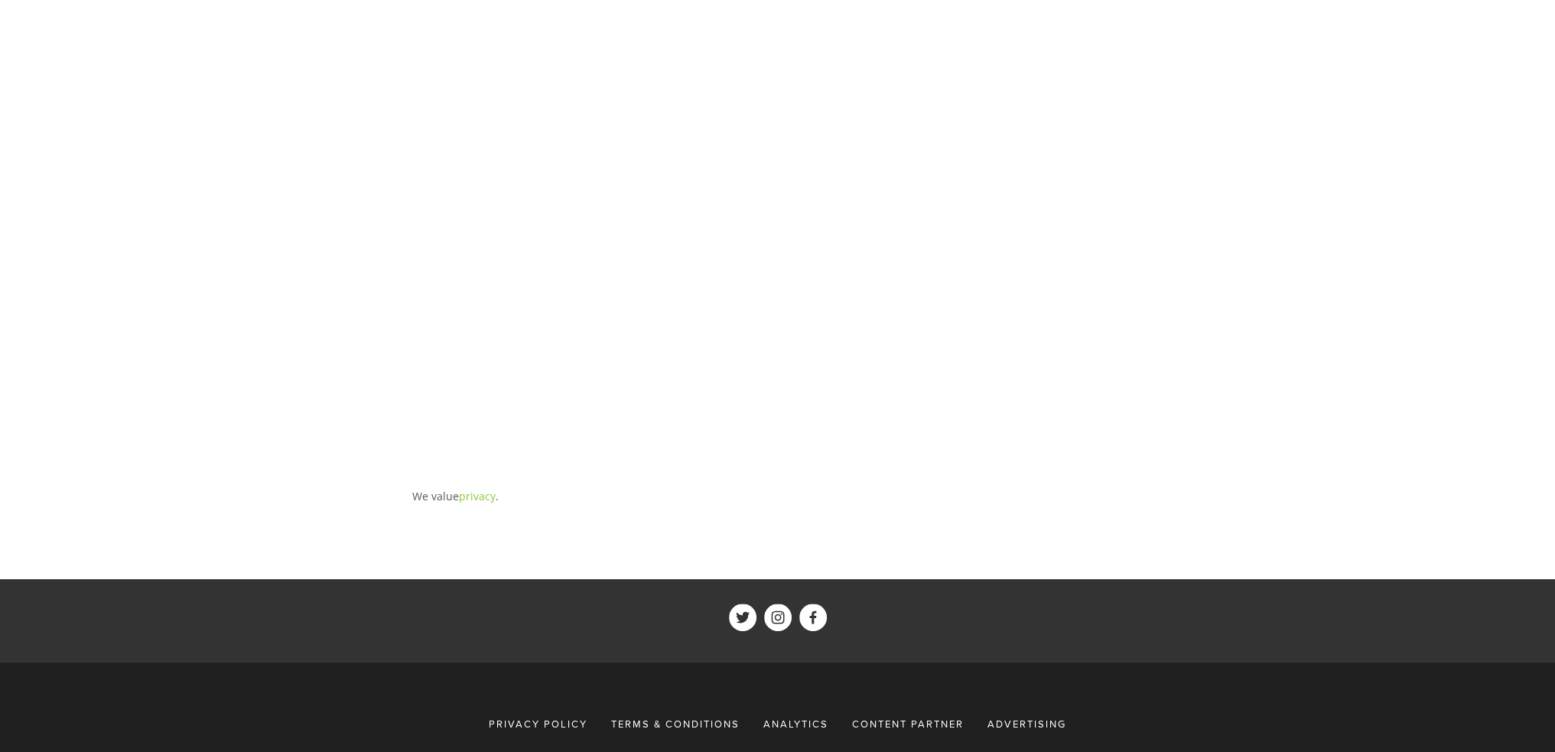
scroll to position [0, 0]
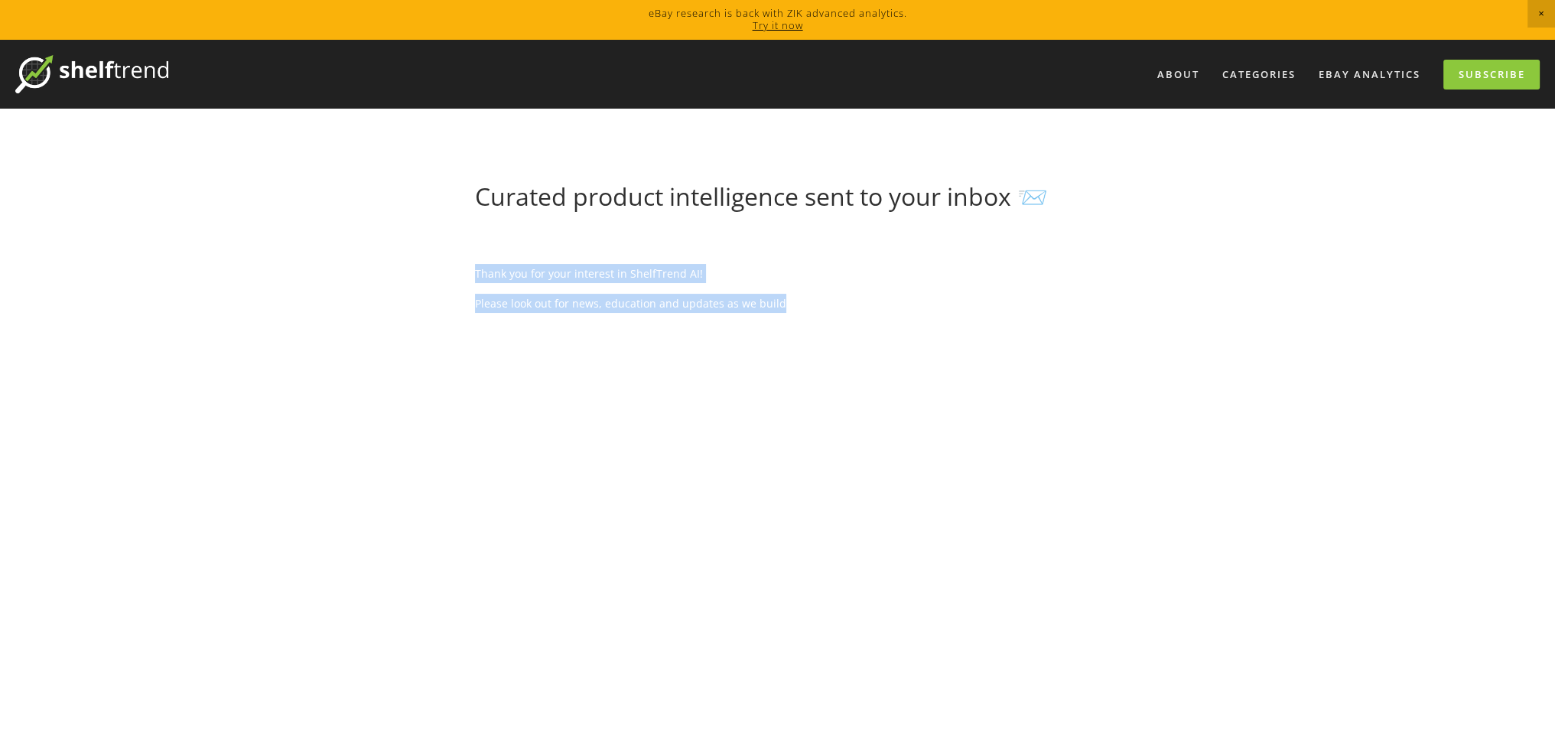
drag, startPoint x: 471, startPoint y: 265, endPoint x: 783, endPoint y: 291, distance: 313.1
click at [783, 291] on div "Thank you for your interest in ShelfTrend AI! Please look out for news, educati…" at bounding box center [777, 601] width 631 height 752
click at [780, 30] on link "Try it now" at bounding box center [777, 25] width 50 height 14
